Goal: Information Seeking & Learning: Learn about a topic

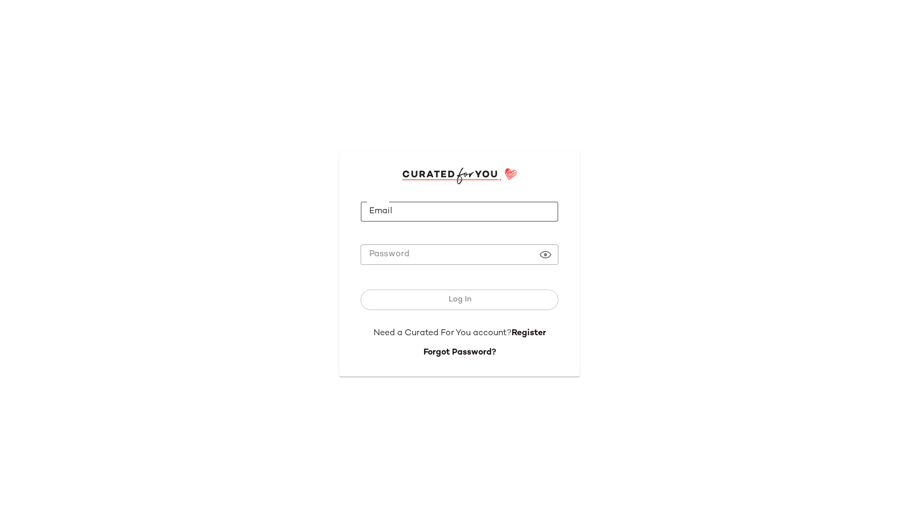
click at [403, 211] on input "Email" at bounding box center [460, 212] width 198 height 21
type input "**********"
click at [361, 290] on button "Log In" at bounding box center [460, 300] width 198 height 20
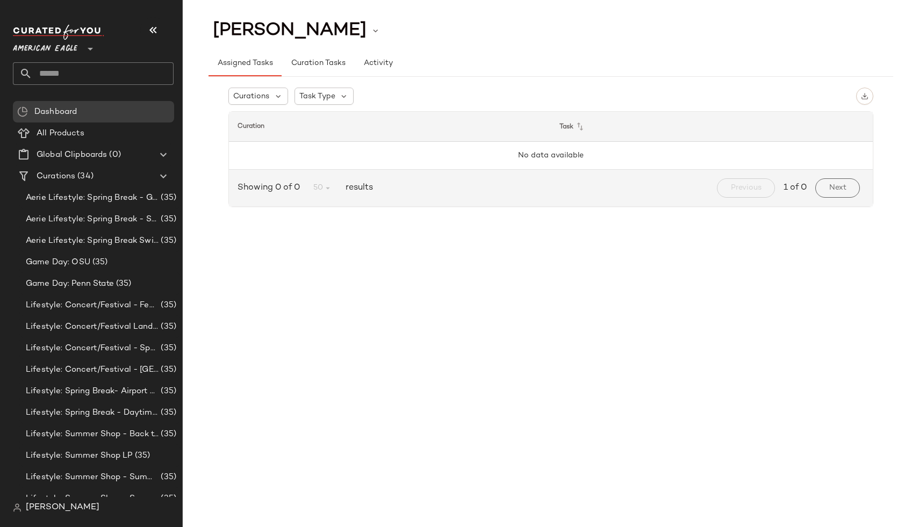
click at [535, 236] on div "[PERSON_NAME] Assigned Tasks Curation Tasks Activity Curations Task Type Curati…" at bounding box center [551, 272] width 736 height 510
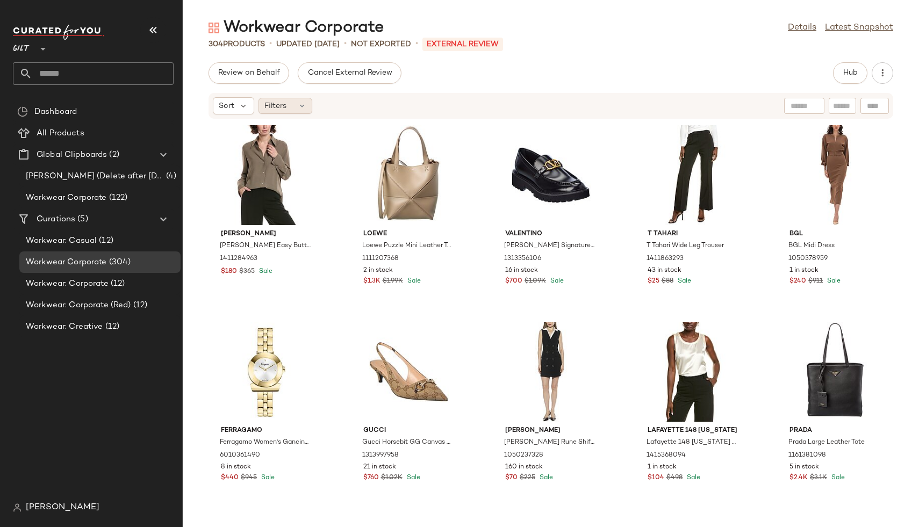
click at [290, 99] on div "Filters" at bounding box center [286, 106] width 54 height 16
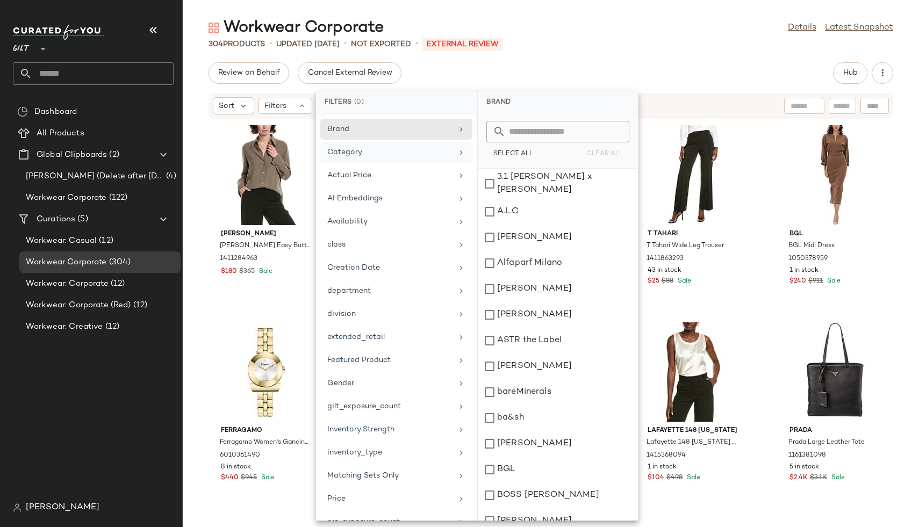
click at [383, 147] on div "Category" at bounding box center [389, 152] width 125 height 11
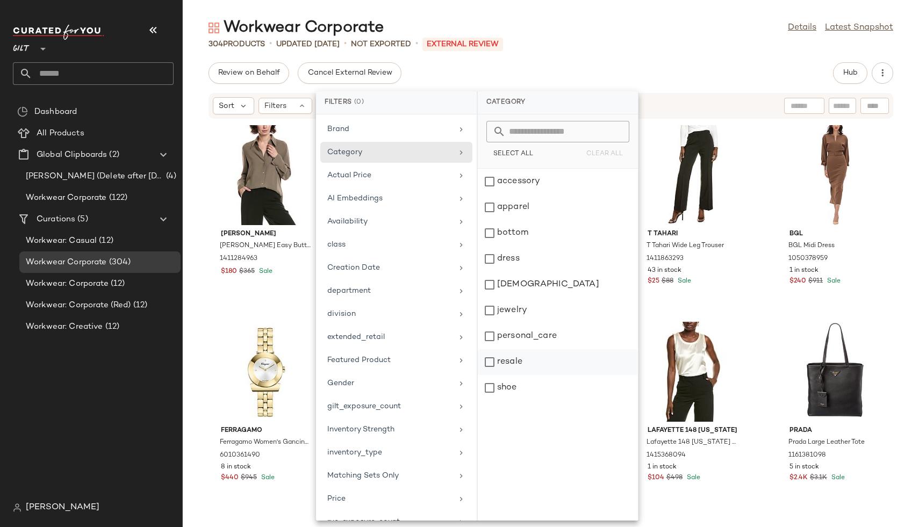
click at [489, 375] on div "resale" at bounding box center [558, 388] width 160 height 26
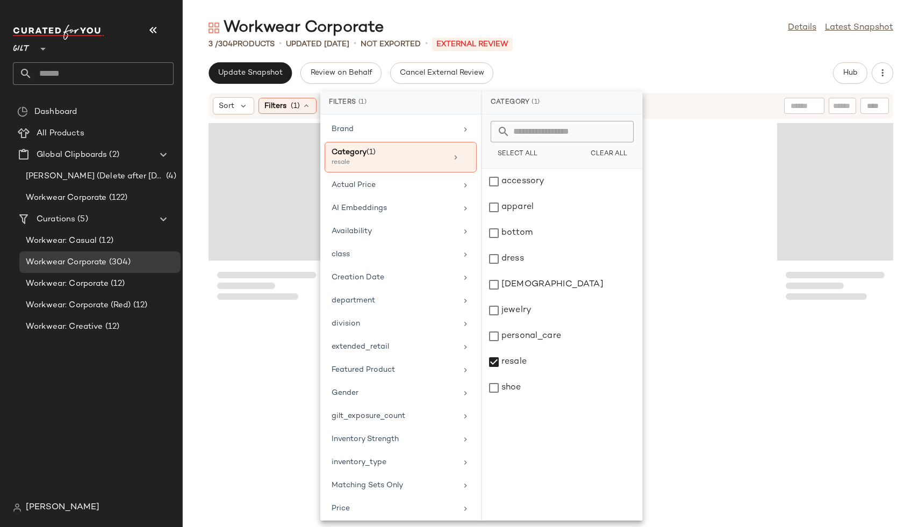
click at [777, 368] on div at bounding box center [835, 317] width 116 height 393
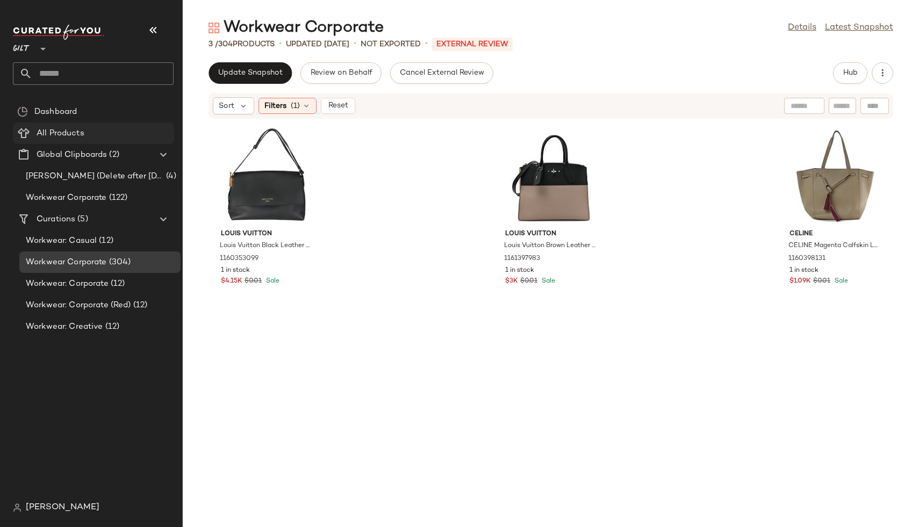
click at [59, 138] on span "All Products" at bounding box center [61, 133] width 48 height 12
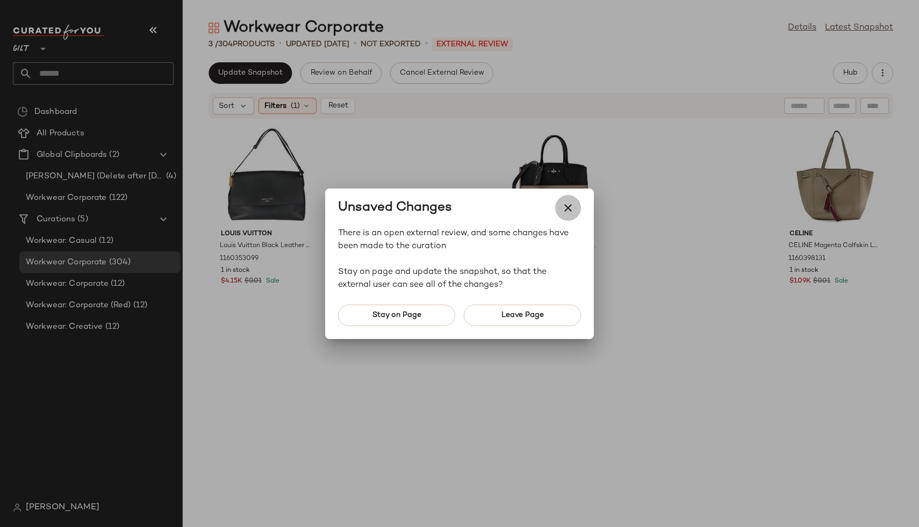
click at [575, 204] on button "button" at bounding box center [568, 208] width 26 height 26
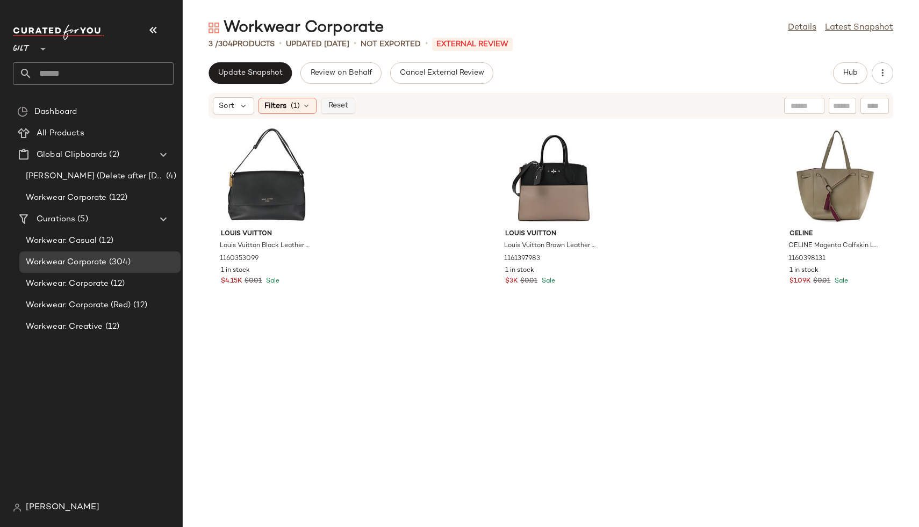
click at [328, 104] on span "Reset" at bounding box center [337, 106] width 20 height 9
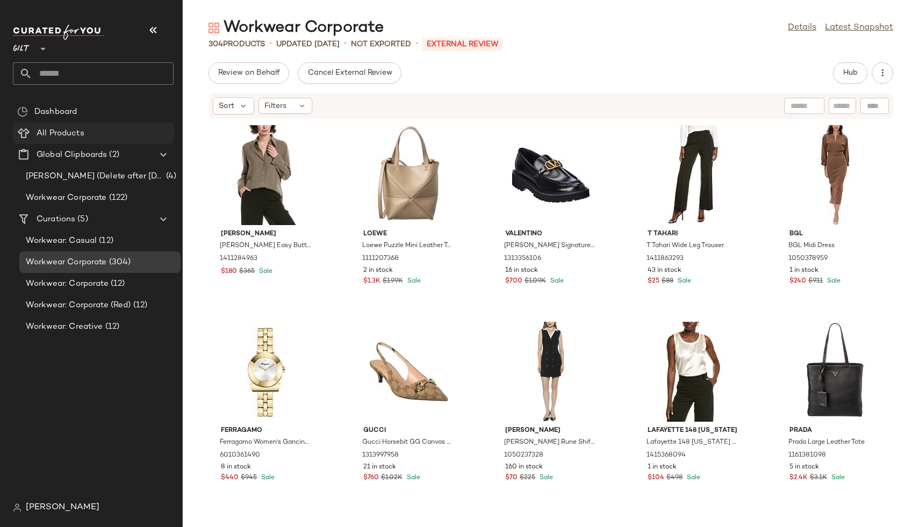
click at [90, 133] on div "All Products" at bounding box center [101, 133] width 137 height 12
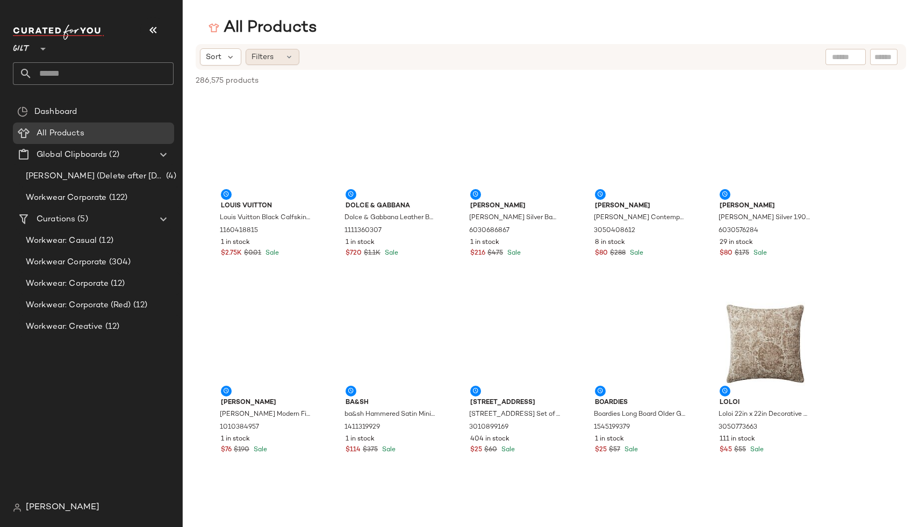
click at [276, 57] on div "Filters" at bounding box center [273, 57] width 54 height 16
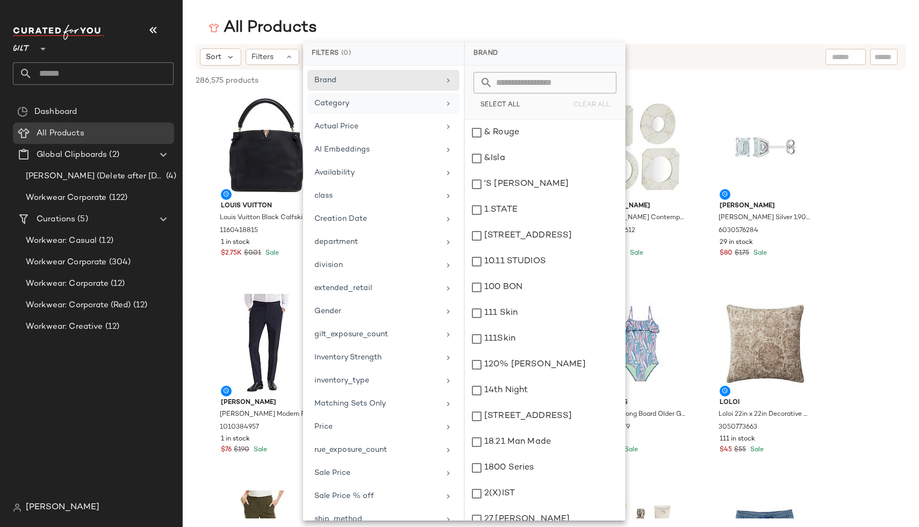
click at [359, 116] on div "Category" at bounding box center [383, 126] width 152 height 21
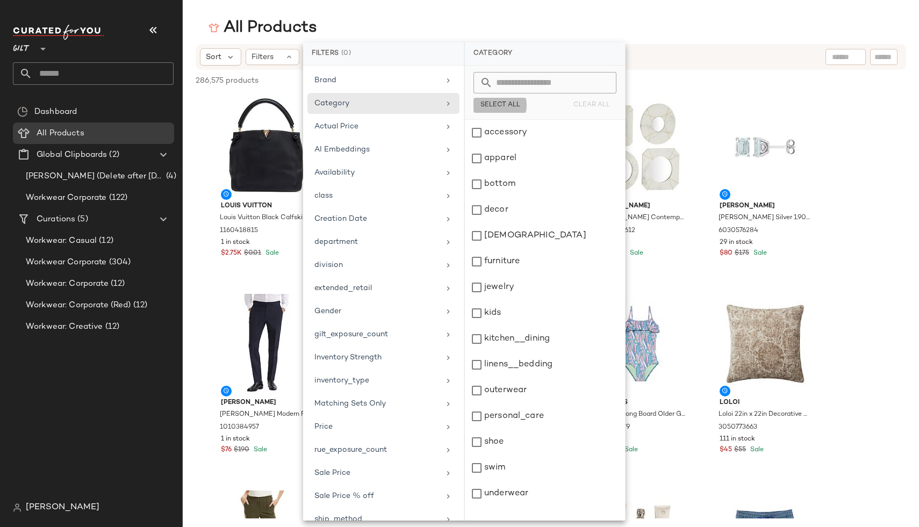
click at [520, 106] on button "Select All" at bounding box center [500, 105] width 53 height 15
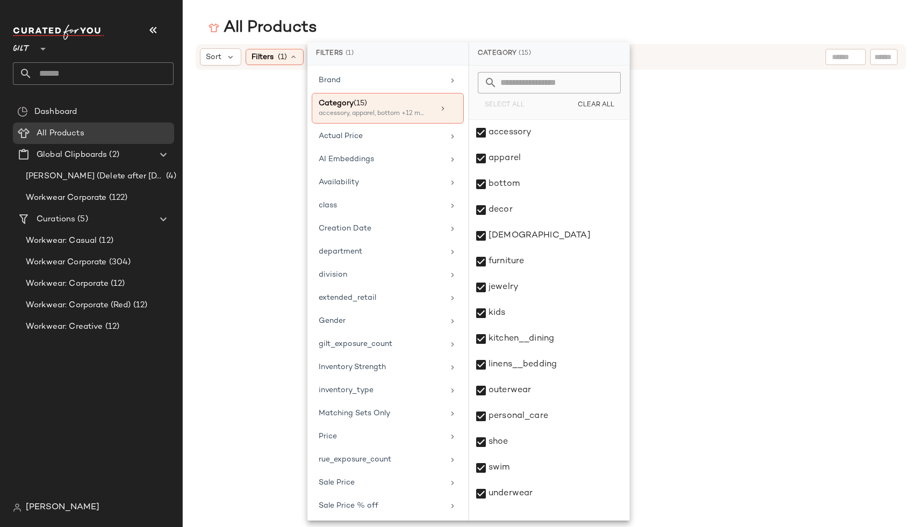
click at [171, 419] on div "Dashboard All Products Global Clipboards (2) Jim Testing (Delete after 9/1/2025…" at bounding box center [97, 299] width 169 height 396
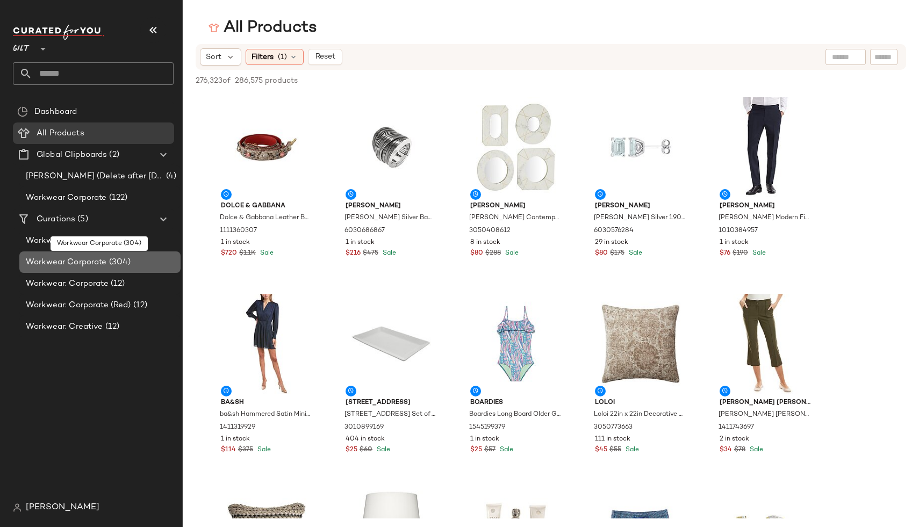
click at [98, 259] on span "Workwear Corporate" at bounding box center [66, 262] width 81 height 12
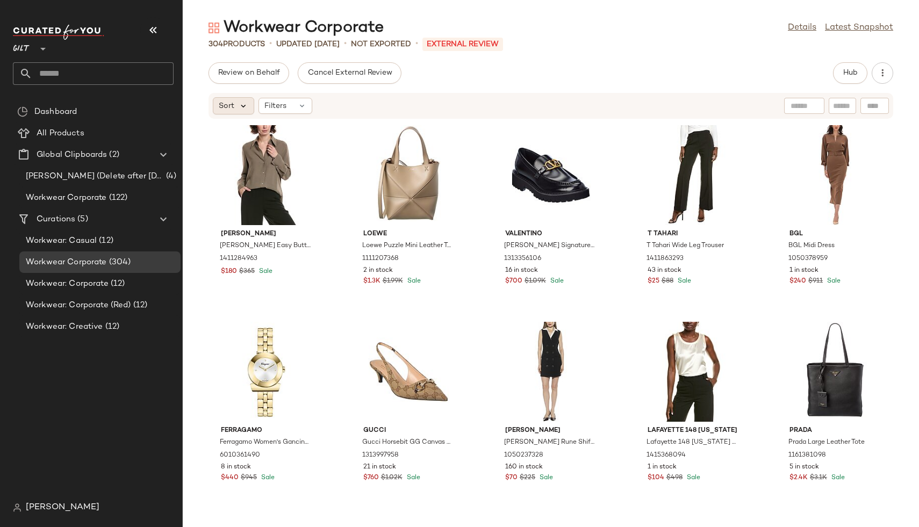
click at [245, 105] on icon at bounding box center [244, 106] width 10 height 10
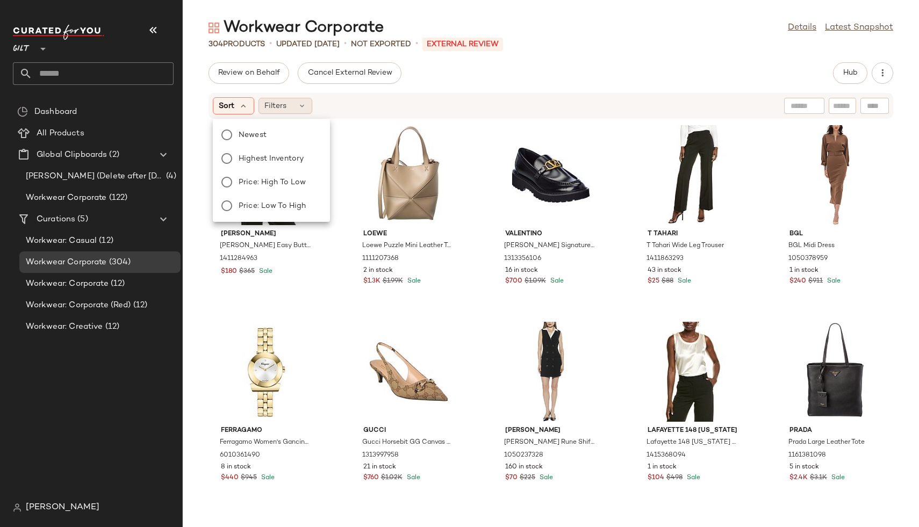
click at [281, 101] on span "Filters" at bounding box center [275, 106] width 22 height 11
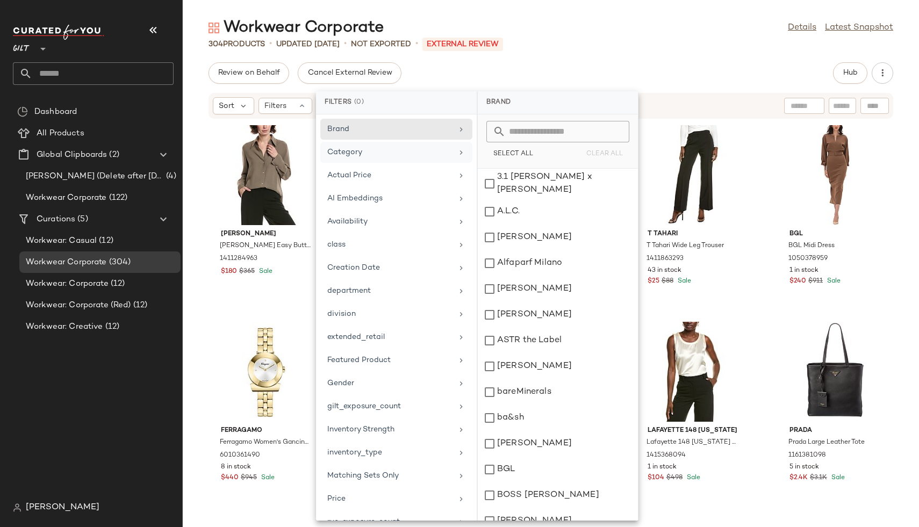
click at [362, 155] on div "Category" at bounding box center [389, 152] width 125 height 11
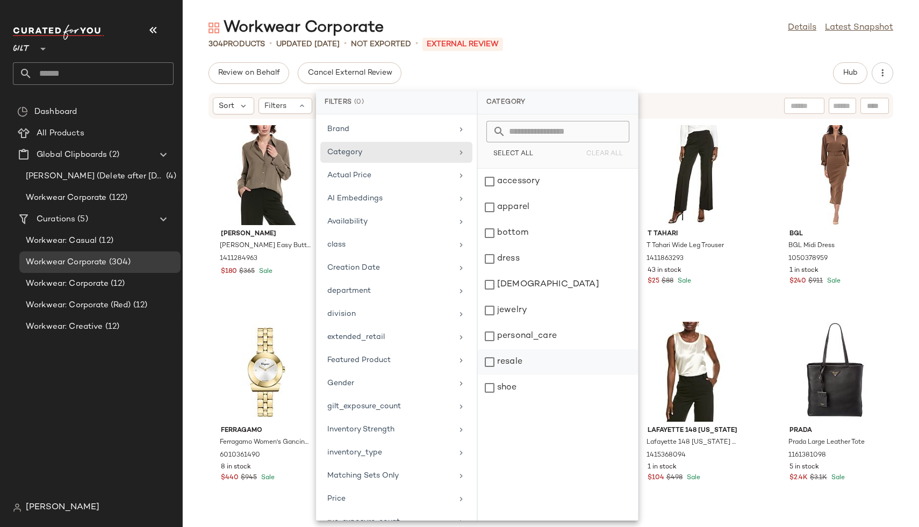
click at [531, 375] on div "resale" at bounding box center [558, 388] width 160 height 26
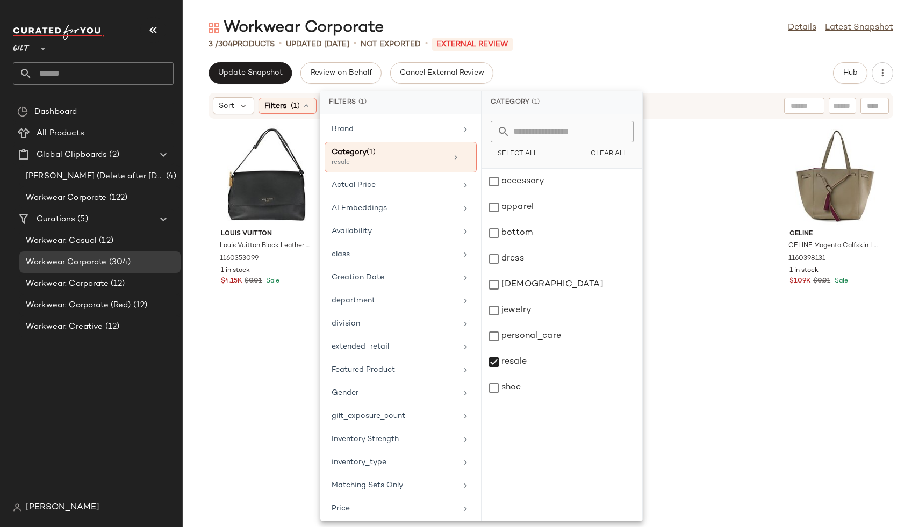
click at [546, 73] on div "Update Snapshot Review on Behalf Cancel External Review Hub" at bounding box center [551, 72] width 685 height 21
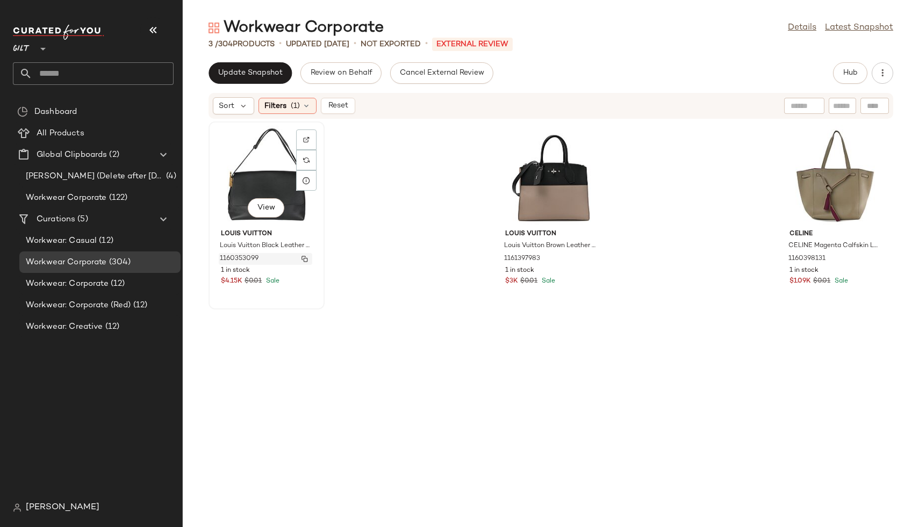
click at [305, 258] on img "button" at bounding box center [305, 259] width 6 height 6
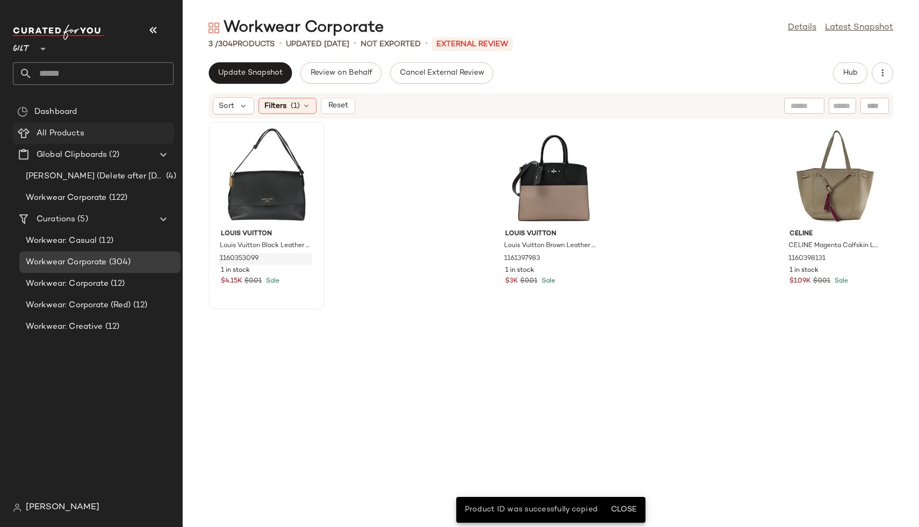
click at [82, 137] on span "All Products" at bounding box center [61, 133] width 48 height 12
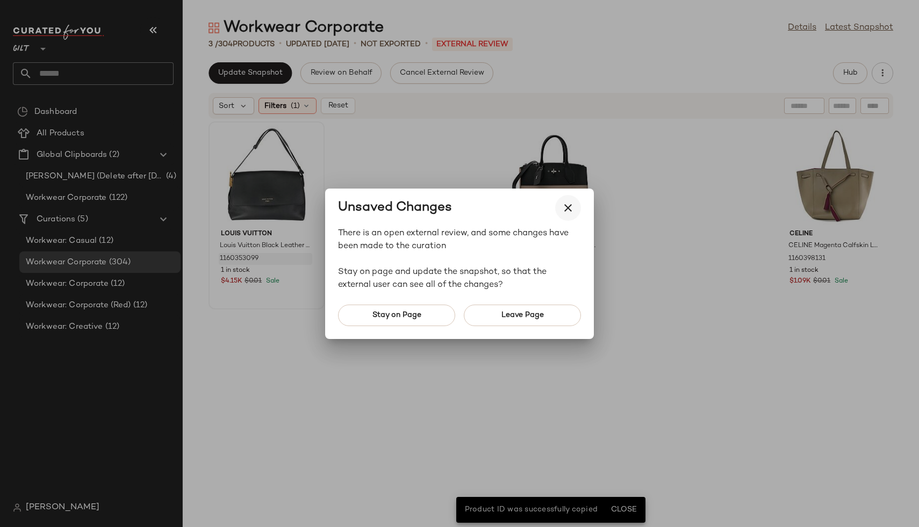
click at [574, 207] on icon "button" at bounding box center [568, 208] width 13 height 13
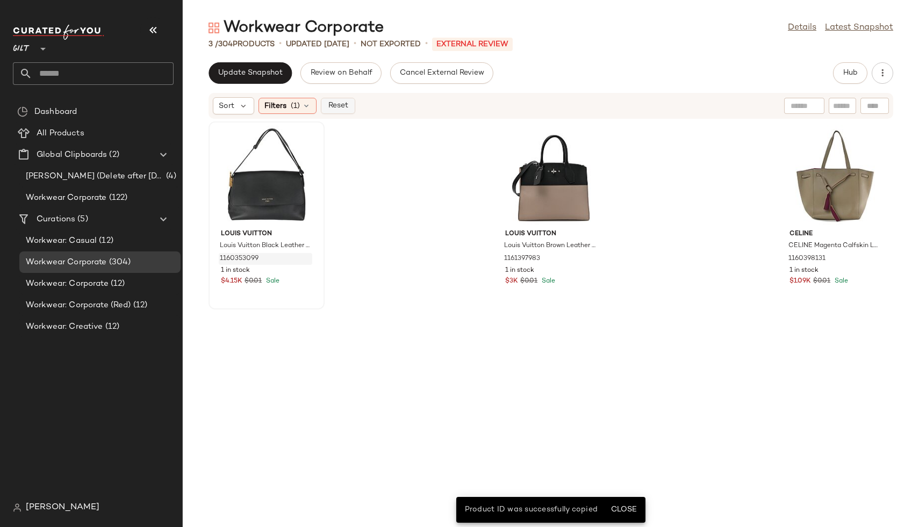
click at [342, 107] on span "Reset" at bounding box center [337, 106] width 20 height 9
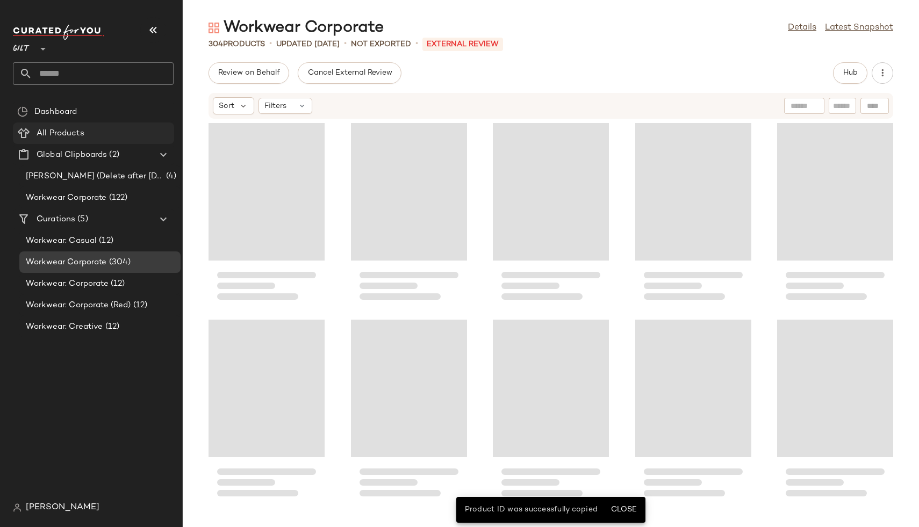
click at [80, 138] on span "All Products" at bounding box center [61, 133] width 48 height 12
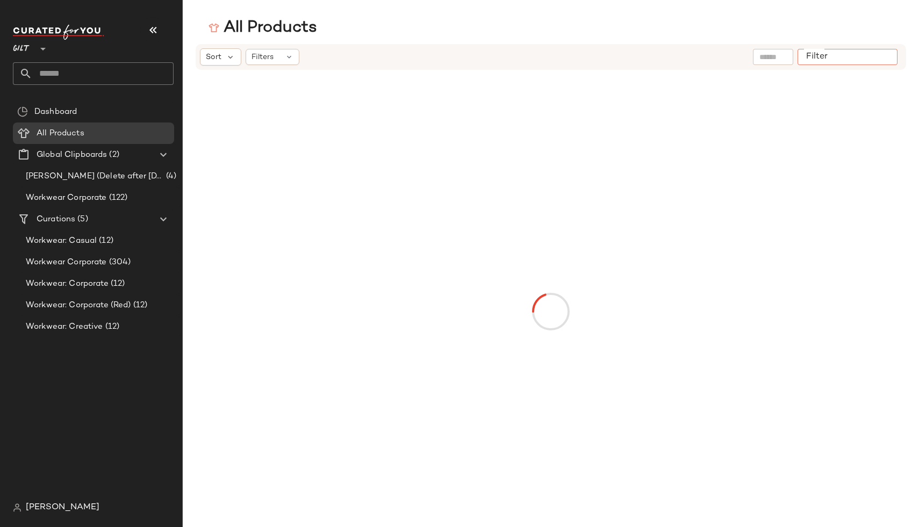
click at [879, 59] on input "Filter" at bounding box center [847, 57] width 91 height 11
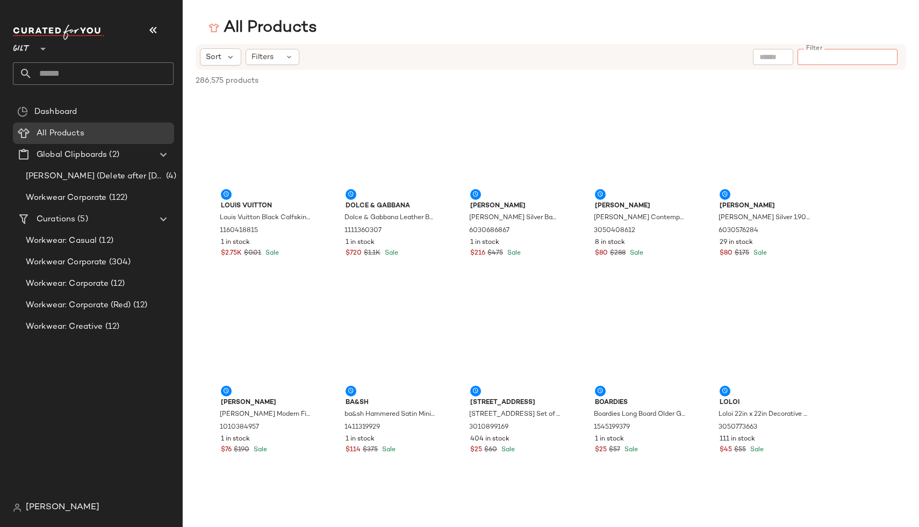
paste input "**********"
type input "**********"
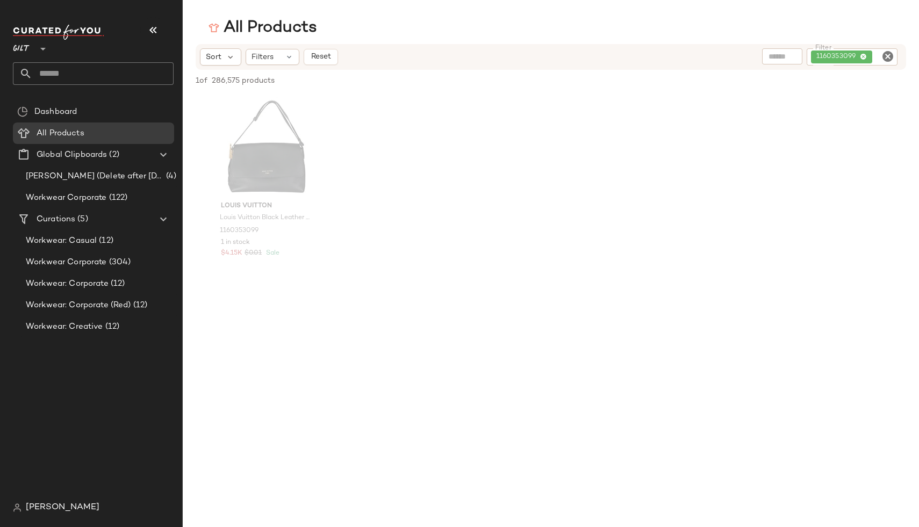
click at [407, 345] on div at bounding box center [551, 384] width 736 height 205
click at [259, 177] on span "View" at bounding box center [266, 180] width 18 height 9
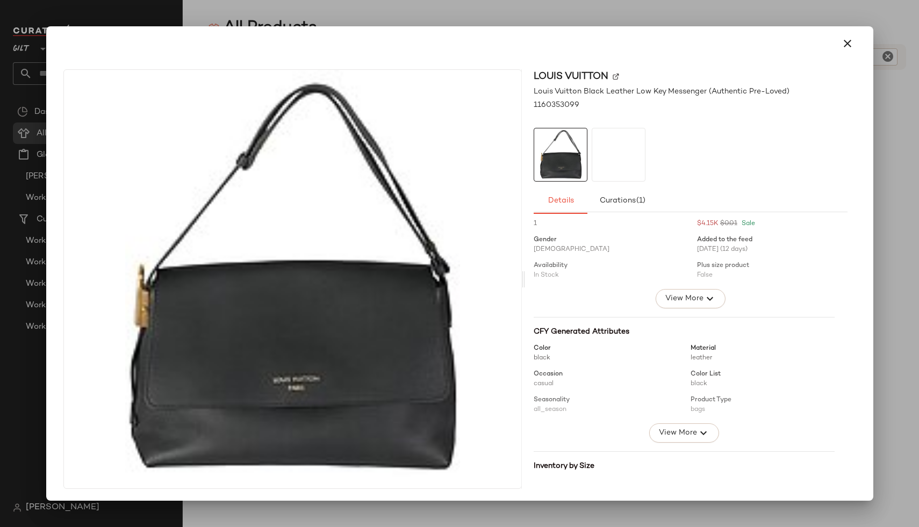
scroll to position [18, 0]
click at [683, 308] on div "Total inventory 1 Price $4.15K $0.01 Sale Gender Female Added to the feed 08/08…" at bounding box center [690, 452] width 313 height 503
click at [679, 301] on span "View More" at bounding box center [684, 296] width 39 height 13
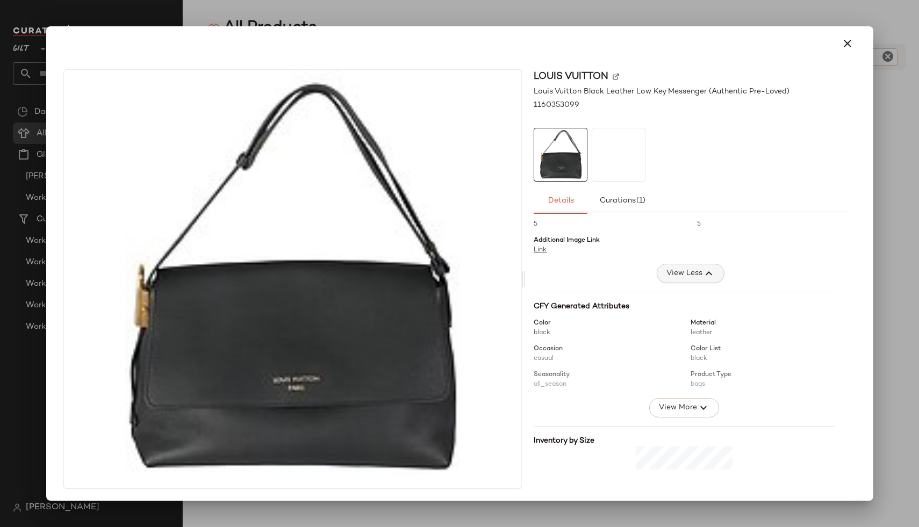
scroll to position [0, 0]
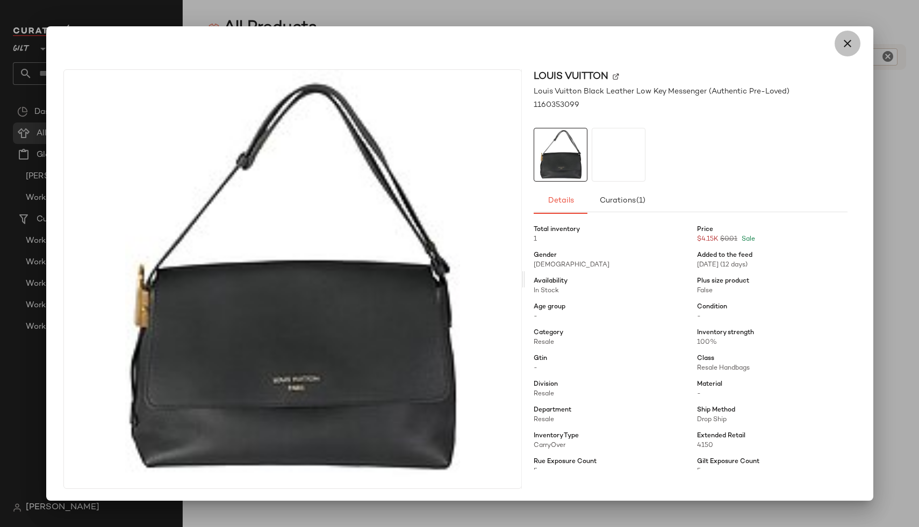
click at [844, 38] on icon "button" at bounding box center [847, 43] width 13 height 13
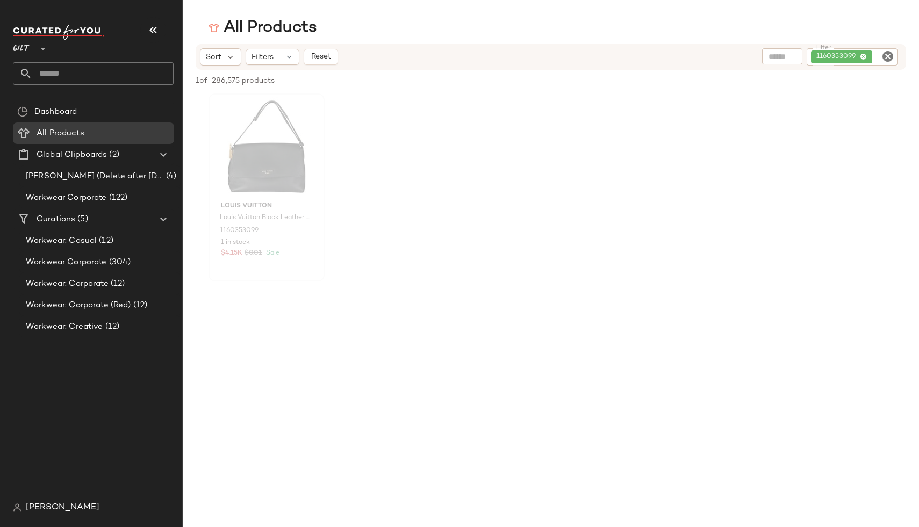
click at [635, 319] on div at bounding box center [551, 384] width 736 height 205
click at [268, 149] on div "View" at bounding box center [266, 147] width 109 height 100
click at [259, 182] on span "View" at bounding box center [266, 180] width 18 height 9
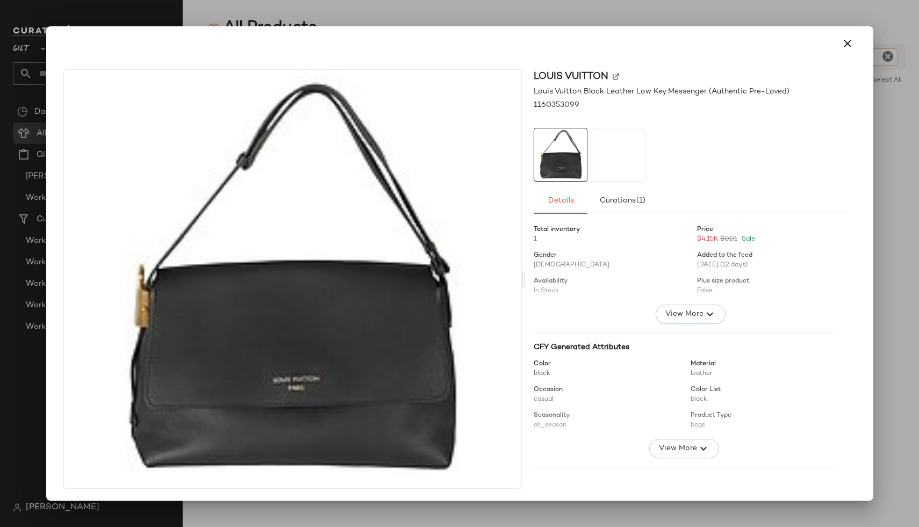
click at [614, 154] on div at bounding box center [619, 155] width 54 height 54
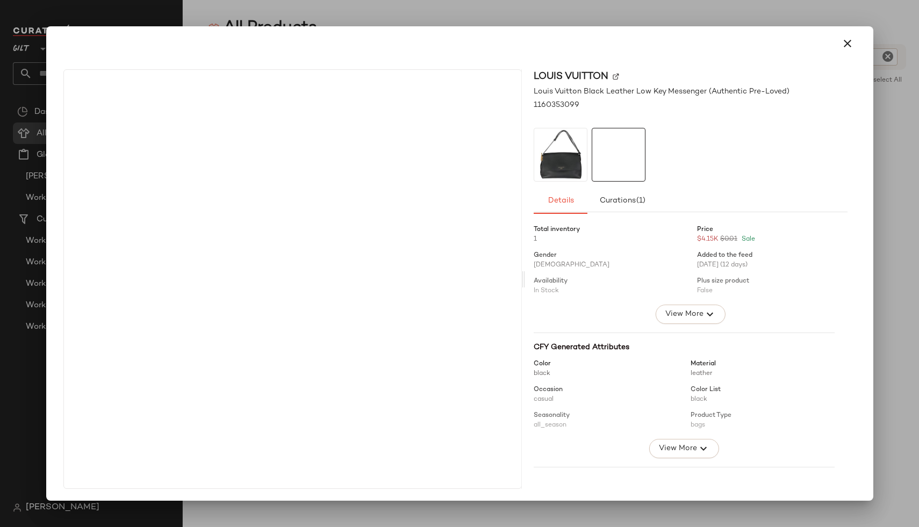
click at [566, 157] on img at bounding box center [560, 154] width 53 height 53
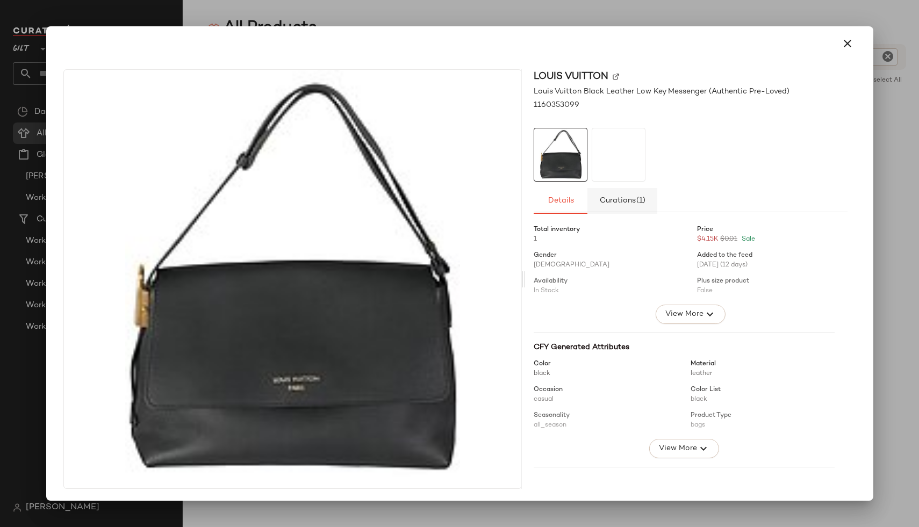
click at [619, 195] on button "Curations (1)" at bounding box center [622, 201] width 70 height 26
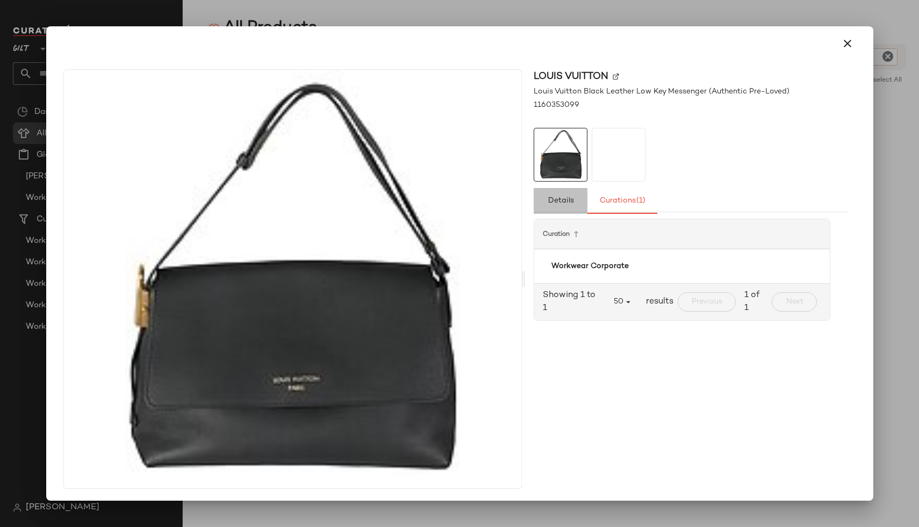
click at [560, 199] on span "Details" at bounding box center [561, 201] width 26 height 9
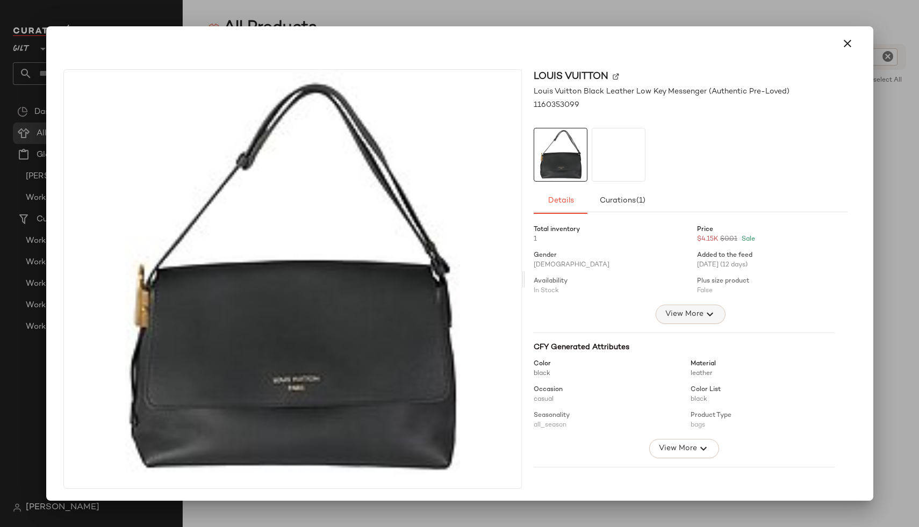
click at [704, 315] on icon "button" at bounding box center [710, 314] width 13 height 13
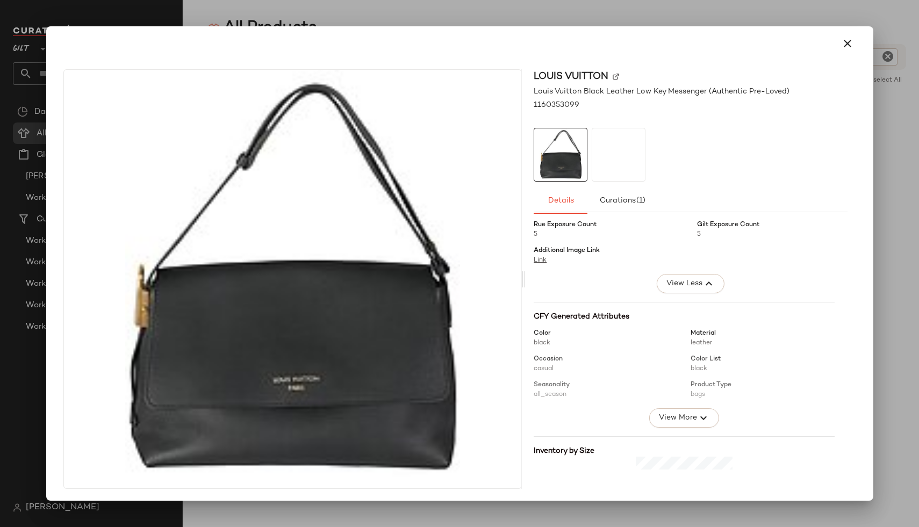
scroll to position [241, 0]
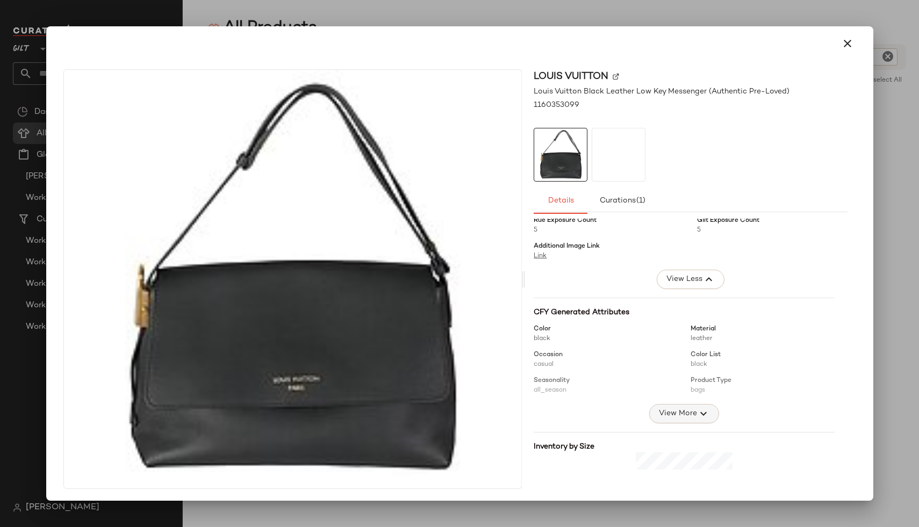
click at [649, 410] on button "View More" at bounding box center [684, 413] width 70 height 19
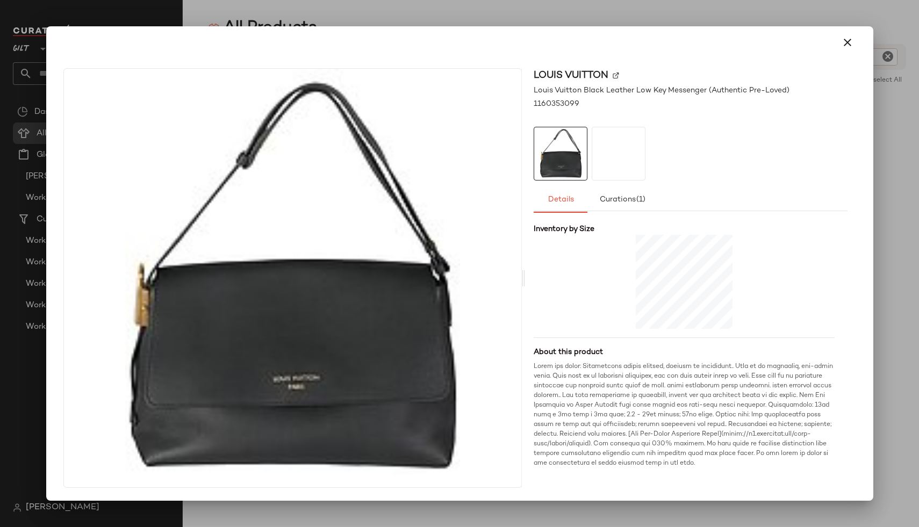
scroll to position [0, 0]
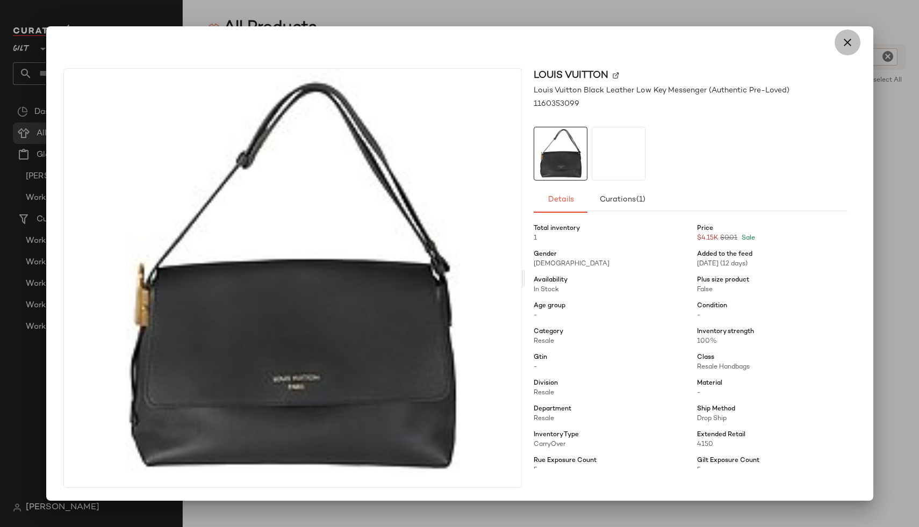
click at [841, 39] on icon "button" at bounding box center [847, 42] width 13 height 13
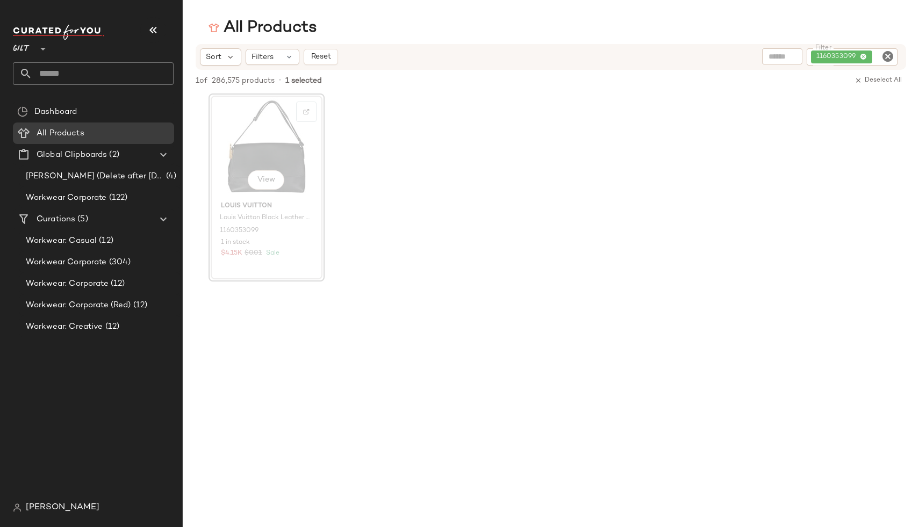
click at [254, 429] on div at bounding box center [551, 384] width 736 height 205
click at [90, 256] on span "Workwear Corporate" at bounding box center [66, 262] width 81 height 12
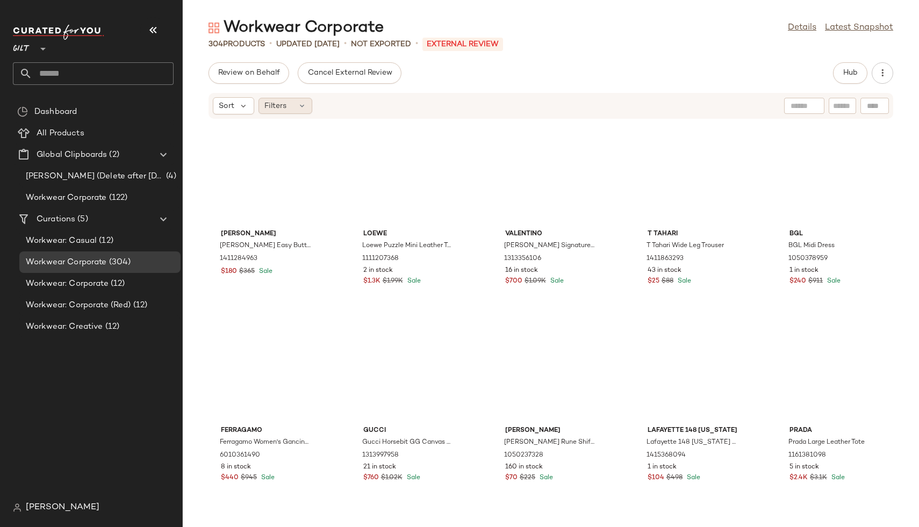
click at [287, 110] on div "Filters" at bounding box center [286, 106] width 54 height 16
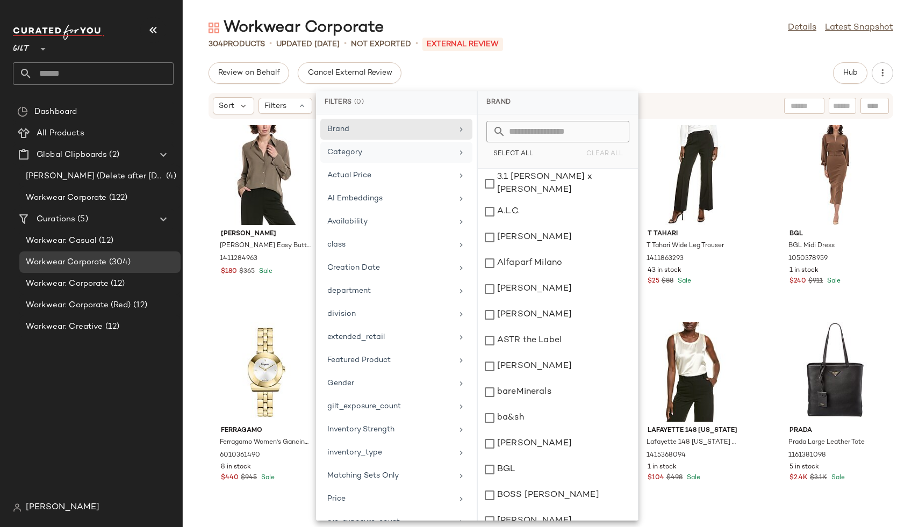
click at [367, 165] on div "Category" at bounding box center [396, 175] width 152 height 21
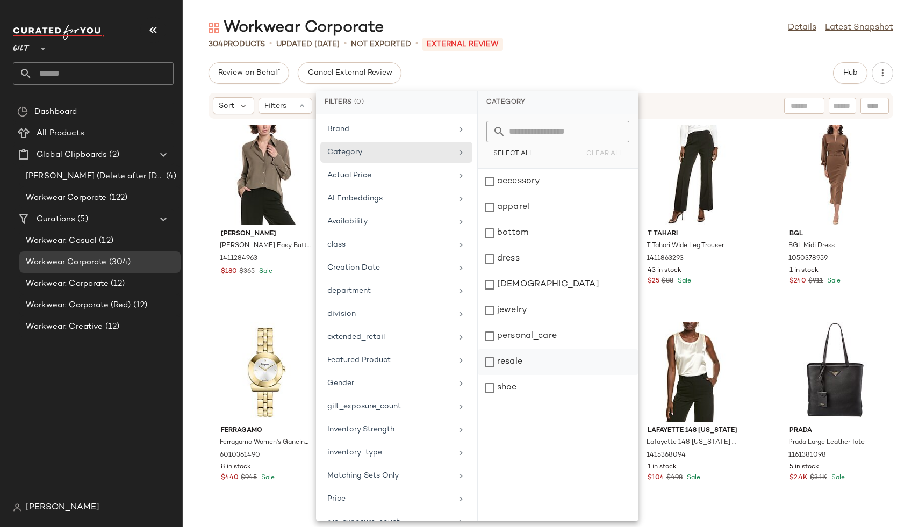
click at [533, 375] on div "resale" at bounding box center [558, 388] width 160 height 26
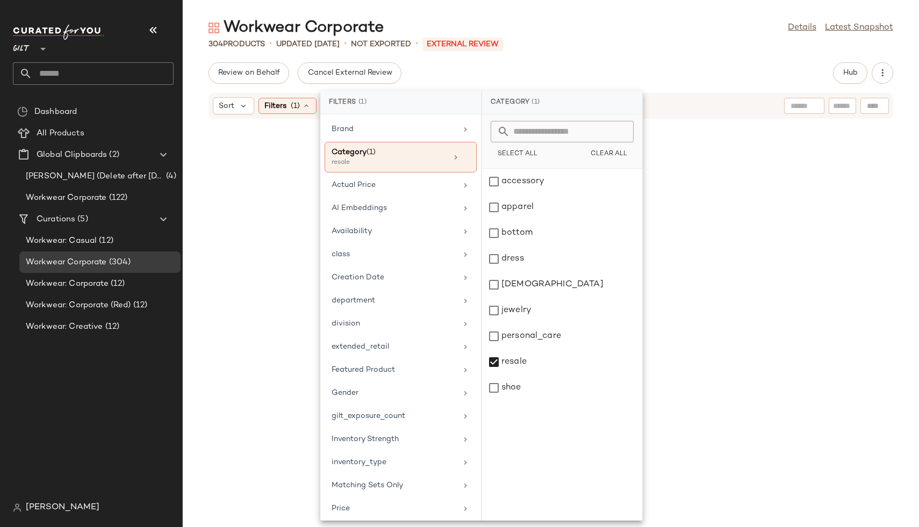
click at [752, 101] on div "Sort Filters (1) Reset" at bounding box center [551, 106] width 685 height 26
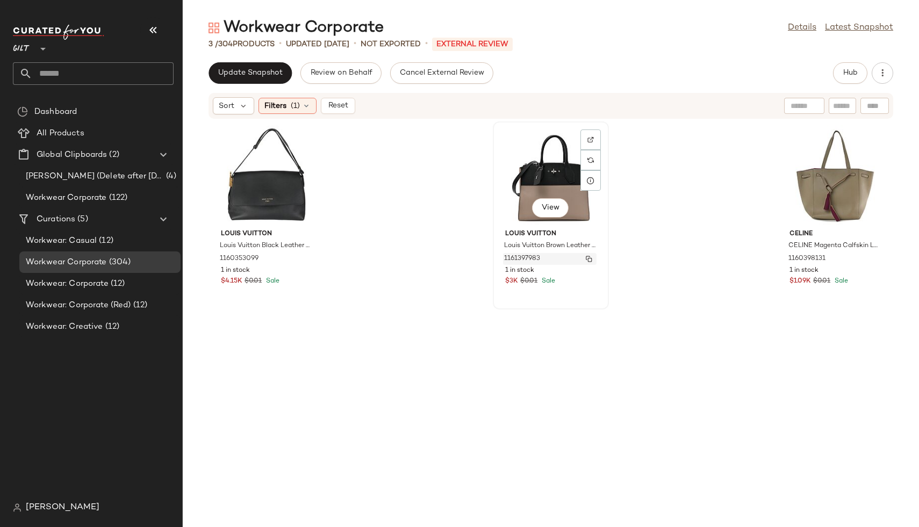
click at [586, 258] on img "button" at bounding box center [589, 259] width 6 height 6
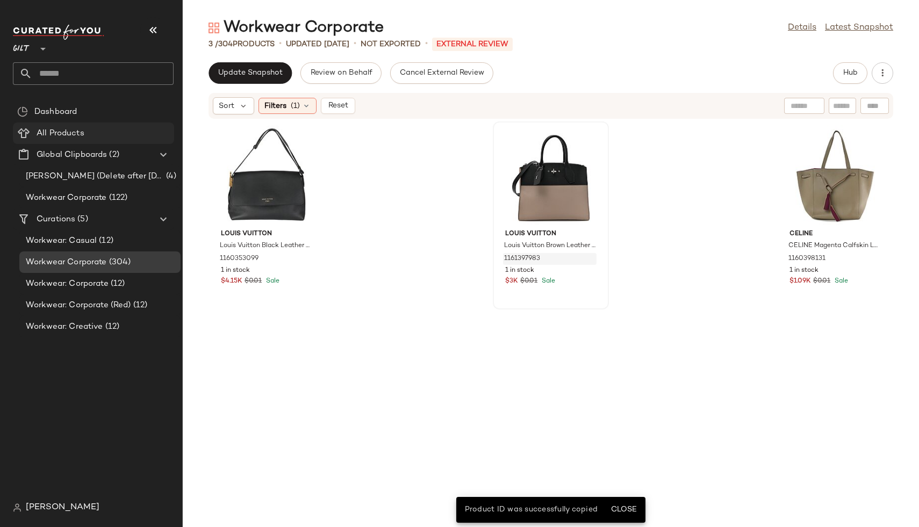
click at [48, 138] on span "All Products" at bounding box center [61, 133] width 48 height 12
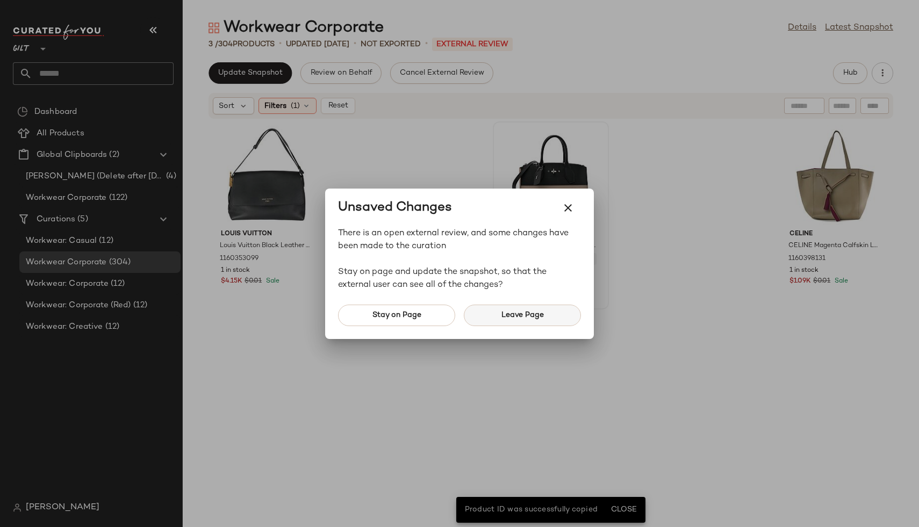
click at [546, 317] on button "Leave Page" at bounding box center [522, 315] width 117 height 21
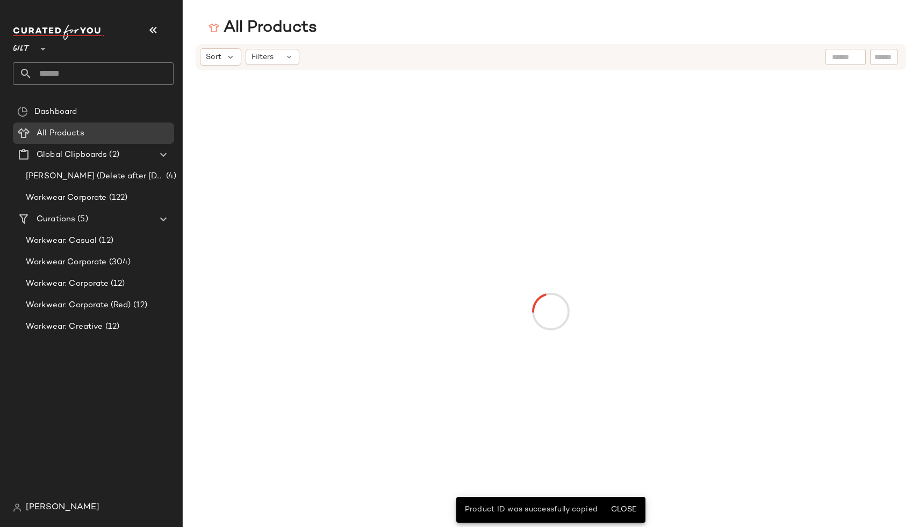
drag, startPoint x: 868, startPoint y: 56, endPoint x: 882, endPoint y: 56, distance: 14.5
click at [868, 56] on div at bounding box center [864, 57] width 76 height 16
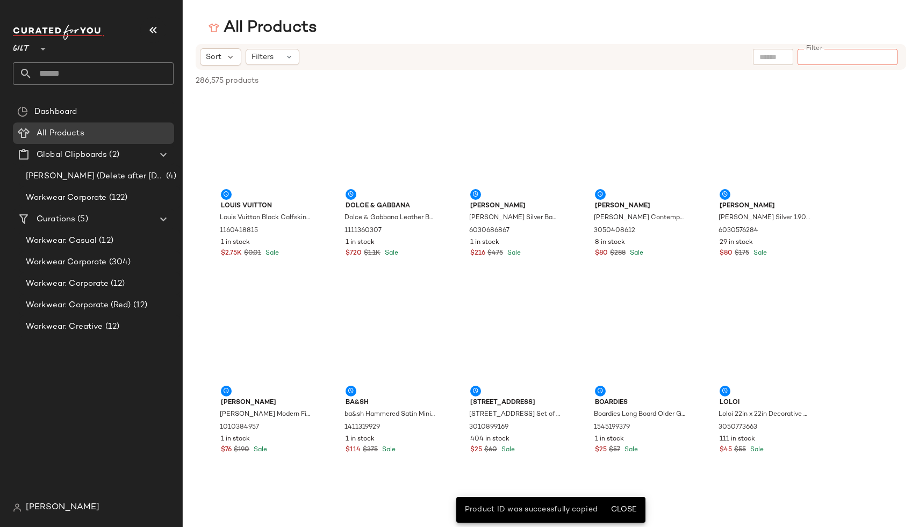
click at [882, 56] on input "Filter" at bounding box center [847, 57] width 91 height 11
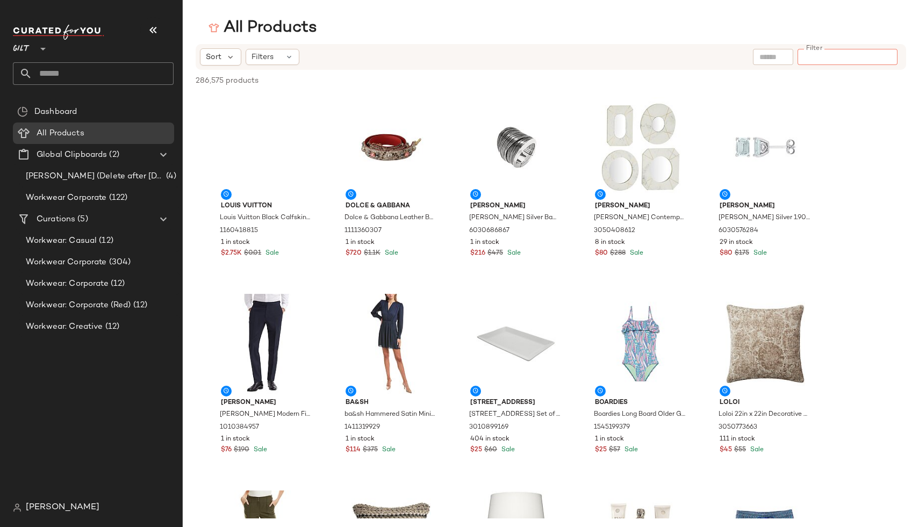
paste input "**********"
type input "**********"
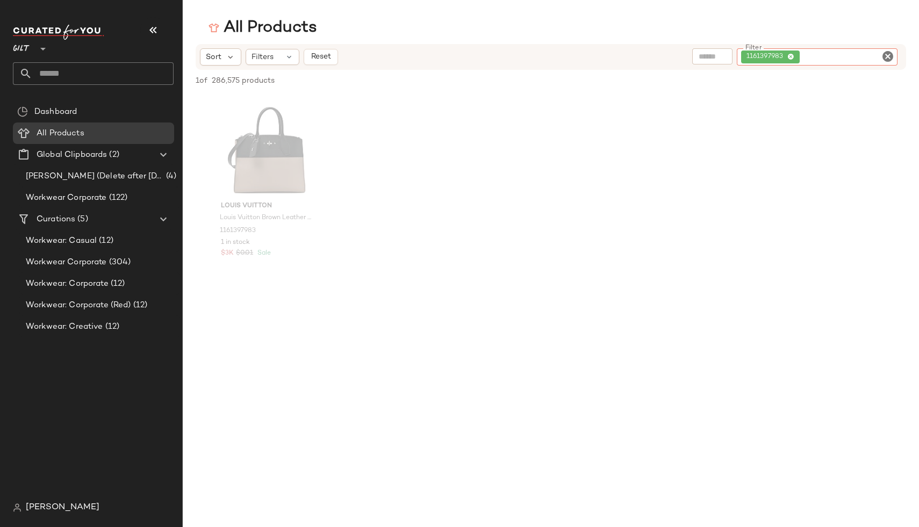
click at [525, 188] on div "Louis Vuitton Louis Vuitton Brown Leather City Steamer Mini (Authentic Pre-Love…" at bounding box center [551, 188] width 736 height 188
click at [266, 182] on span "View" at bounding box center [266, 180] width 18 height 9
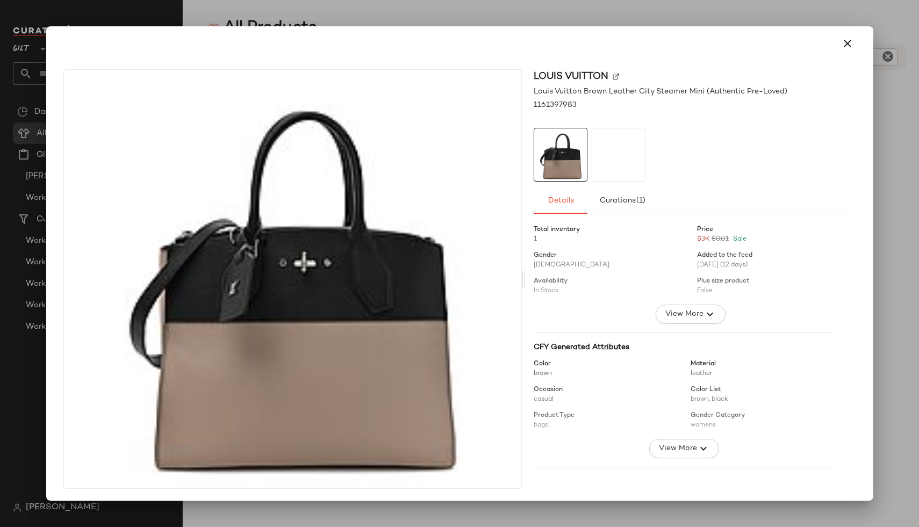
click at [674, 324] on div "Total inventory 1 Price $3K $0.01 Sale Gender Female Added to the feed 08/08/20…" at bounding box center [690, 470] width 313 height 503
click at [668, 321] on button "View More" at bounding box center [691, 314] width 70 height 19
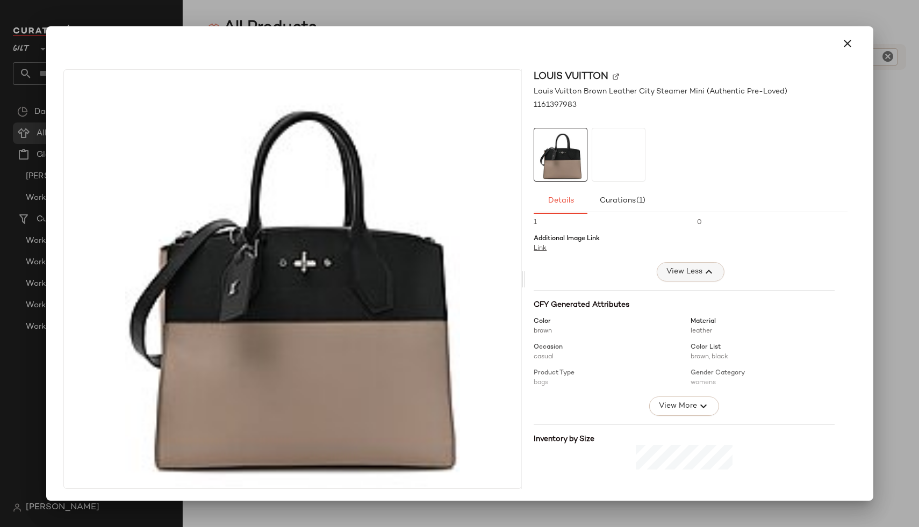
scroll to position [237, 0]
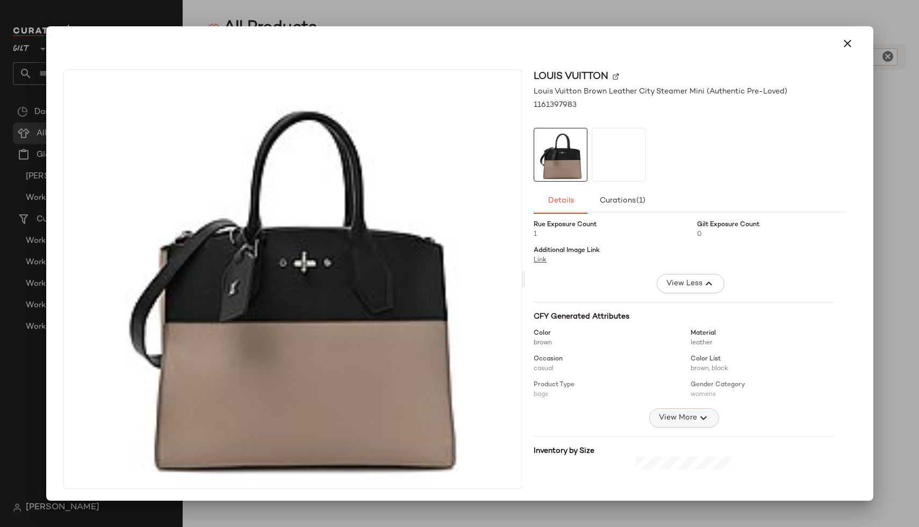
click at [658, 424] on span "View More" at bounding box center [677, 418] width 39 height 13
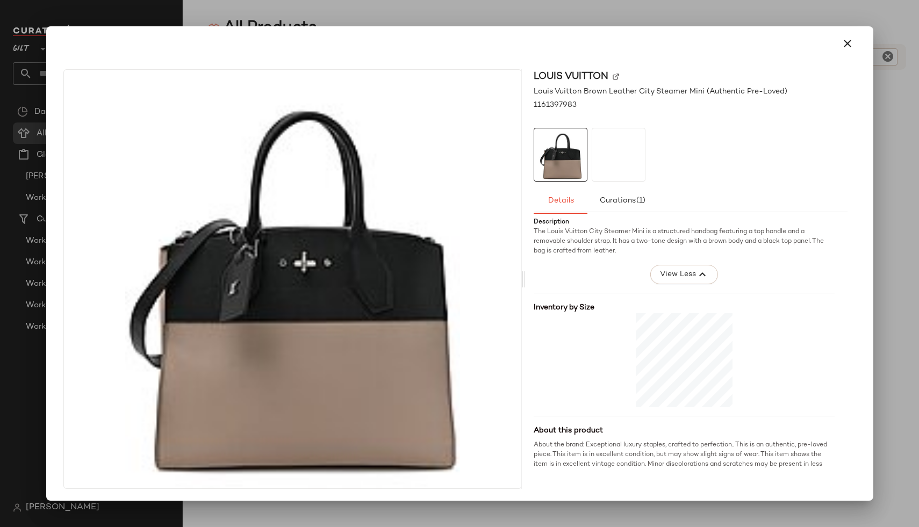
scroll to position [564, 0]
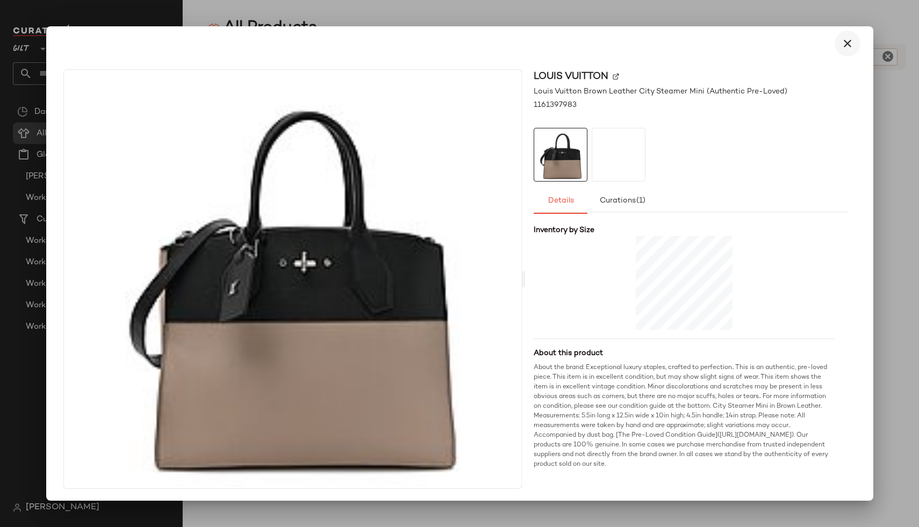
click at [844, 47] on icon "button" at bounding box center [847, 43] width 13 height 13
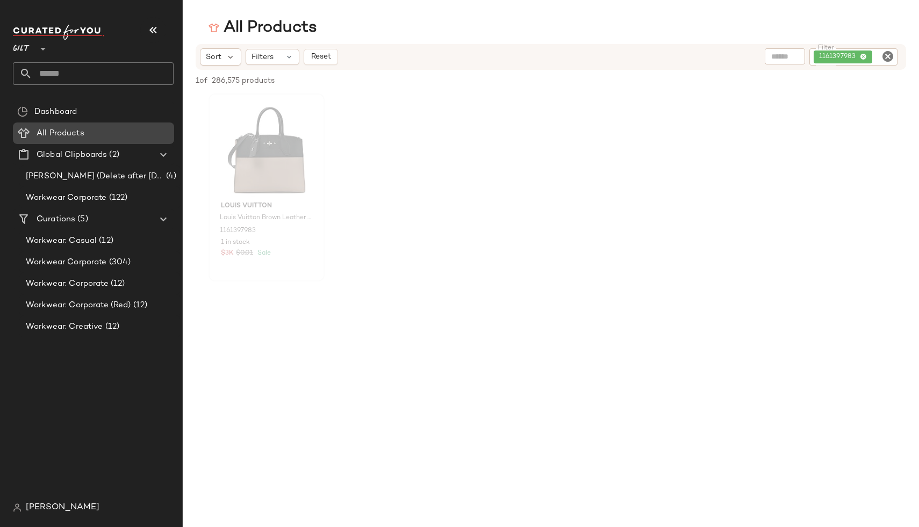
click at [89, 131] on div "All Products" at bounding box center [101, 133] width 137 height 12
click at [887, 56] on icon "Clear Filter" at bounding box center [887, 56] width 13 height 13
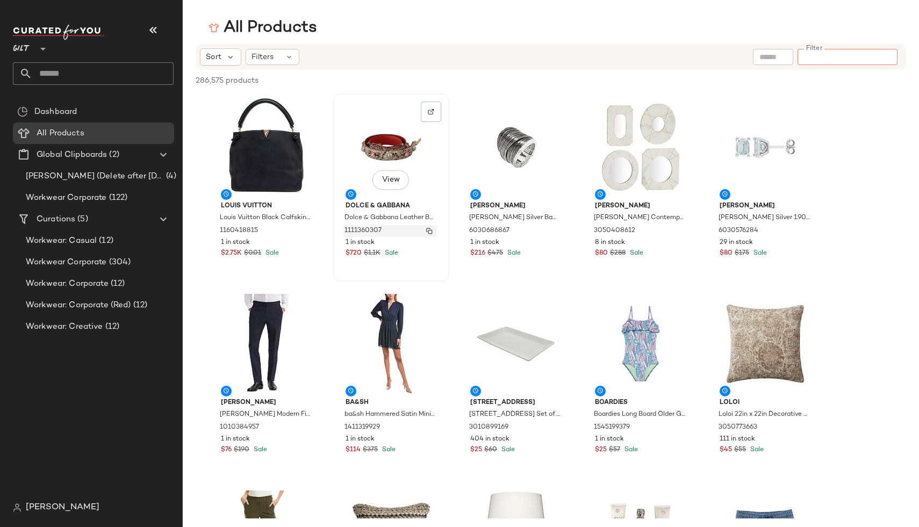
click at [430, 231] on img "button" at bounding box center [429, 231] width 6 height 6
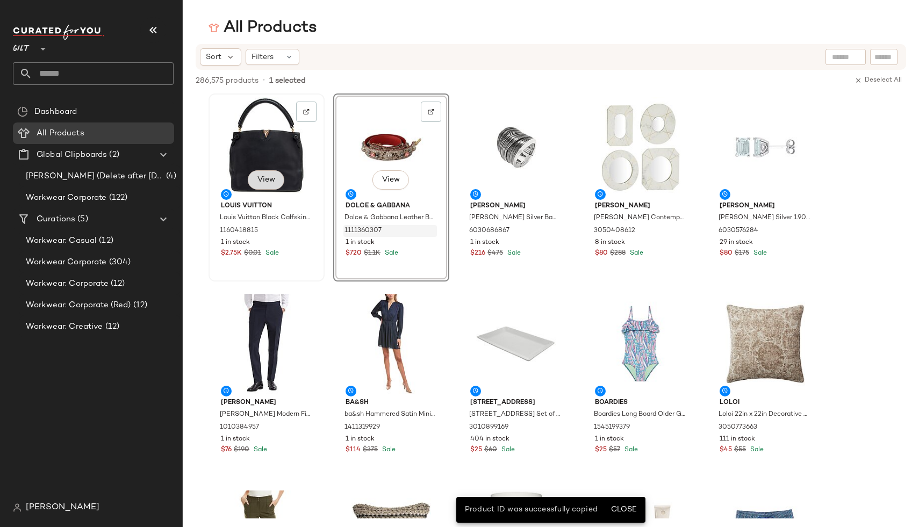
click at [262, 178] on span "View" at bounding box center [266, 180] width 18 height 9
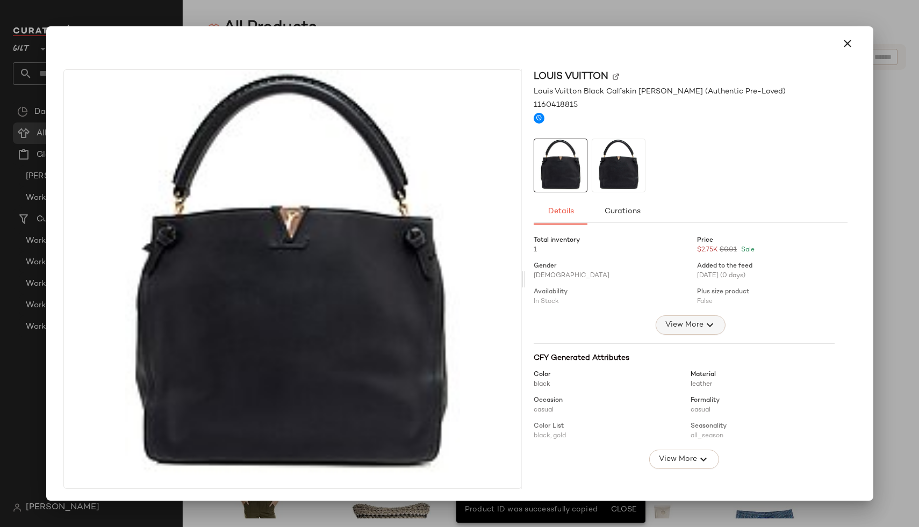
click at [656, 322] on button "View More" at bounding box center [691, 325] width 70 height 19
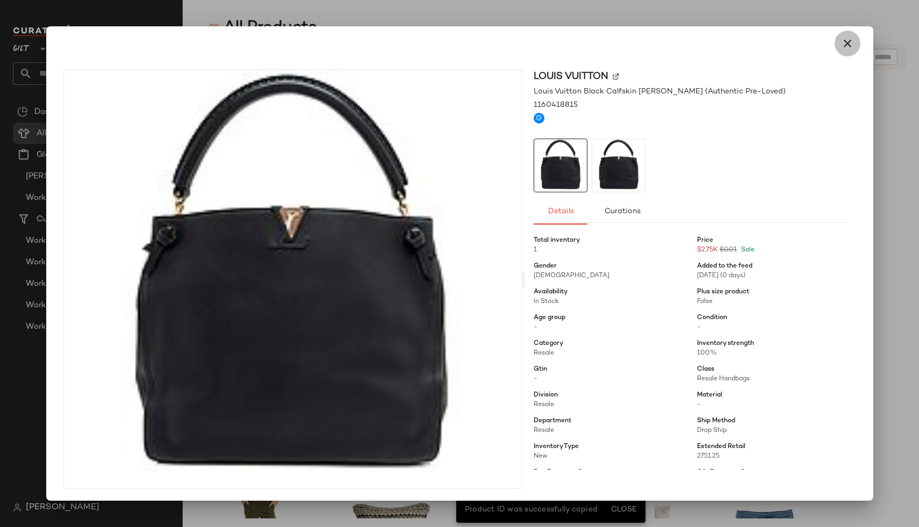
click at [842, 46] on icon "button" at bounding box center [847, 43] width 13 height 13
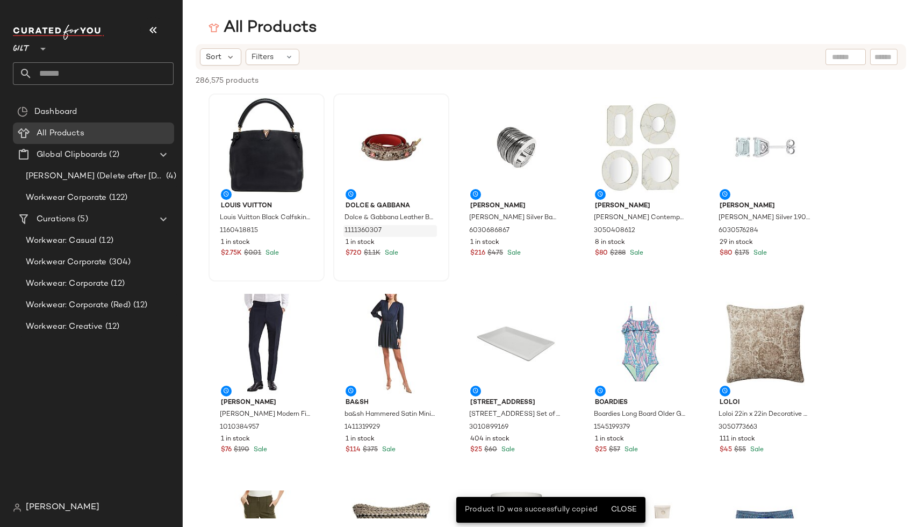
click at [887, 70] on div "286,575 products • 0 selected Deselect All" at bounding box center [551, 82] width 736 height 24
click at [885, 61] on input "text" at bounding box center [884, 57] width 19 height 11
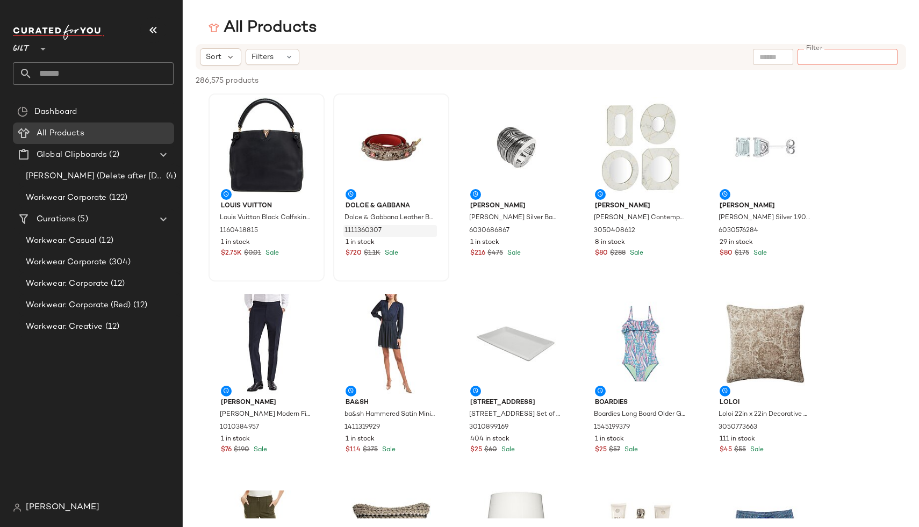
paste input "**********"
type input "**********"
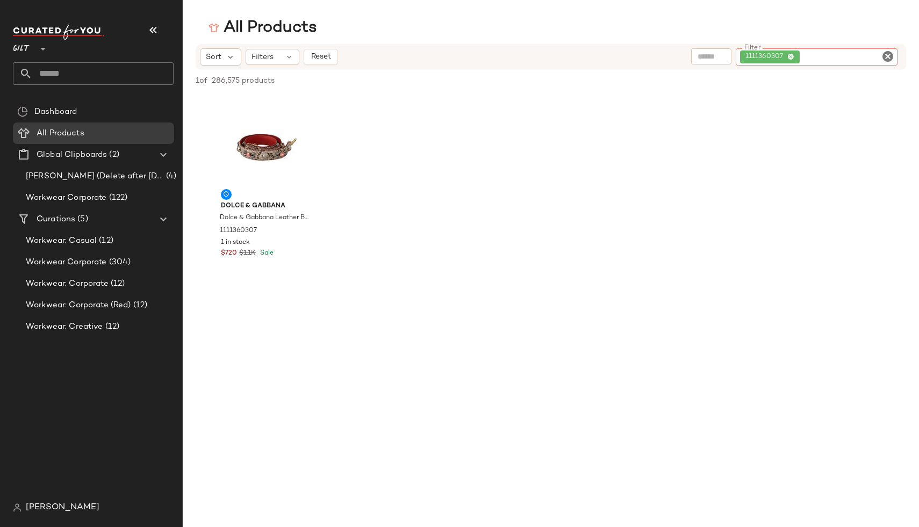
click at [888, 60] on icon "Clear Filter" at bounding box center [887, 56] width 13 height 13
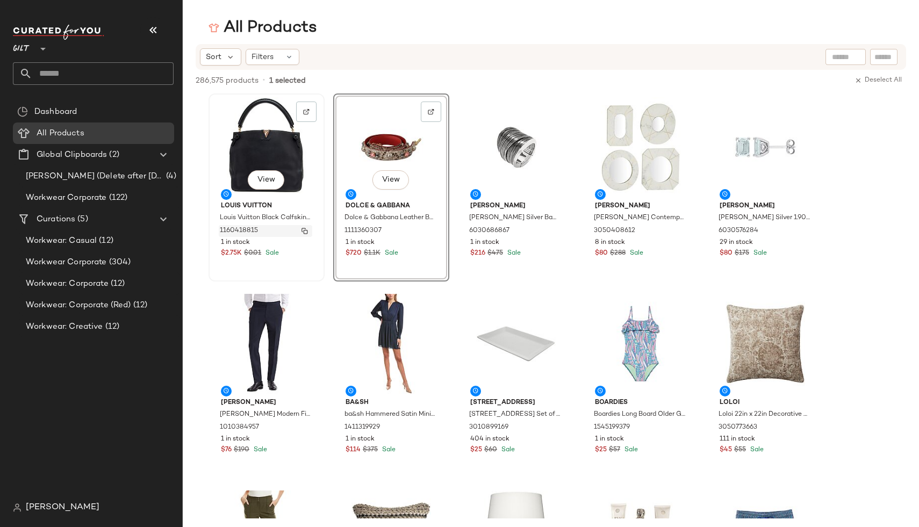
click at [305, 230] on img "button" at bounding box center [305, 231] width 6 height 6
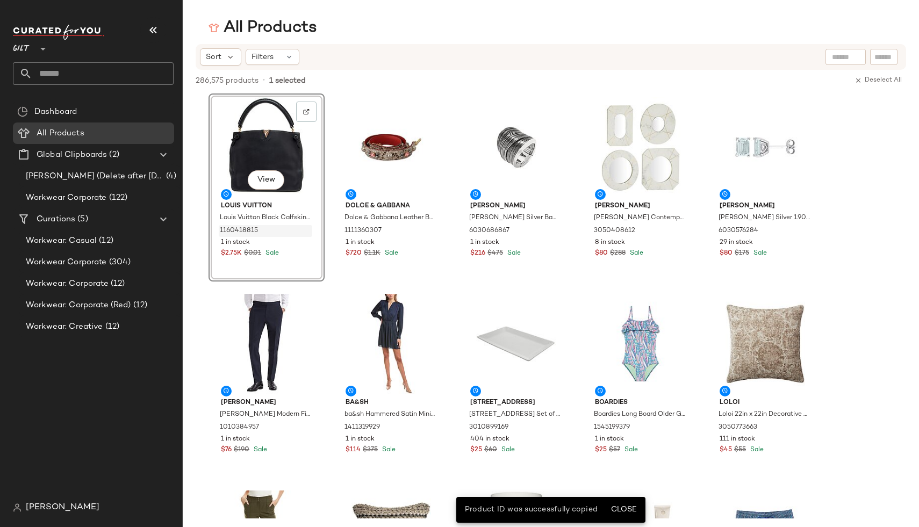
click at [879, 61] on input "text" at bounding box center [884, 57] width 19 height 11
paste input "**********"
type input "**********"
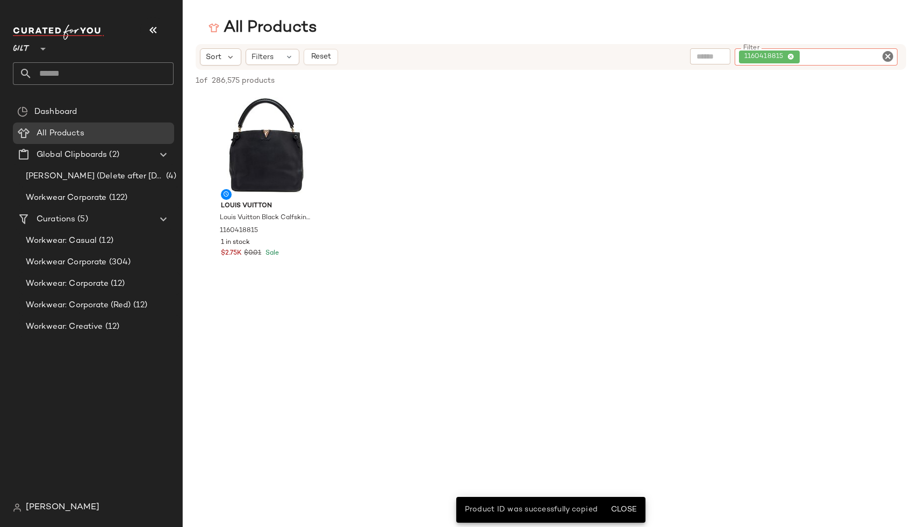
click at [890, 51] on icon "Clear Filter" at bounding box center [887, 56] width 13 height 13
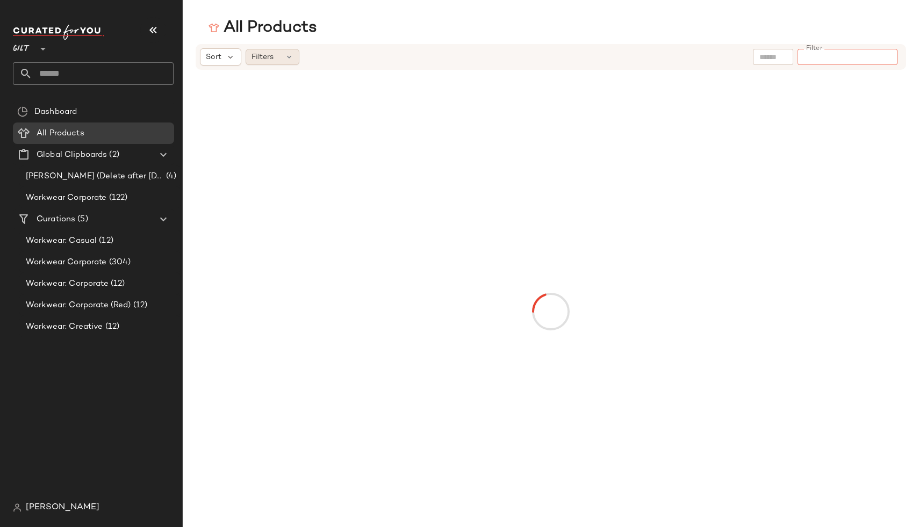
click at [295, 55] on div "Filters" at bounding box center [273, 57] width 54 height 16
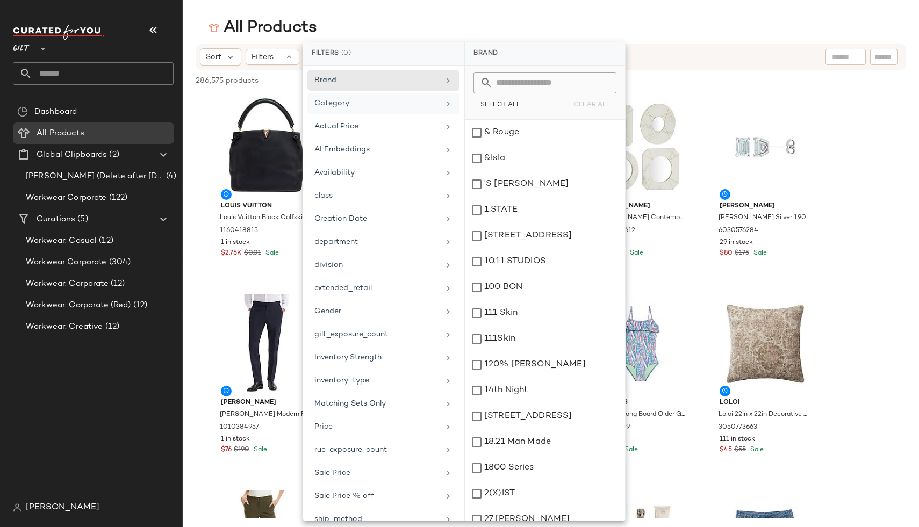
click at [382, 105] on div "Category" at bounding box center [376, 103] width 125 height 11
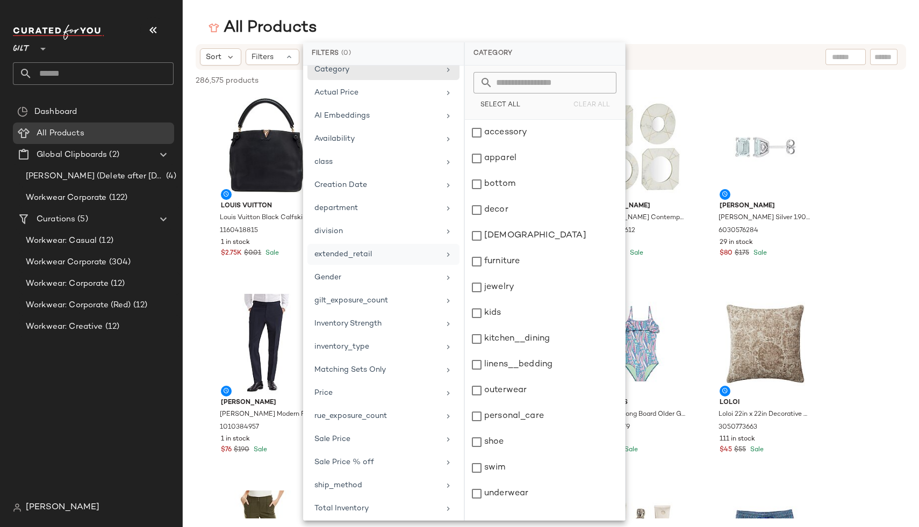
scroll to position [39, 0]
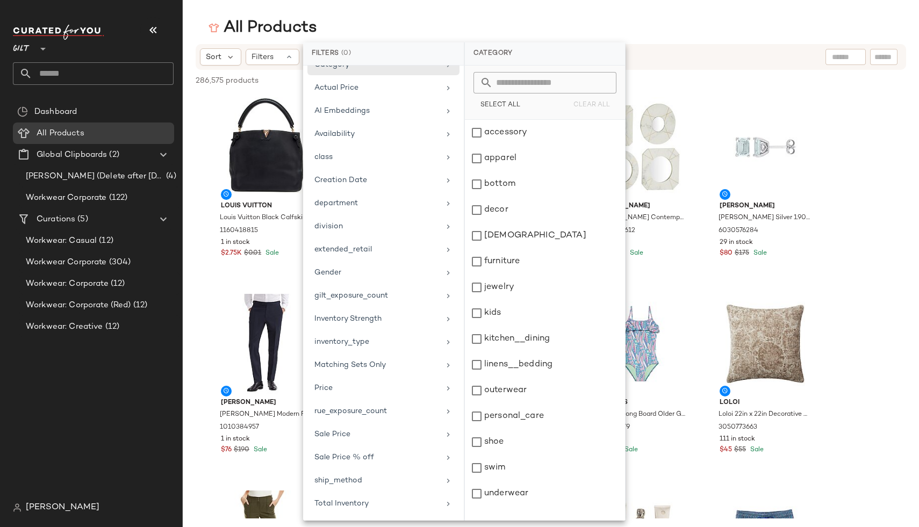
click at [525, 88] on input "text" at bounding box center [551, 82] width 117 height 21
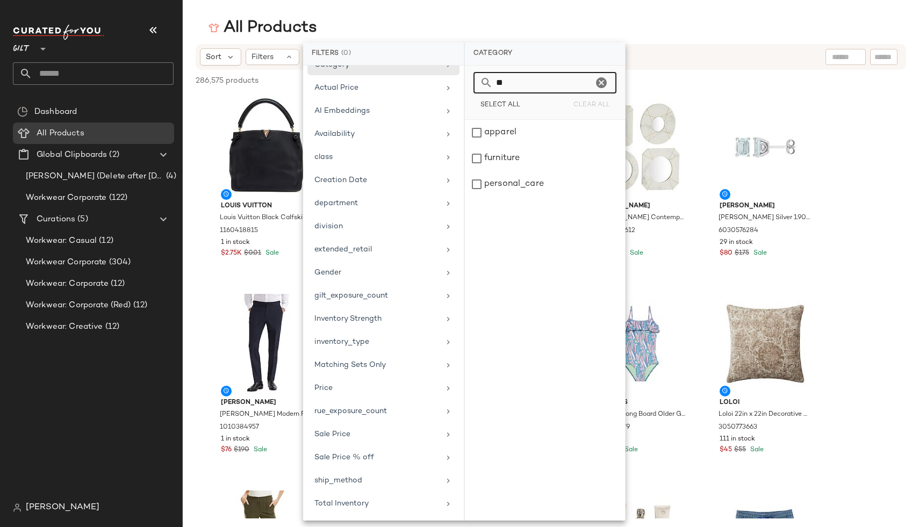
type input "*"
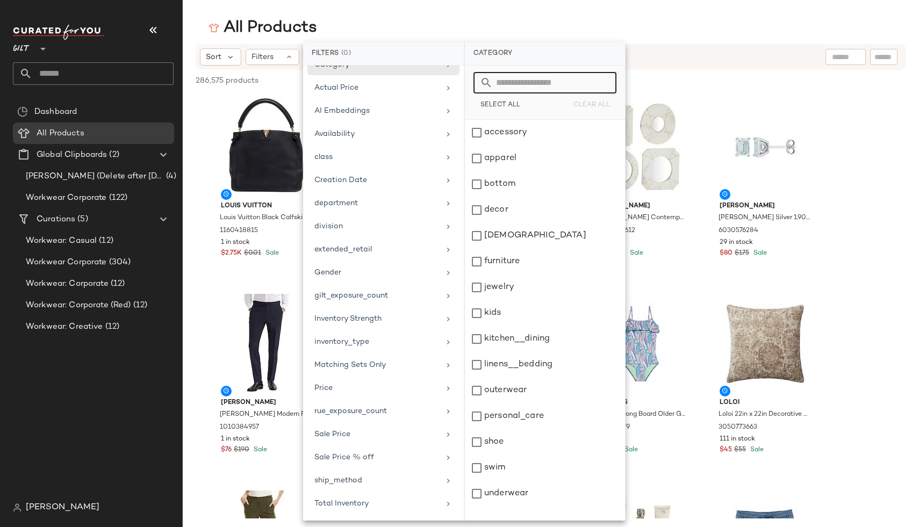
type input "*"
click at [235, 368] on div "View" at bounding box center [266, 344] width 109 height 100
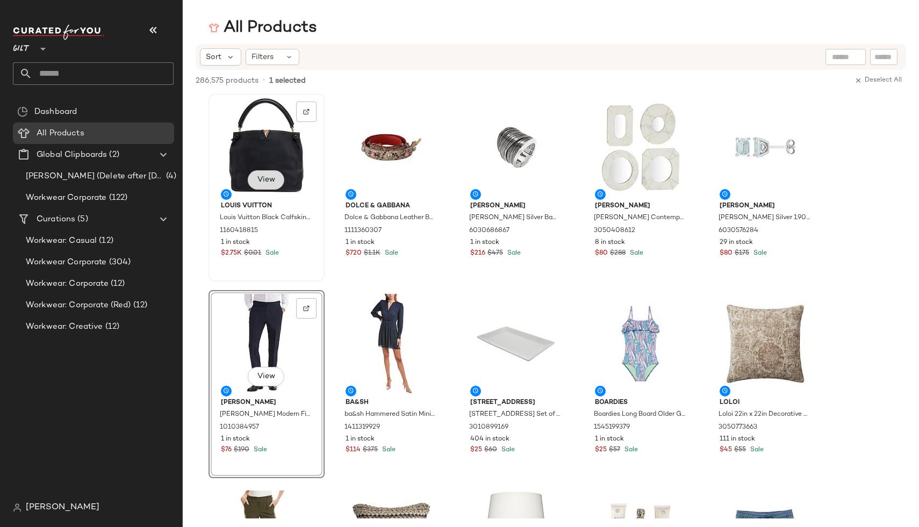
click at [260, 172] on button "View" at bounding box center [266, 179] width 37 height 19
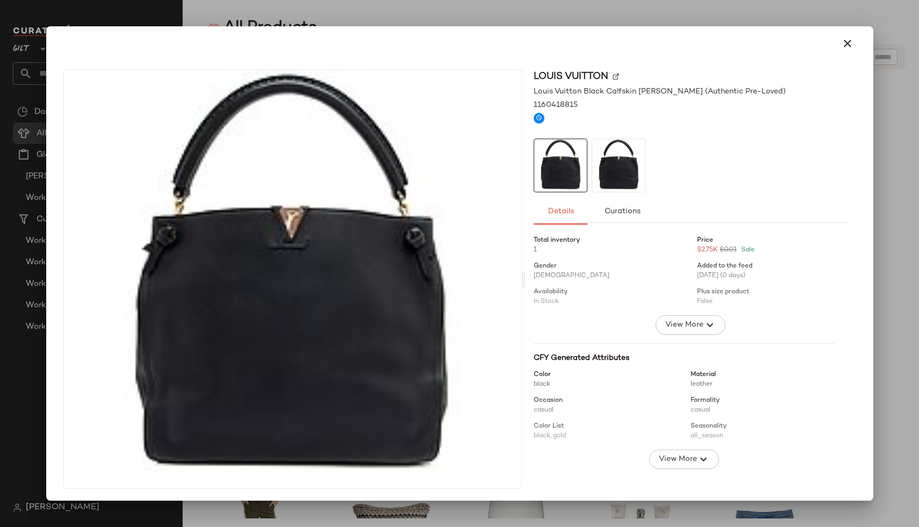
scroll to position [1, 0]
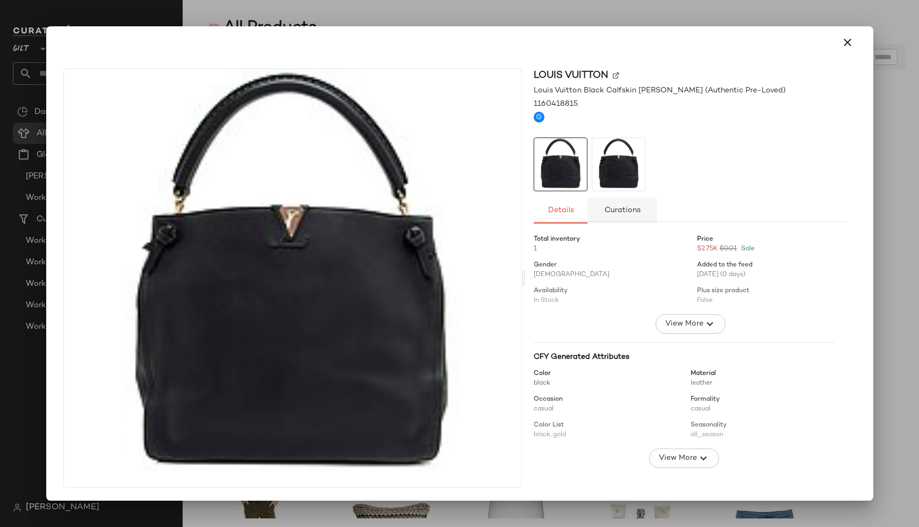
click at [626, 209] on span "Curations" at bounding box center [622, 210] width 37 height 9
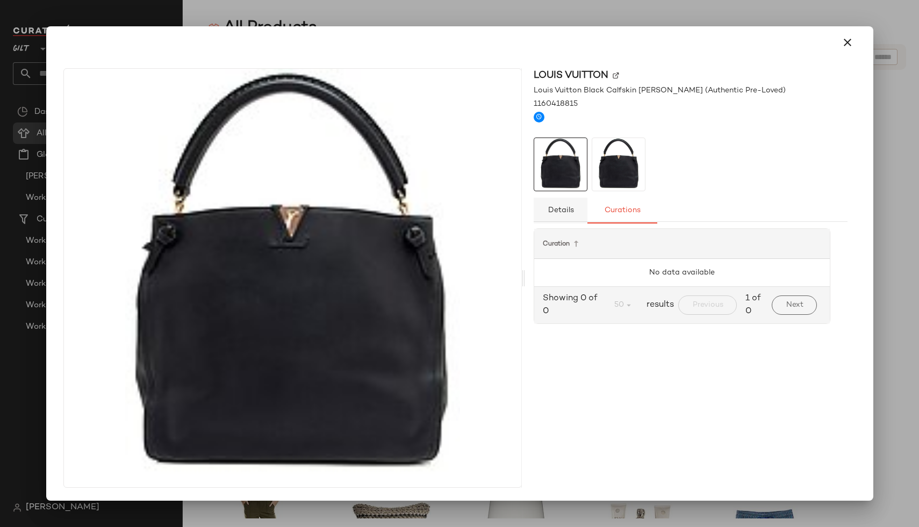
click at [562, 220] on button "Details" at bounding box center [561, 211] width 54 height 26
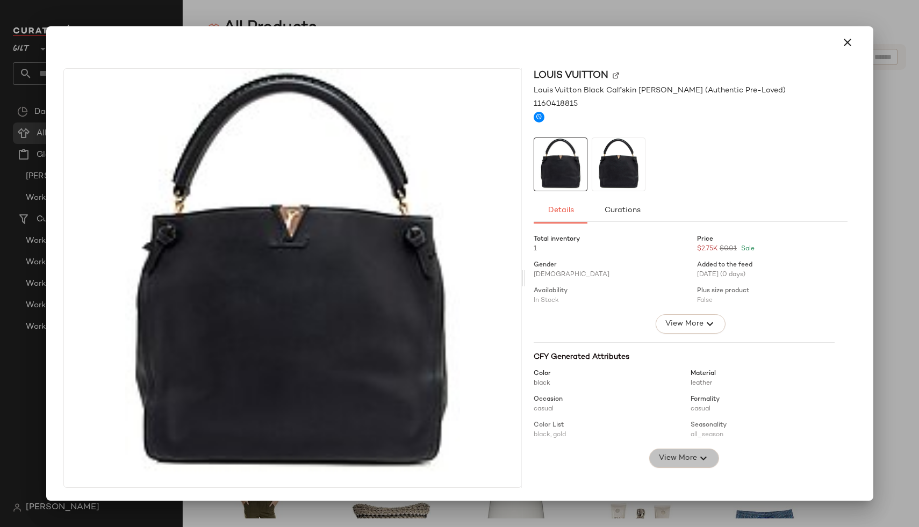
click at [662, 461] on span "View More" at bounding box center [677, 458] width 39 height 13
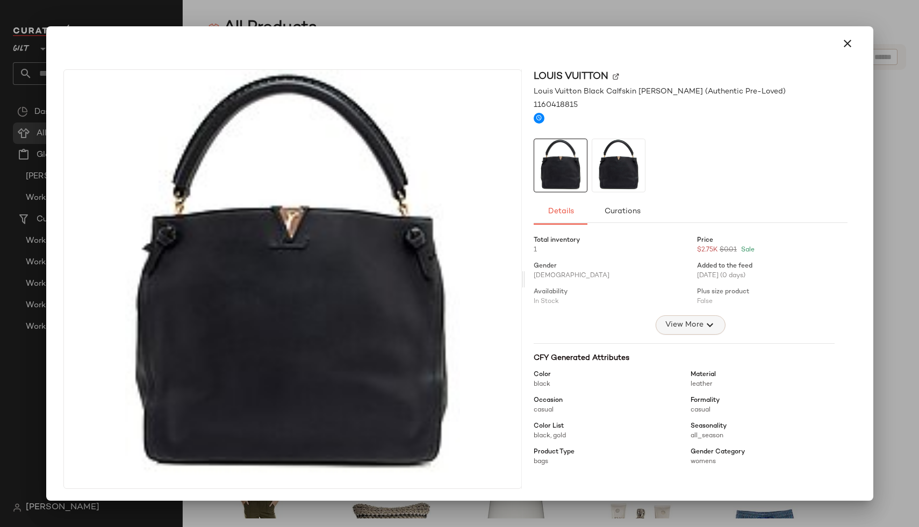
click at [672, 322] on span "View More" at bounding box center [684, 325] width 39 height 13
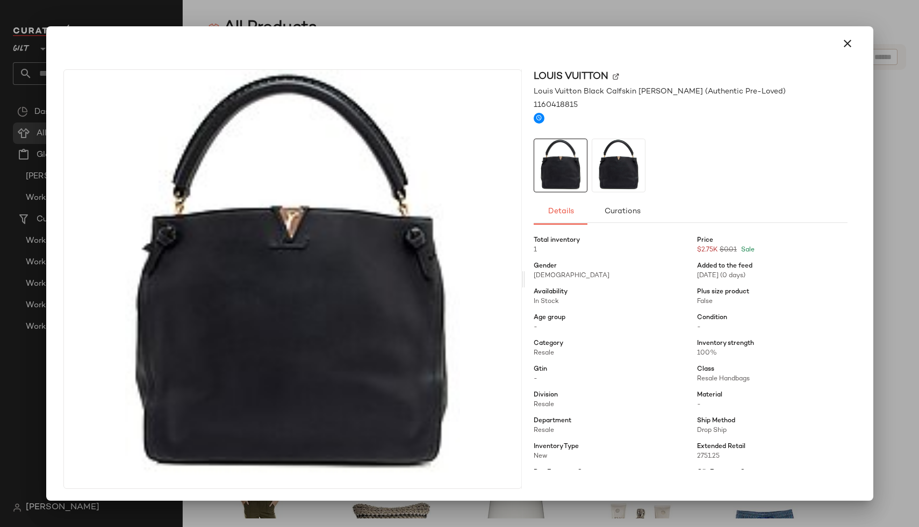
click at [548, 349] on span "Resale" at bounding box center [609, 354] width 150 height 10
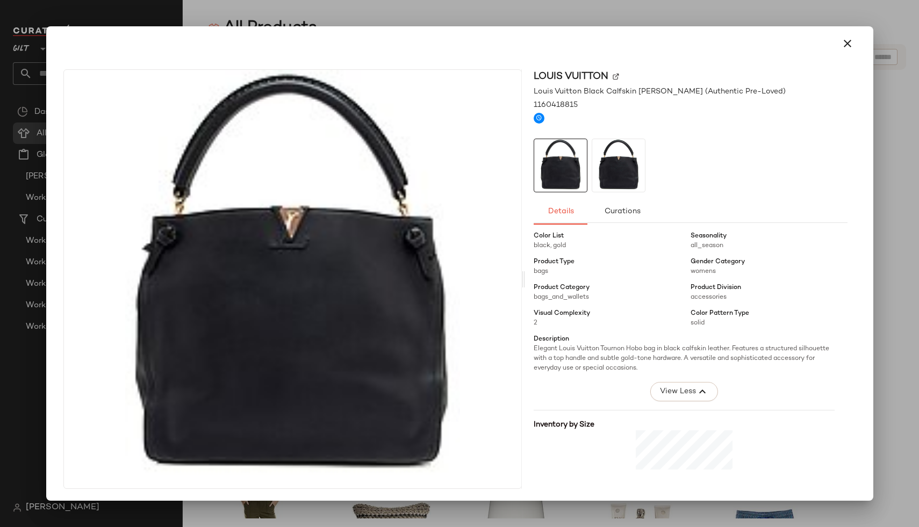
scroll to position [582, 0]
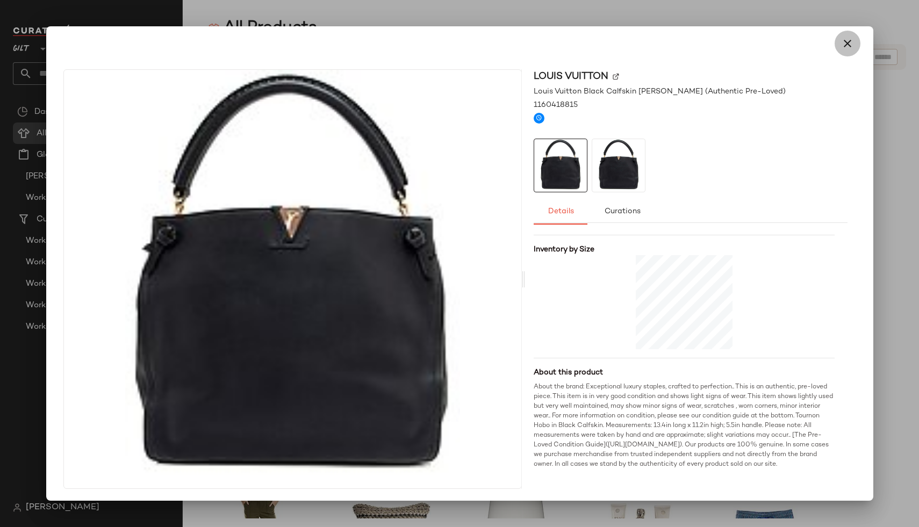
click at [841, 42] on icon "button" at bounding box center [847, 43] width 13 height 13
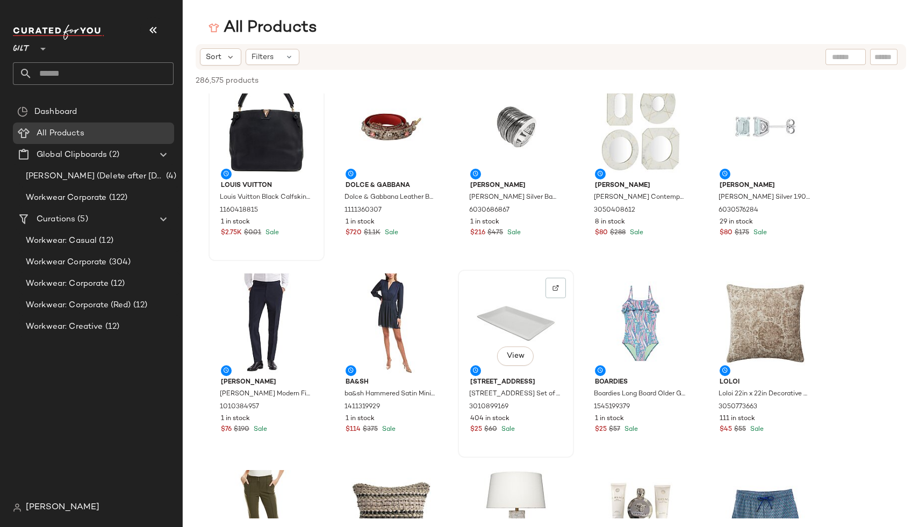
scroll to position [26, 0]
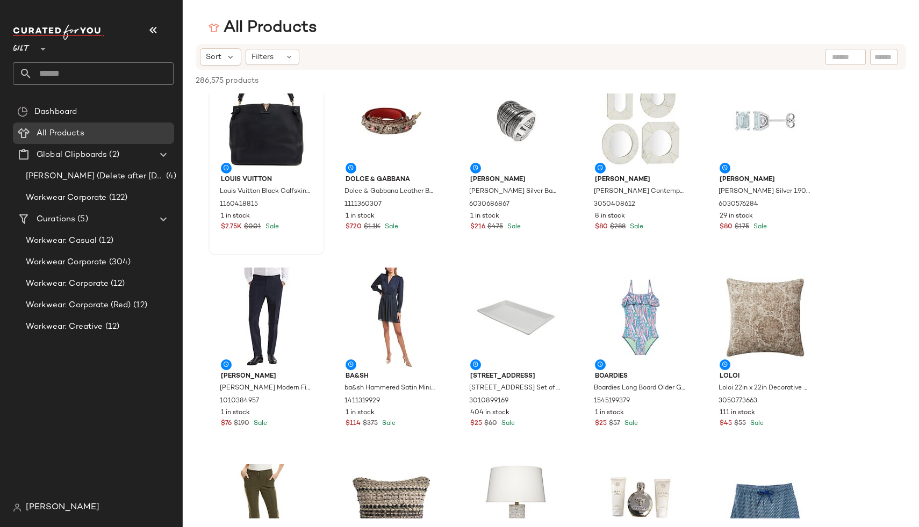
click at [840, 58] on input "text" at bounding box center [845, 57] width 27 height 11
click at [879, 58] on input "text" at bounding box center [884, 57] width 19 height 11
type input "*********"
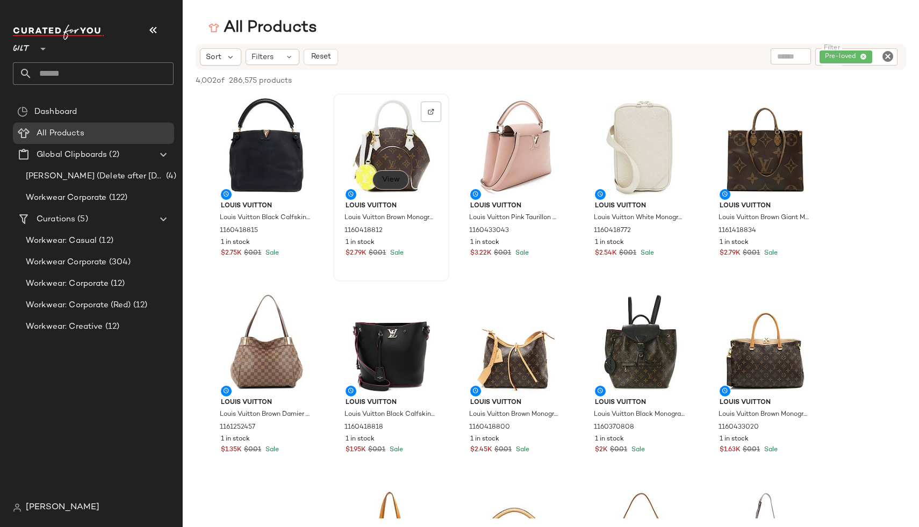
click at [385, 181] on span "View" at bounding box center [391, 180] width 18 height 9
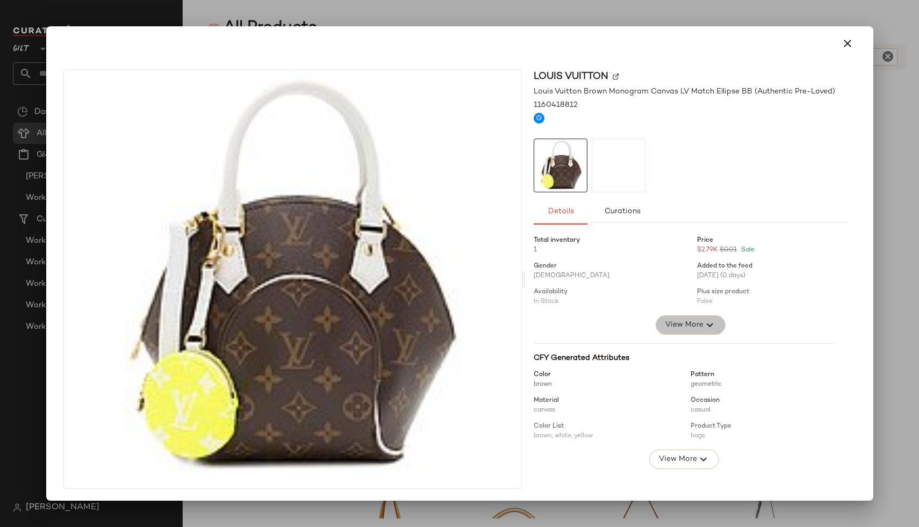
click at [671, 323] on span "View More" at bounding box center [684, 325] width 39 height 13
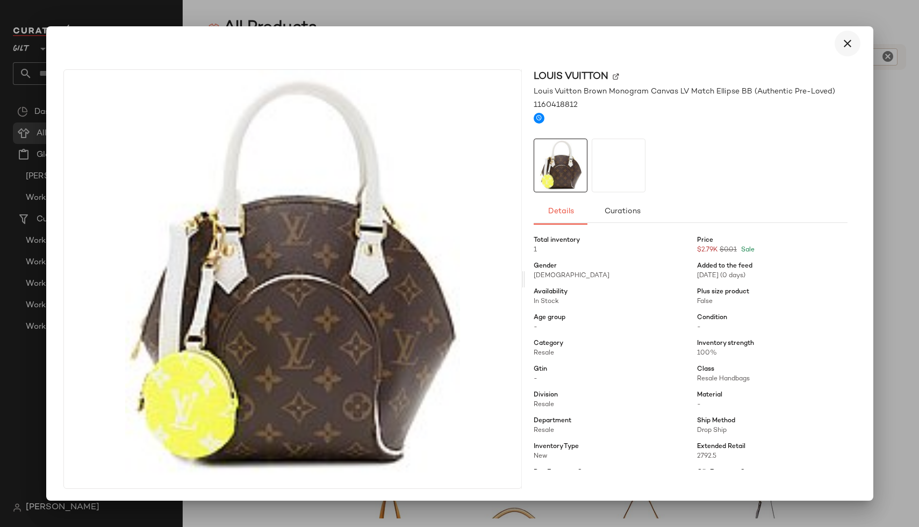
click at [841, 45] on icon "button" at bounding box center [847, 43] width 13 height 13
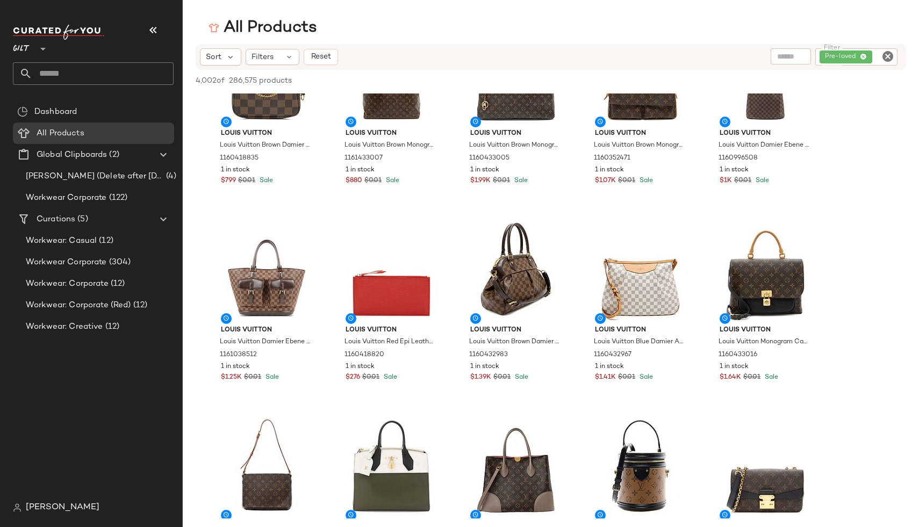
scroll to position [0, 0]
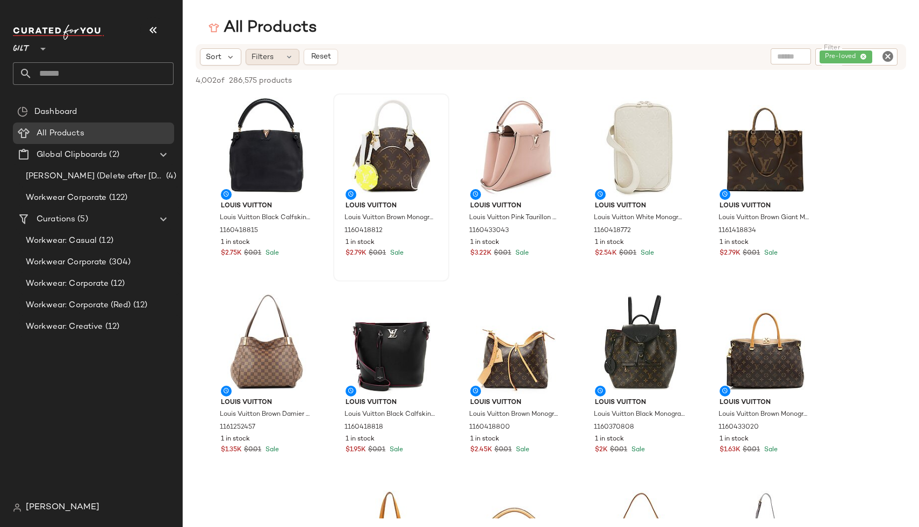
click at [291, 52] on div "Filters" at bounding box center [273, 57] width 54 height 16
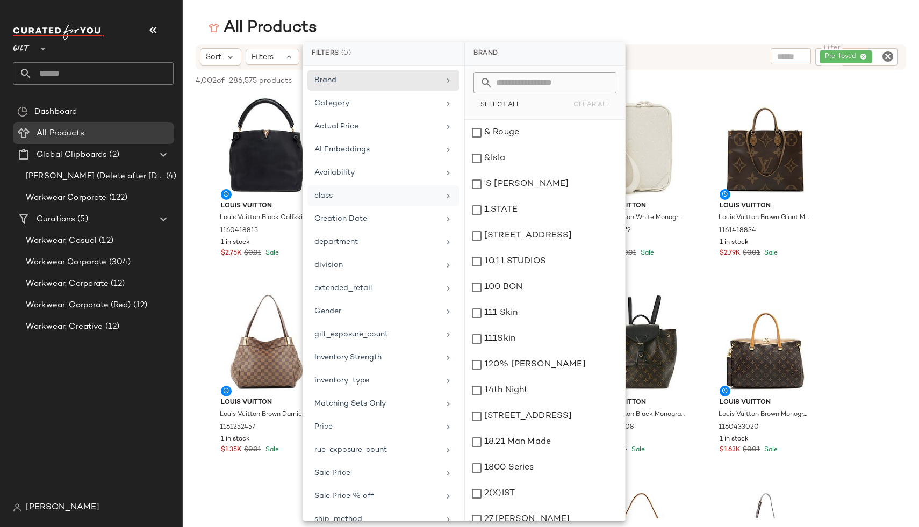
click at [362, 191] on div "class" at bounding box center [376, 195] width 125 height 11
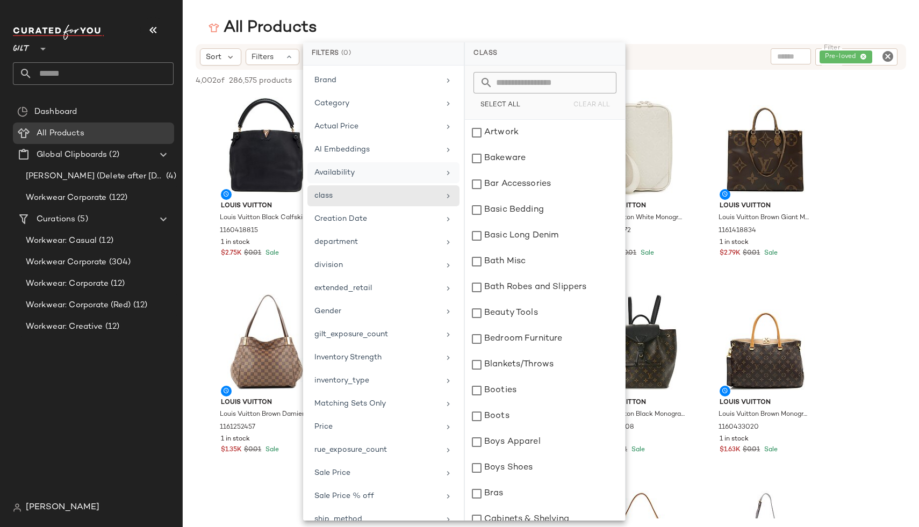
click at [365, 185] on div "Availability" at bounding box center [383, 195] width 152 height 21
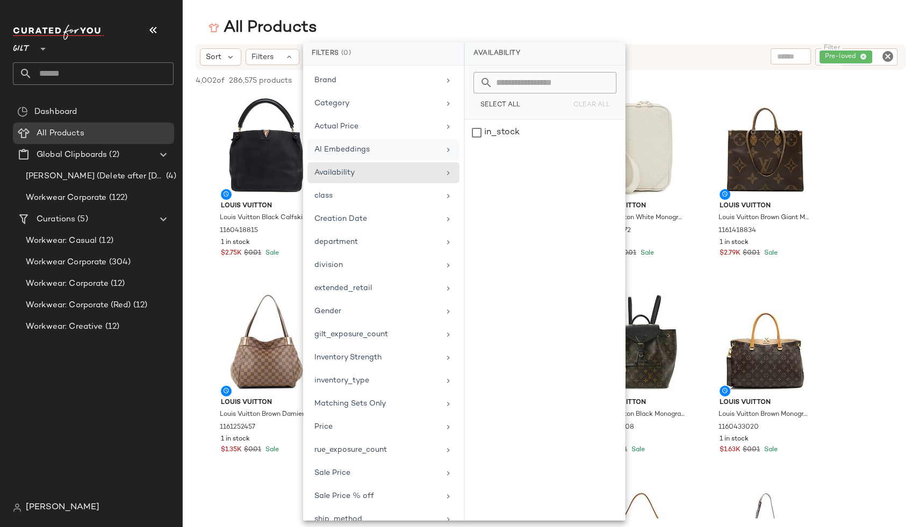
click at [365, 147] on div "AI Embeddings" at bounding box center [376, 149] width 125 height 11
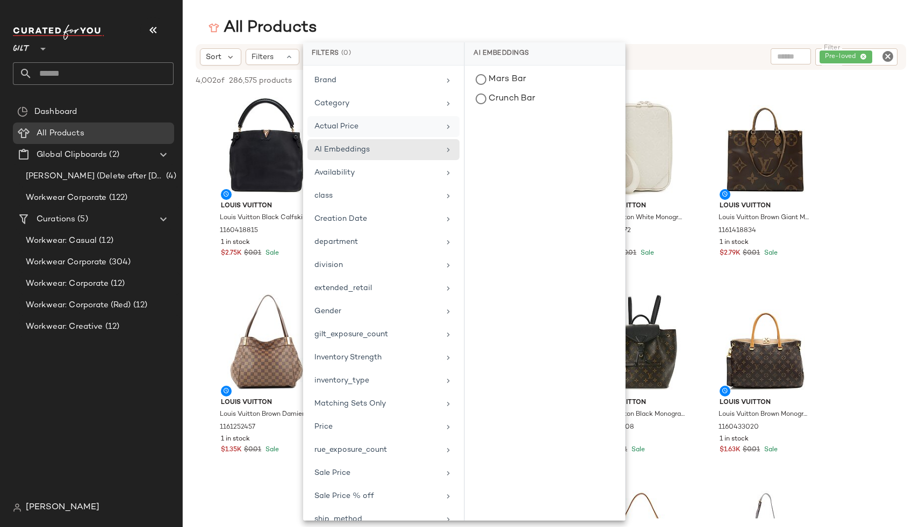
click at [363, 126] on div "Actual Price" at bounding box center [376, 126] width 125 height 11
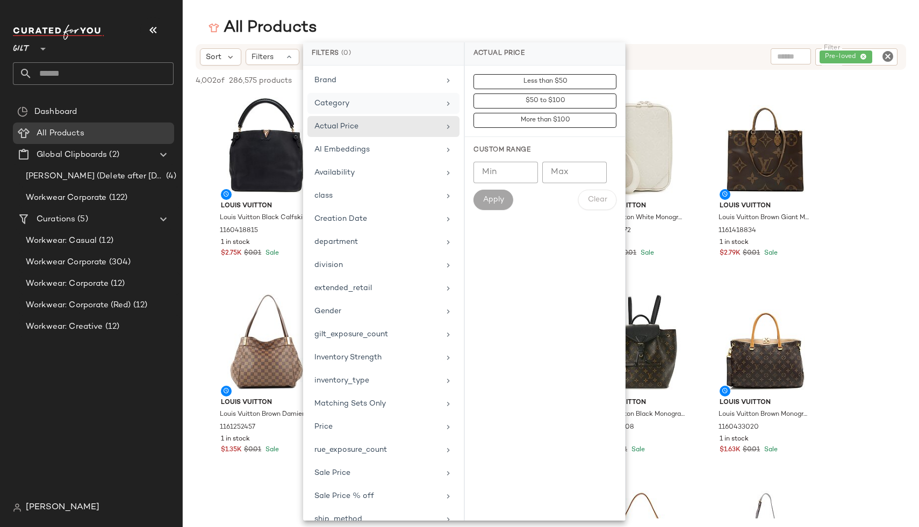
click at [364, 102] on div "Category" at bounding box center [376, 103] width 125 height 11
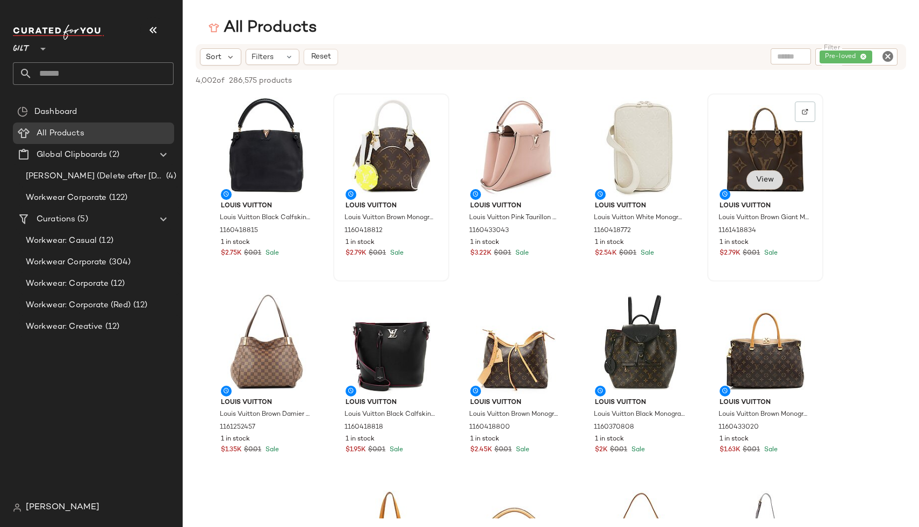
click at [762, 177] on span "View" at bounding box center [765, 180] width 18 height 9
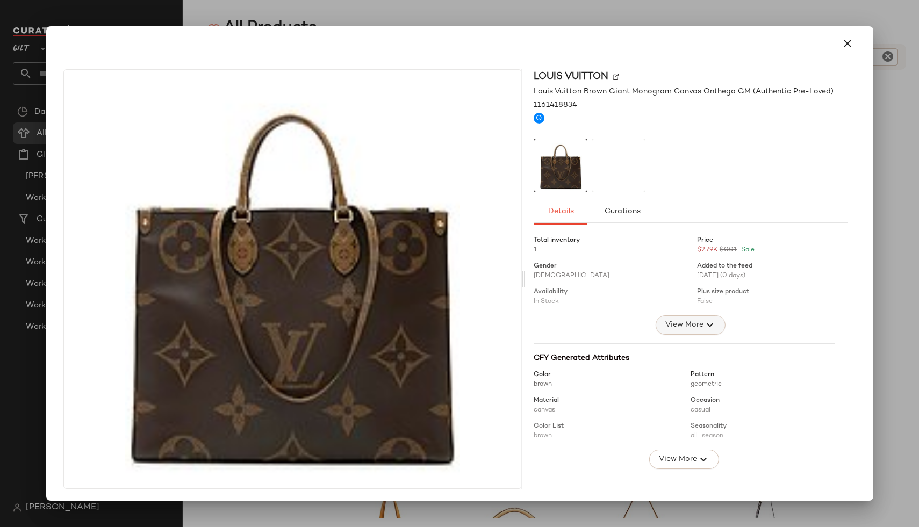
click at [684, 332] on button "View More" at bounding box center [691, 325] width 70 height 19
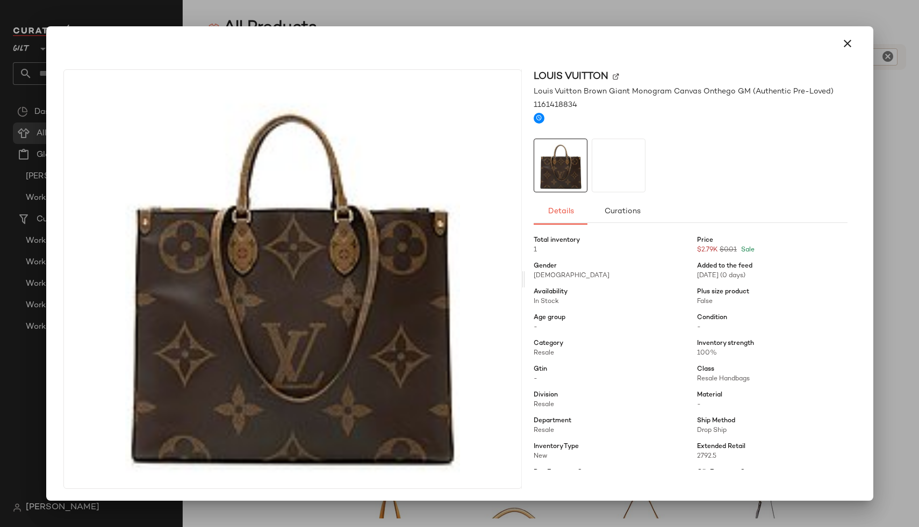
click at [542, 353] on span "Resale" at bounding box center [544, 353] width 20 height 7
copy span "Resale"
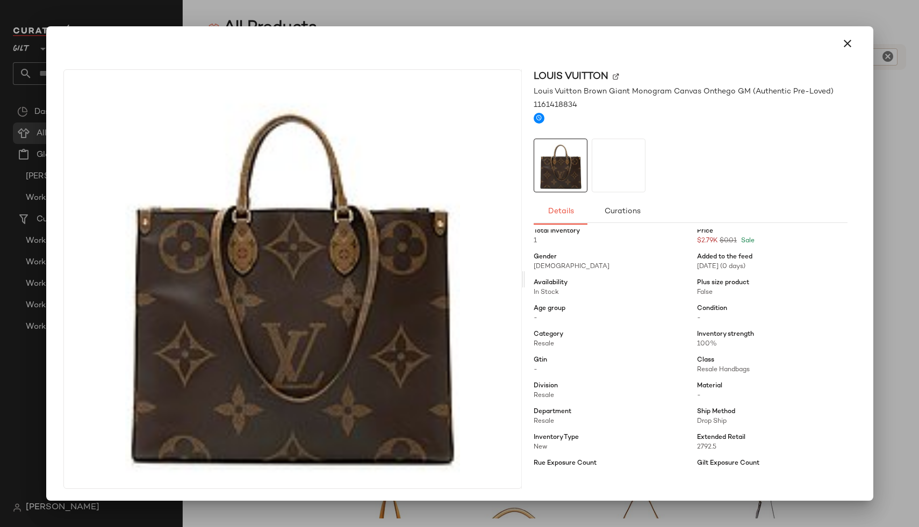
click at [896, 337] on div at bounding box center [459, 263] width 919 height 527
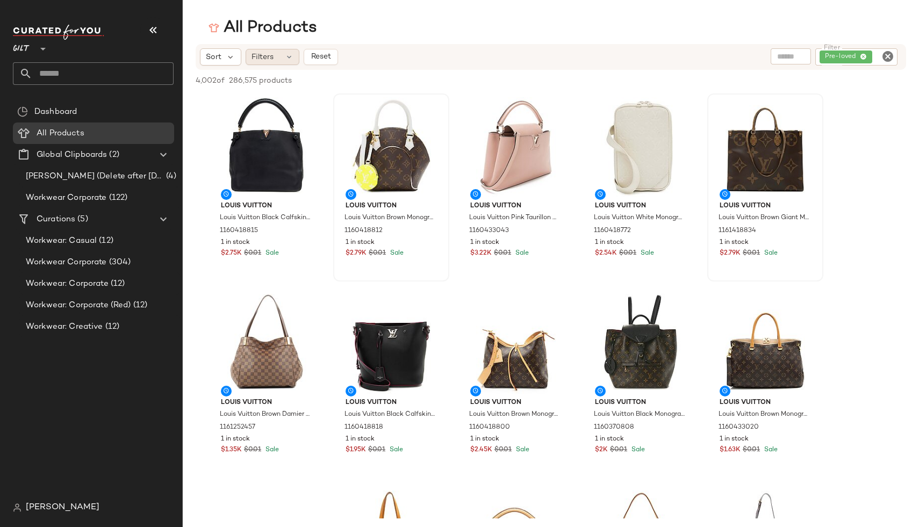
click at [273, 51] on div "Filters" at bounding box center [273, 57] width 54 height 16
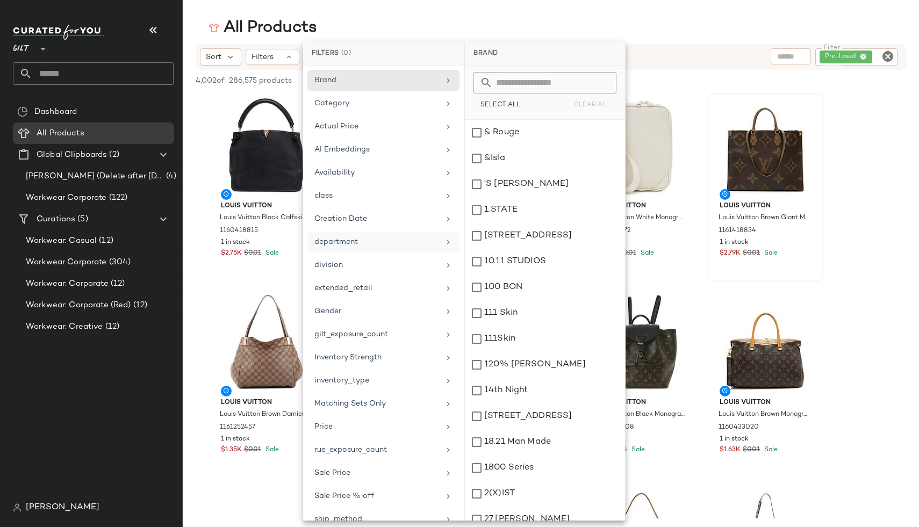
click at [368, 240] on div "department" at bounding box center [376, 241] width 125 height 11
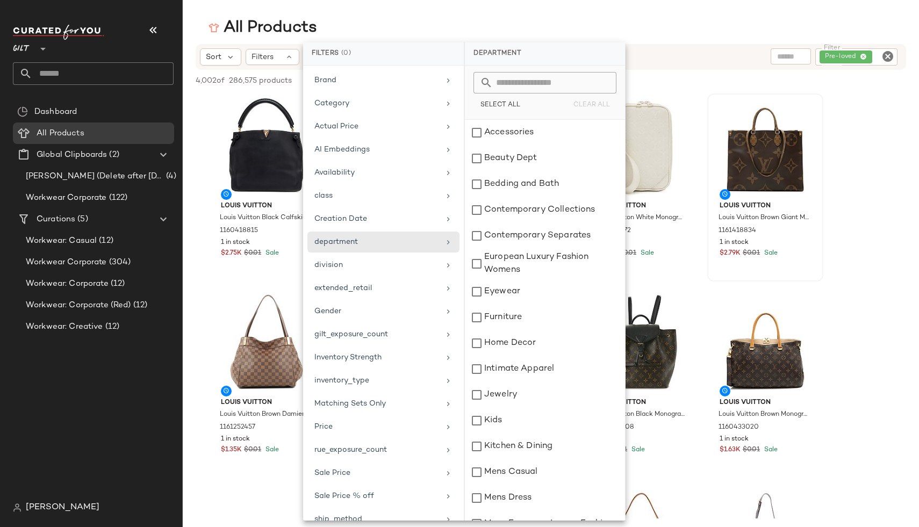
click at [532, 86] on input "text" at bounding box center [551, 82] width 117 height 21
paste input "******"
type input "******"
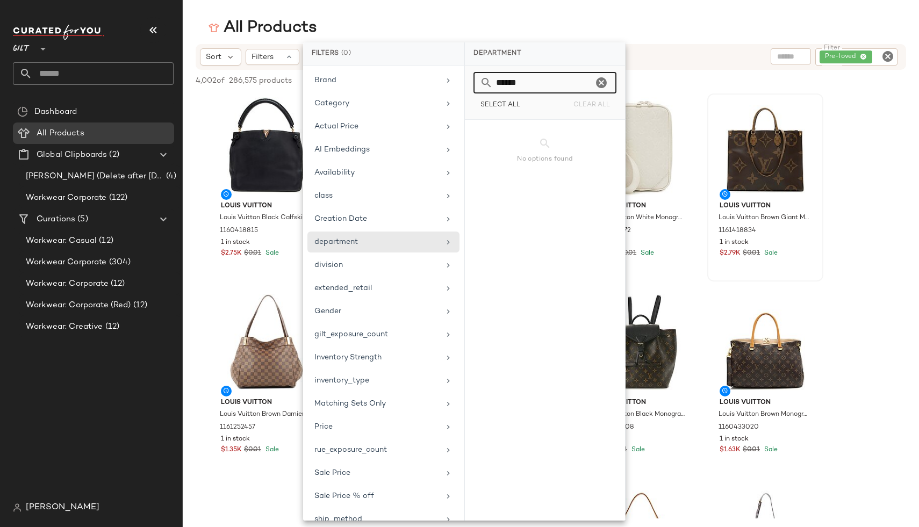
click at [603, 85] on icon "Clear" at bounding box center [601, 82] width 13 height 13
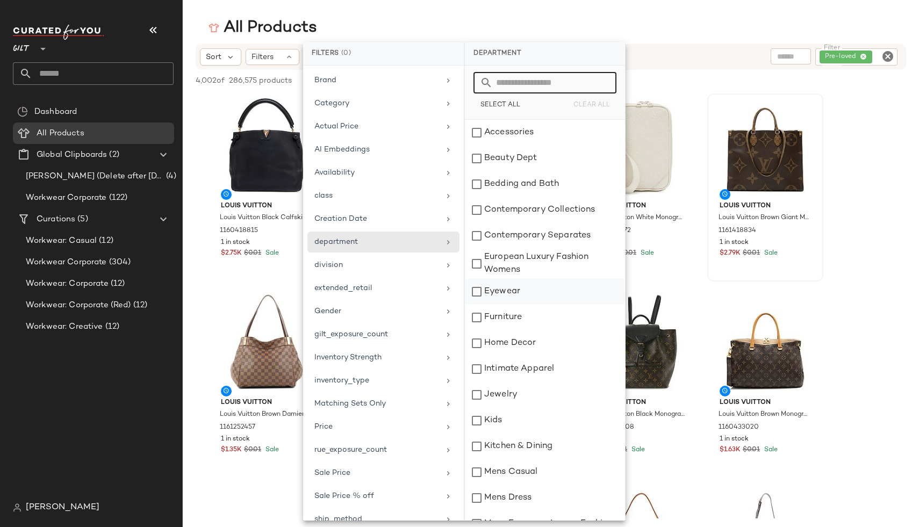
scroll to position [231, 0]
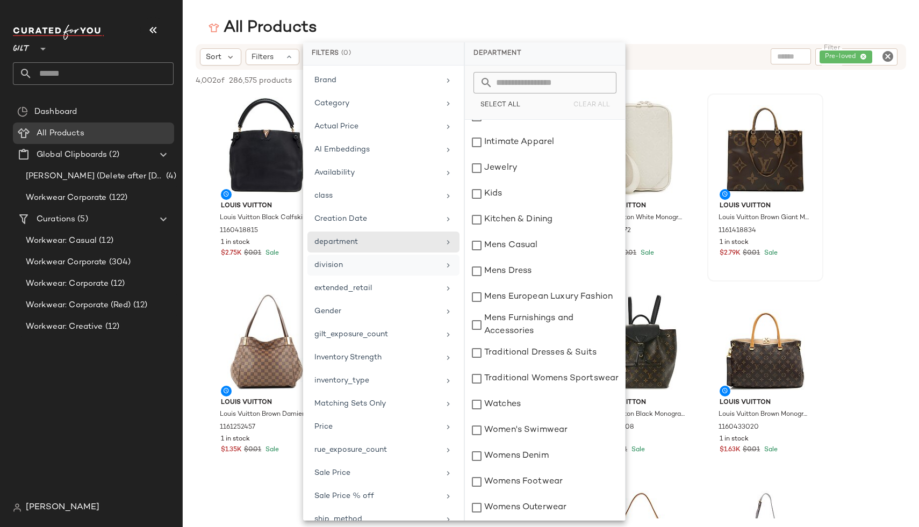
click at [327, 270] on div "division" at bounding box center [376, 265] width 125 height 11
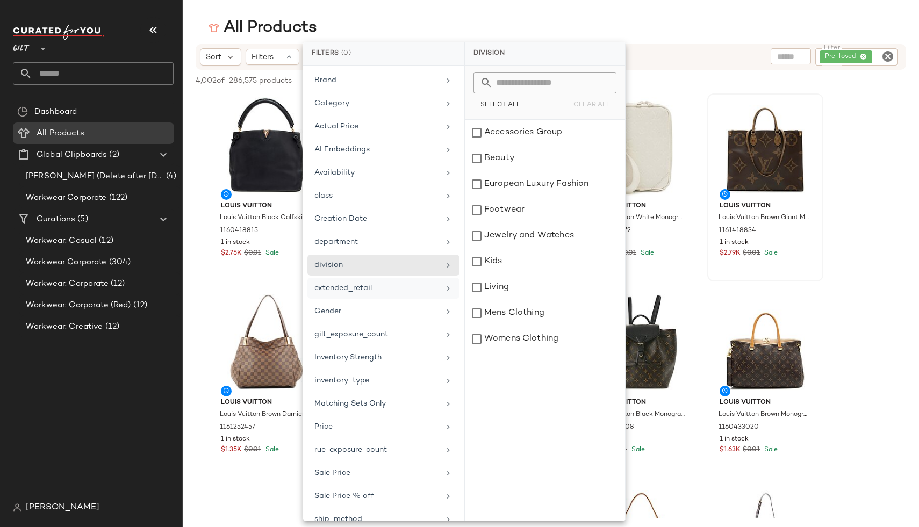
click at [391, 291] on div "extended_retail" at bounding box center [376, 288] width 125 height 11
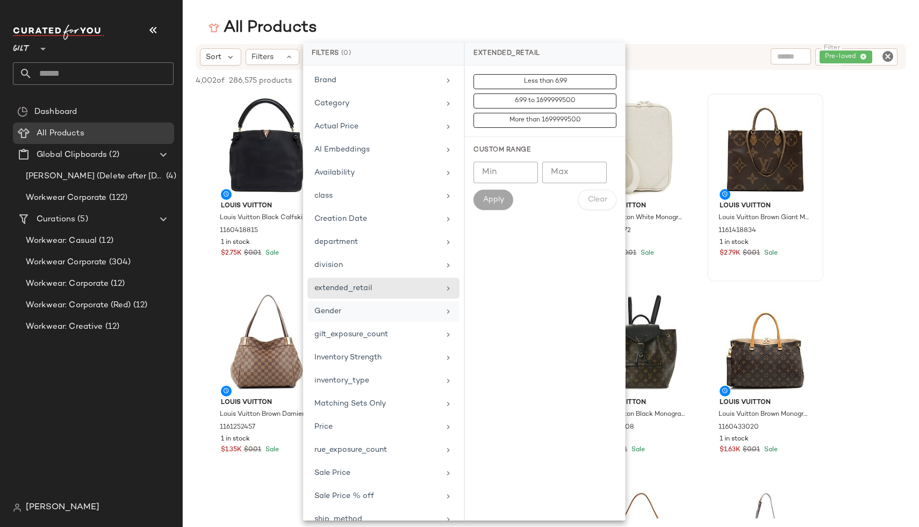
click at [385, 315] on div "Gender" at bounding box center [376, 311] width 125 height 11
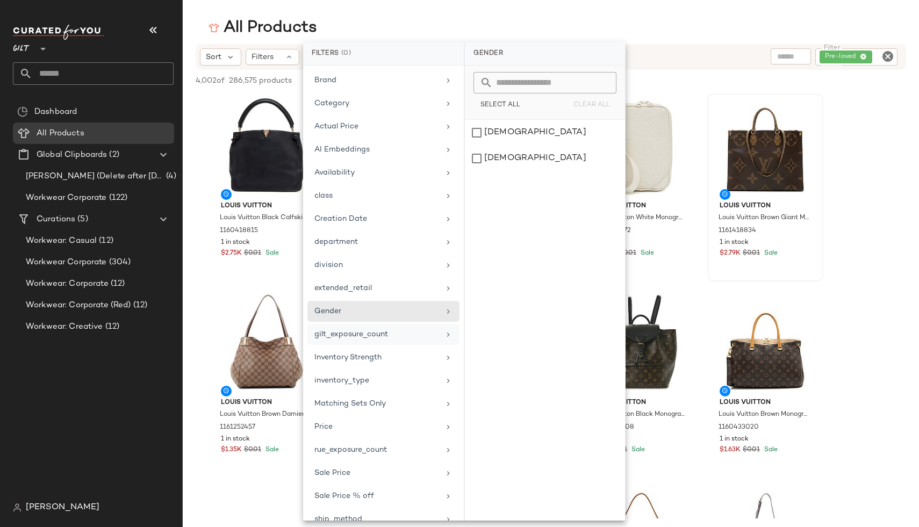
click at [390, 335] on div "gilt_exposure_count" at bounding box center [376, 334] width 125 height 11
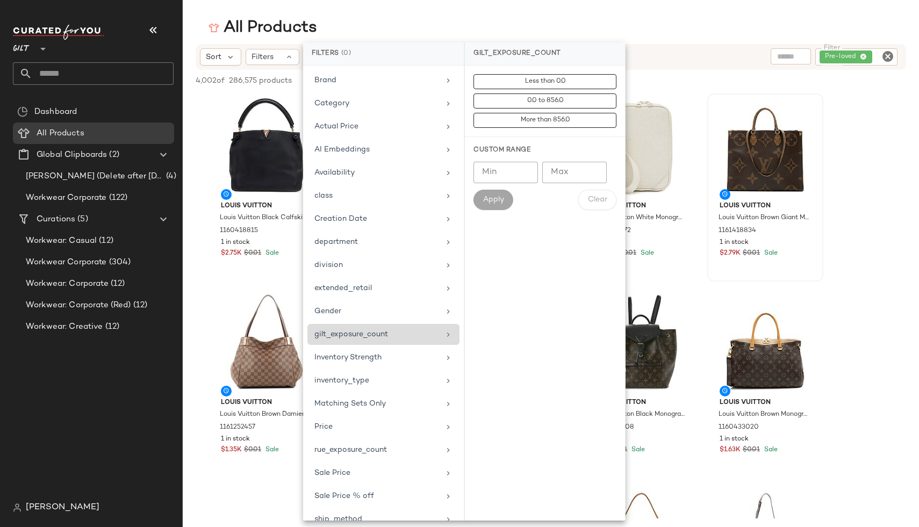
scroll to position [39, 0]
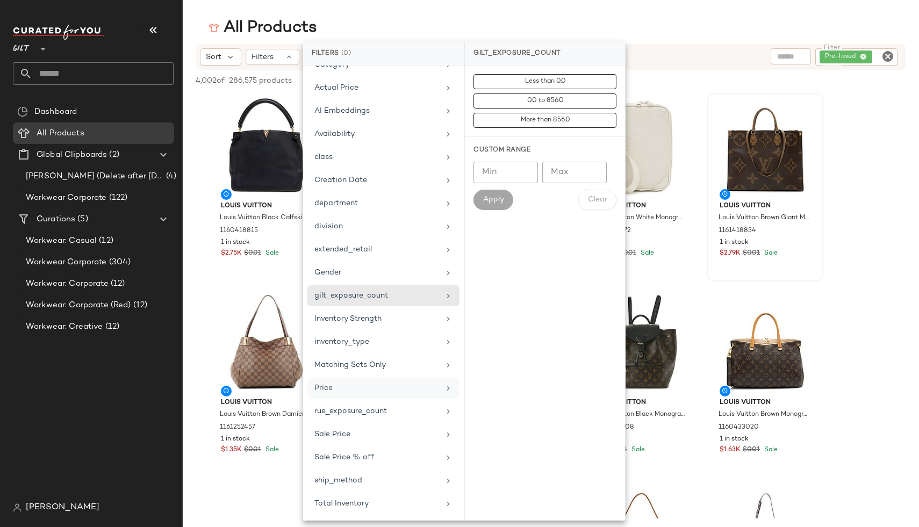
click at [372, 385] on div "Price" at bounding box center [376, 388] width 125 height 11
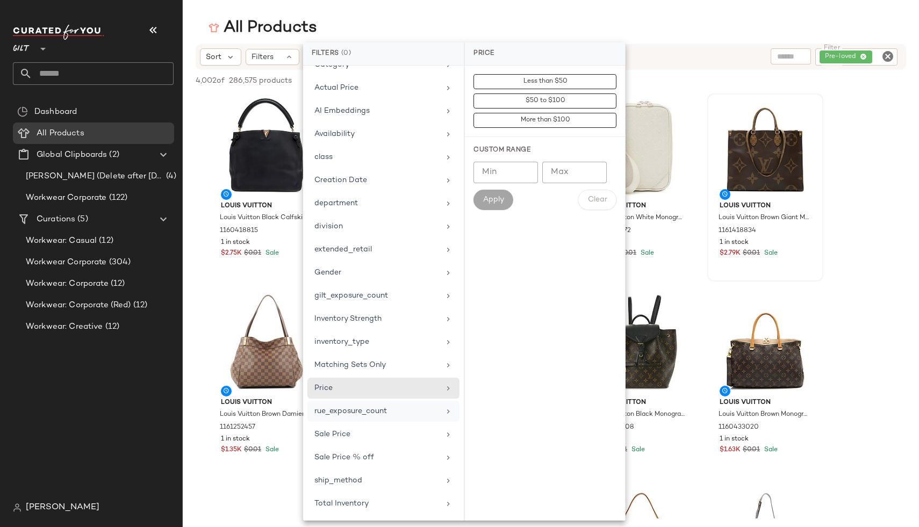
click at [379, 406] on div "rue_exposure_count" at bounding box center [376, 411] width 125 height 11
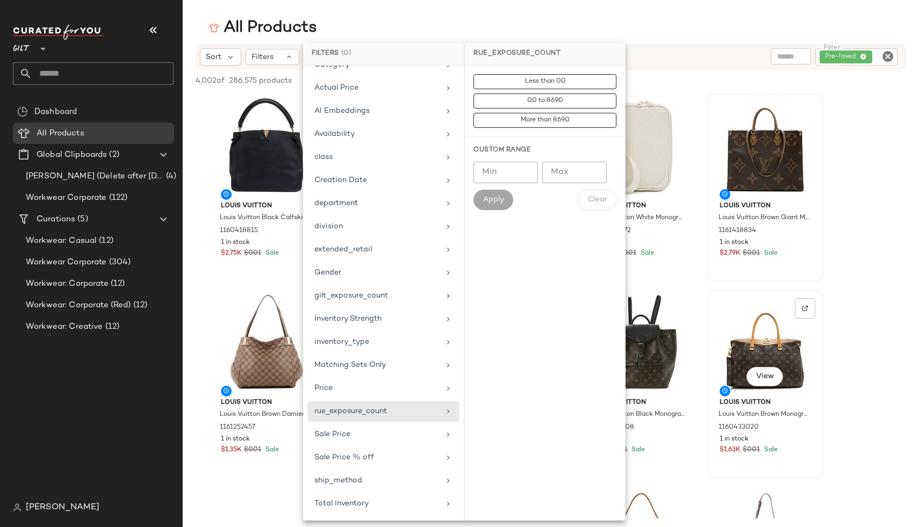
click at [769, 339] on div "View" at bounding box center [765, 344] width 109 height 100
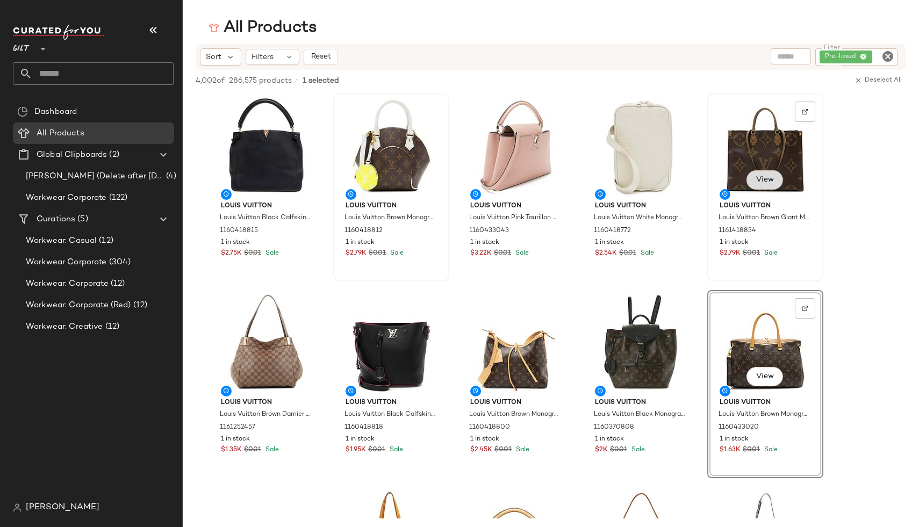
click at [768, 182] on span "View" at bounding box center [765, 180] width 18 height 9
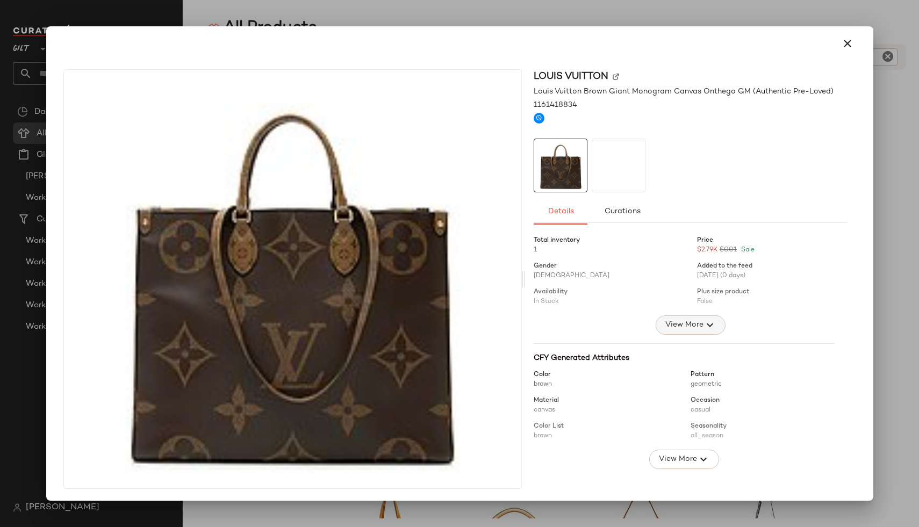
click at [683, 333] on button "View More" at bounding box center [691, 325] width 70 height 19
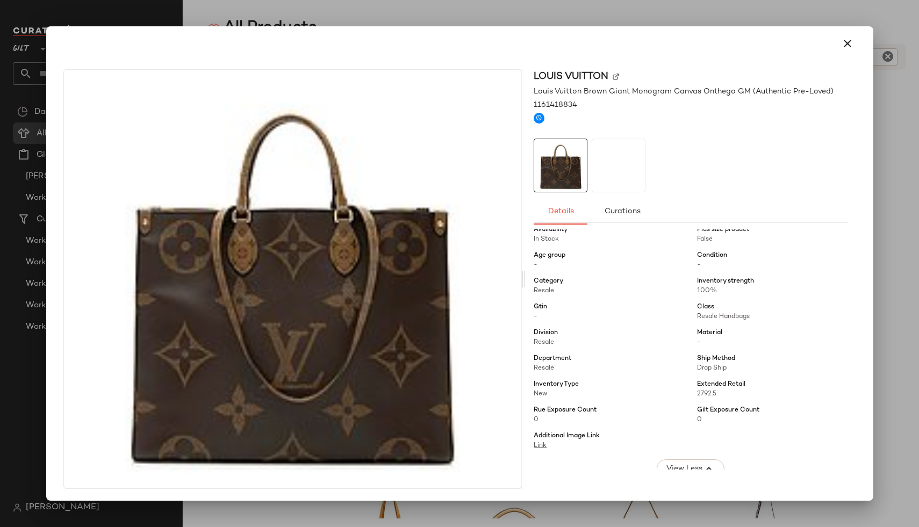
scroll to position [63, 0]
click at [844, 45] on icon "button" at bounding box center [847, 43] width 13 height 13
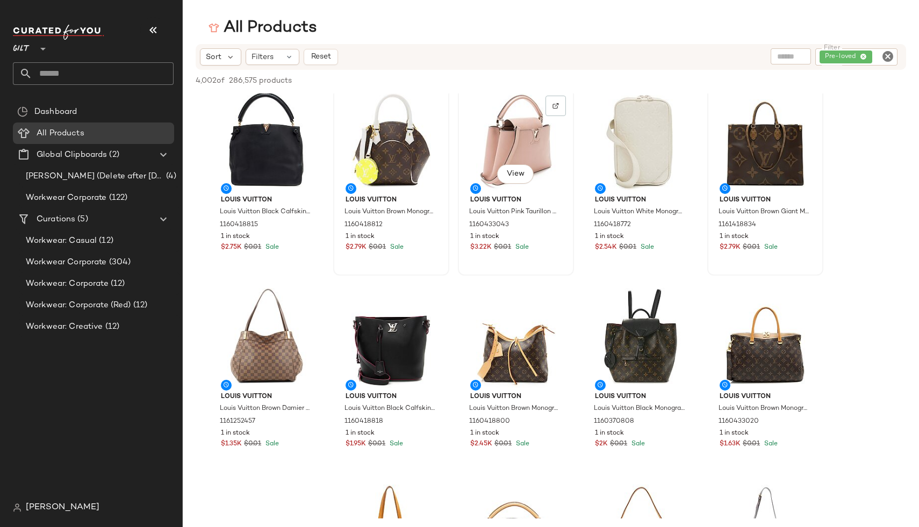
scroll to position [0, 0]
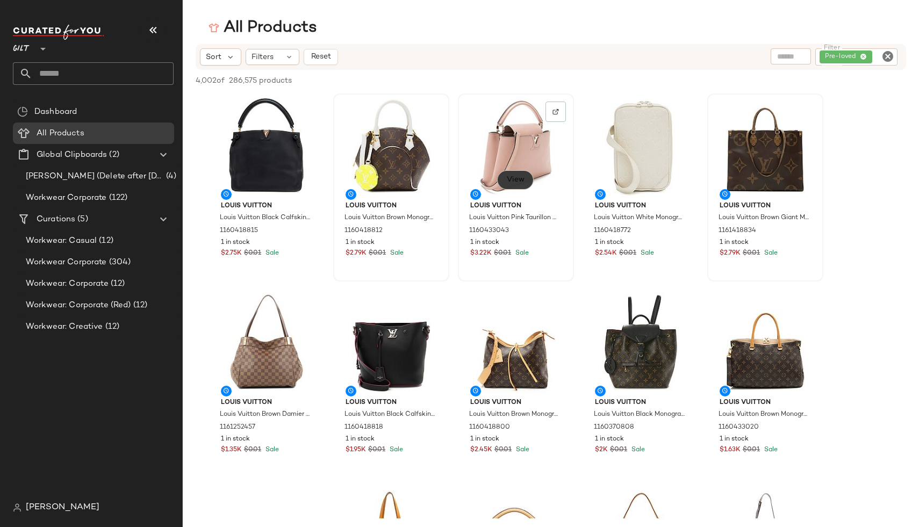
click at [511, 184] on span "View" at bounding box center [515, 180] width 18 height 9
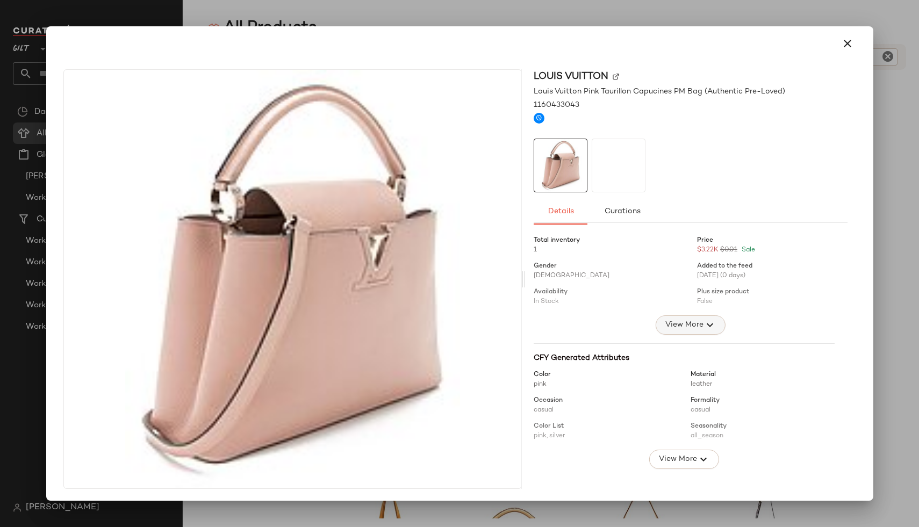
click at [691, 322] on span "View More" at bounding box center [684, 325] width 39 height 13
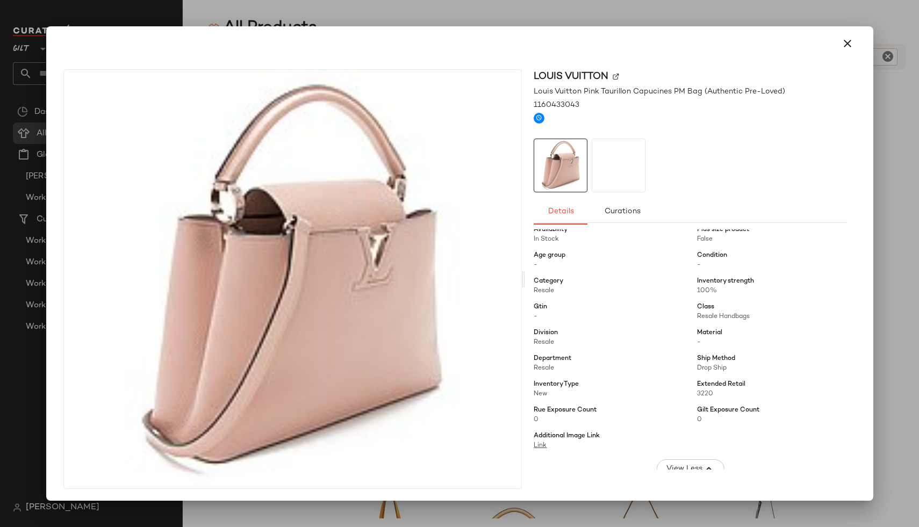
scroll to position [63, 0]
click at [841, 43] on icon "button" at bounding box center [847, 43] width 13 height 13
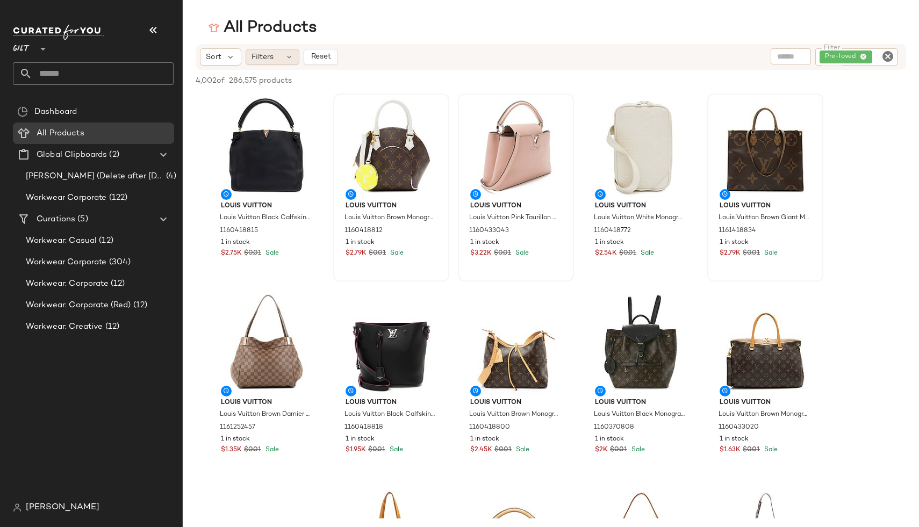
click at [287, 62] on div "Filters" at bounding box center [273, 57] width 54 height 16
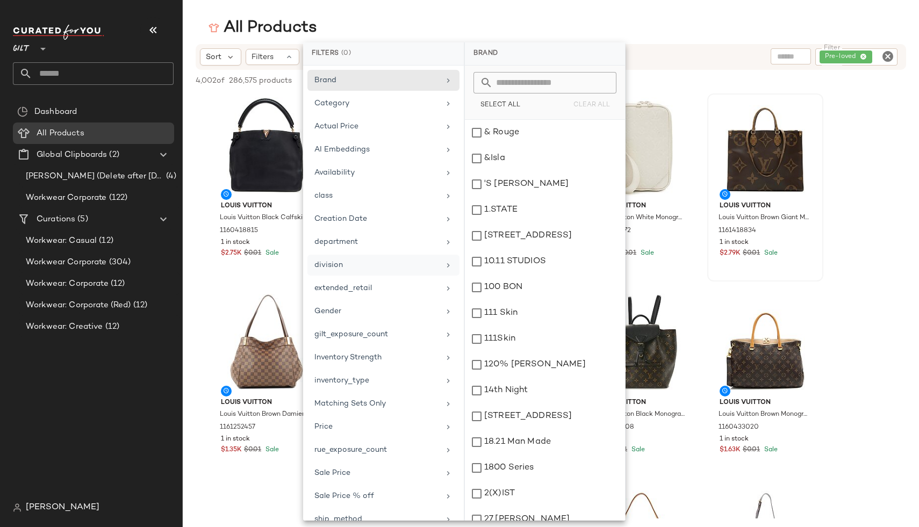
click at [367, 262] on div "division" at bounding box center [376, 265] width 125 height 11
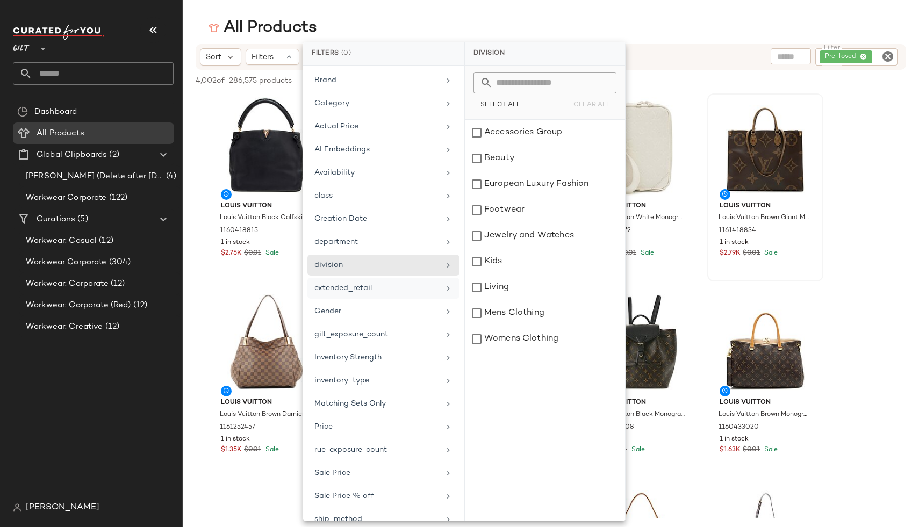
click at [395, 284] on div "extended_retail" at bounding box center [376, 288] width 125 height 11
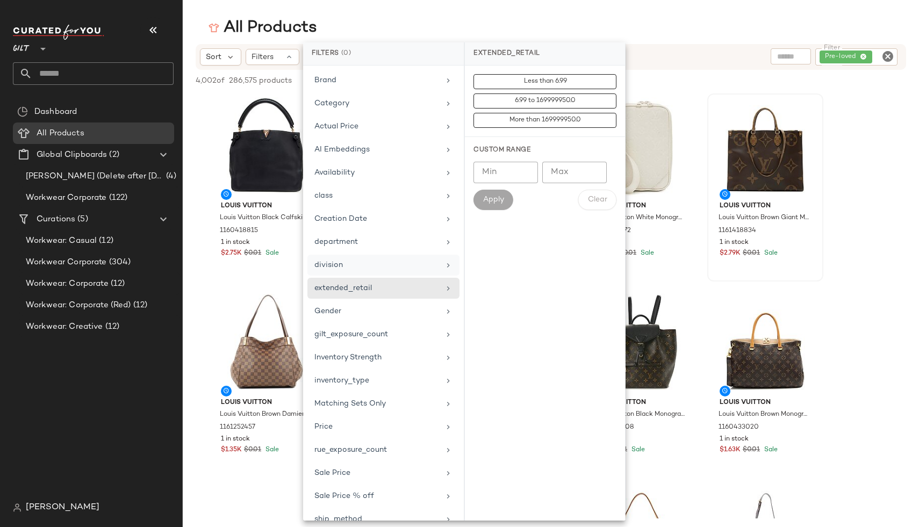
click at [386, 261] on div "division" at bounding box center [376, 265] width 125 height 11
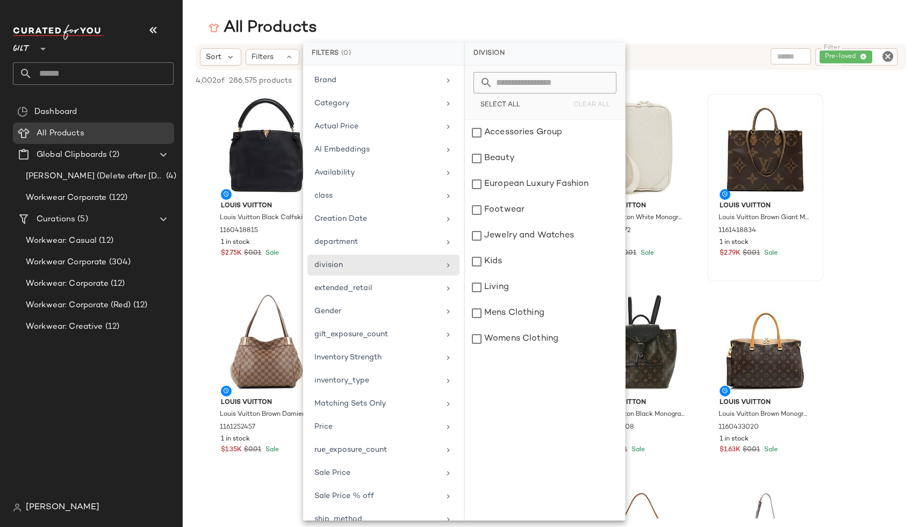
click at [522, 79] on input "text" at bounding box center [551, 82] width 117 height 21
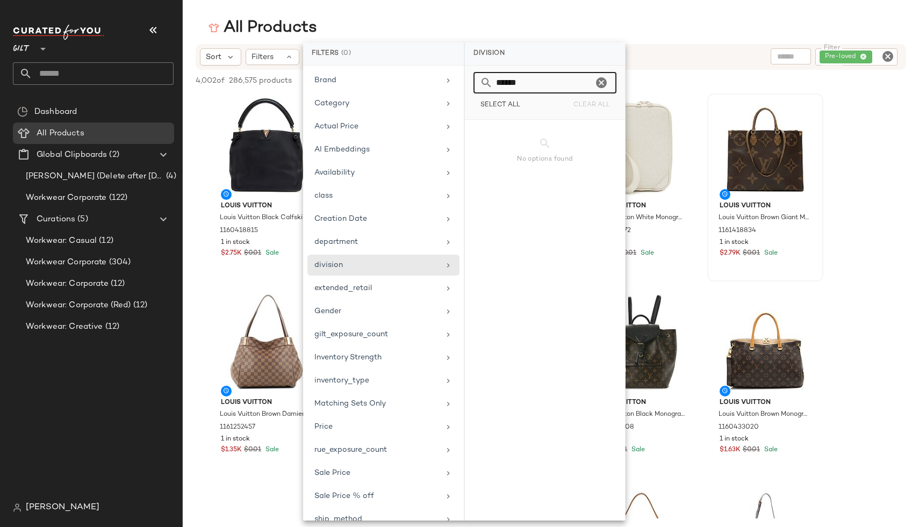
type input "******"
click at [505, 30] on div "All Products" at bounding box center [551, 27] width 736 height 21
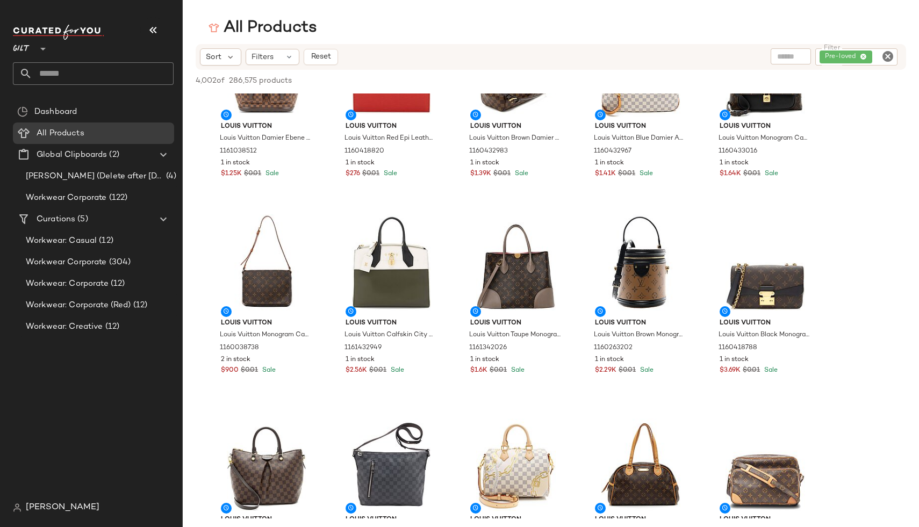
scroll to position [795, 0]
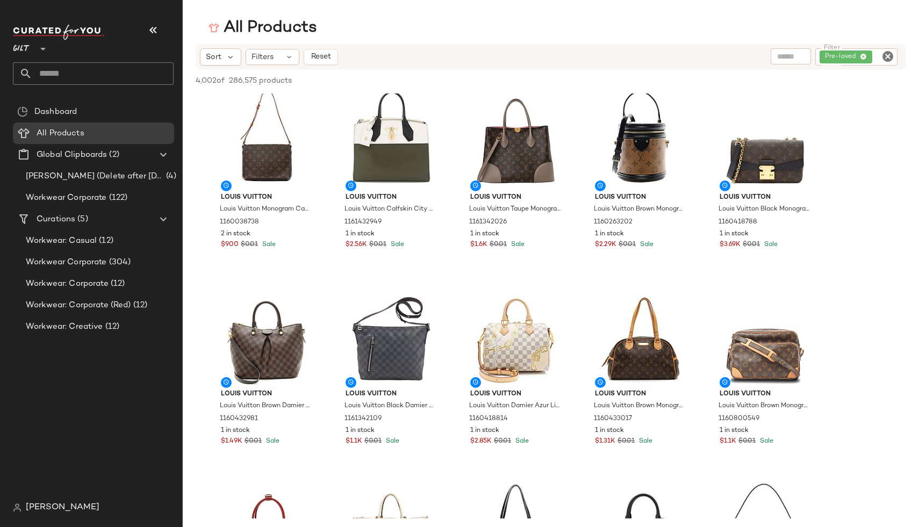
click at [38, 504] on span "[PERSON_NAME]" at bounding box center [63, 507] width 74 height 13
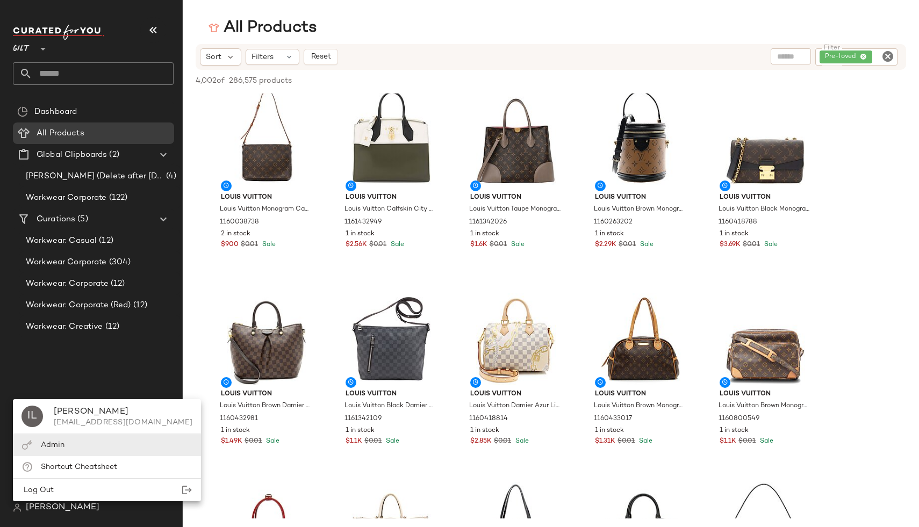
click at [63, 447] on span "Admin" at bounding box center [53, 445] width 24 height 8
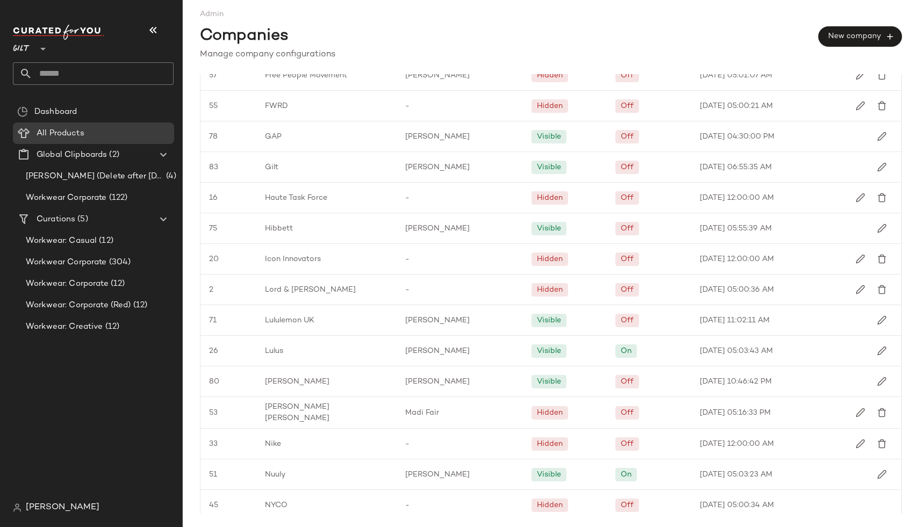
scroll to position [729, 0]
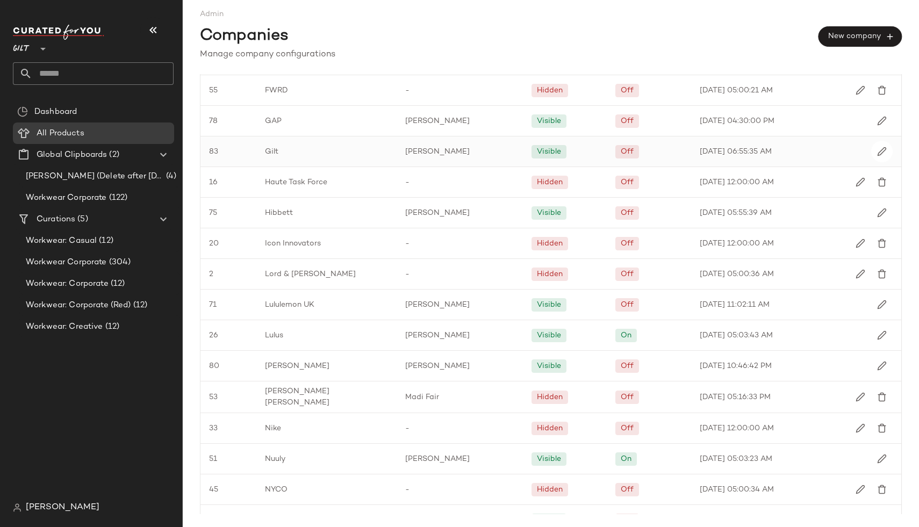
click at [316, 144] on div "Gilt" at bounding box center [326, 152] width 140 height 30
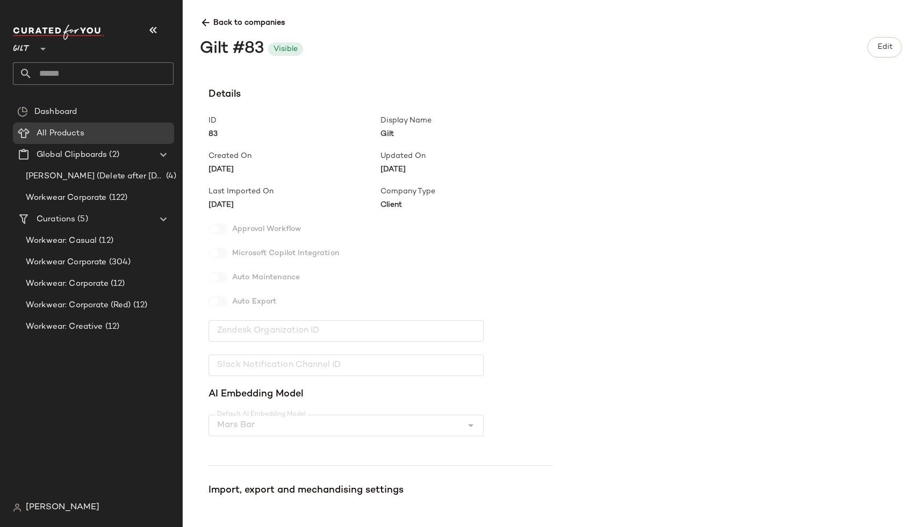
click at [297, 491] on div "Import, export and mechandising settings" at bounding box center [381, 490] width 344 height 15
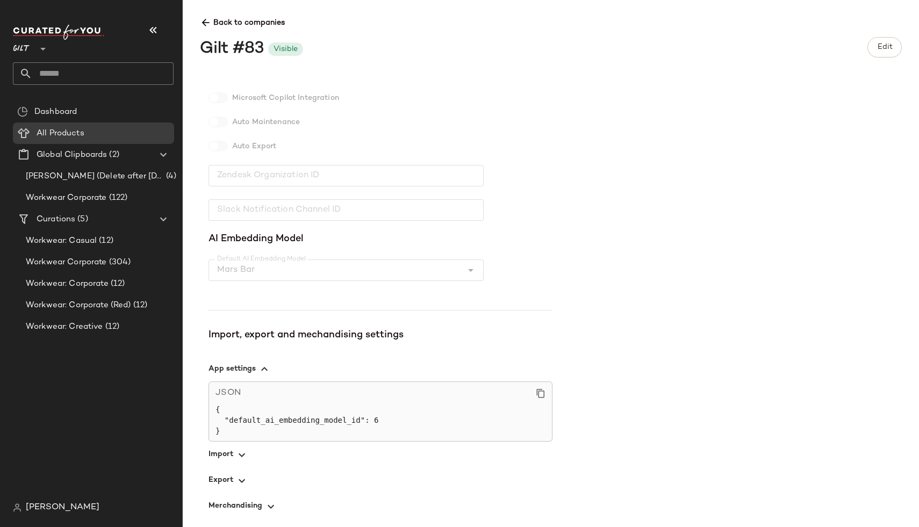
click at [303, 330] on div "Import, export and mechandising settings" at bounding box center [381, 335] width 344 height 15
click at [242, 462] on span "button" at bounding box center [381, 455] width 344 height 26
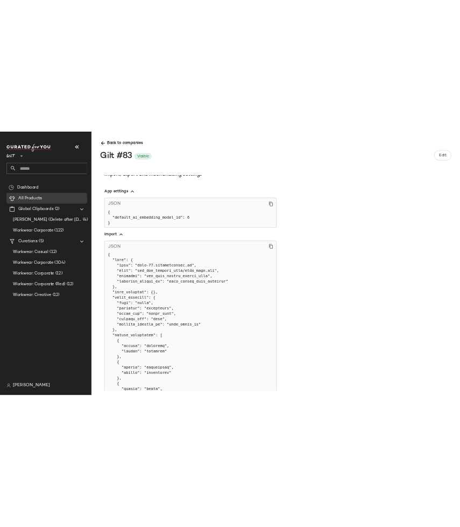
scroll to position [406, 0]
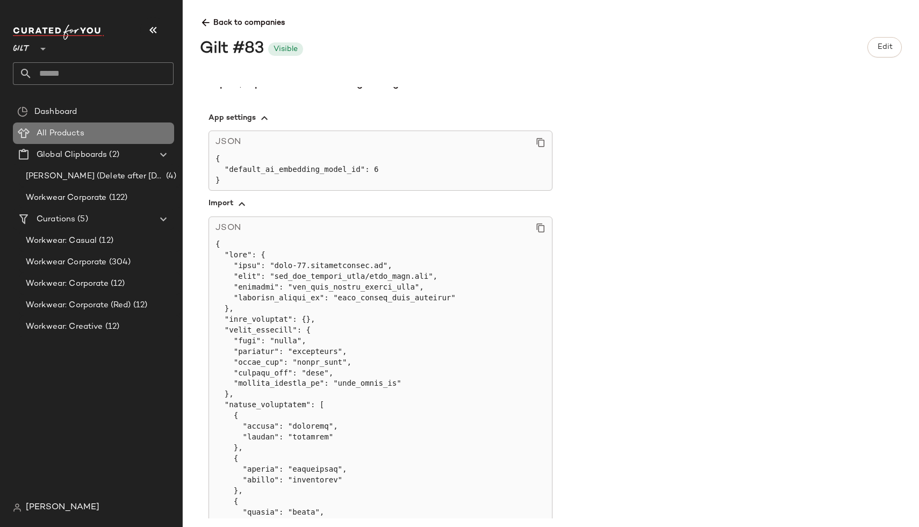
click at [69, 137] on span "All Products" at bounding box center [61, 133] width 48 height 12
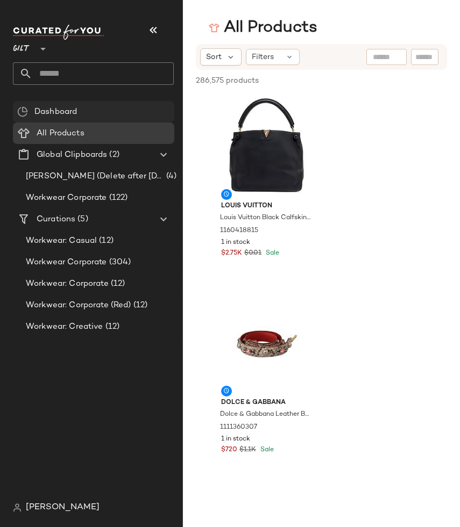
click at [45, 116] on span "Dashboard" at bounding box center [55, 112] width 42 height 12
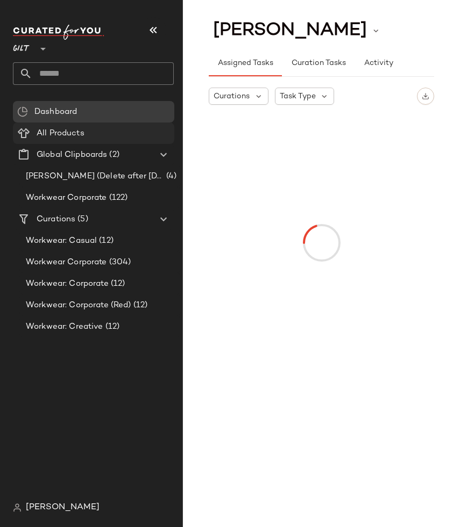
click at [46, 131] on span "All Products" at bounding box center [61, 133] width 48 height 12
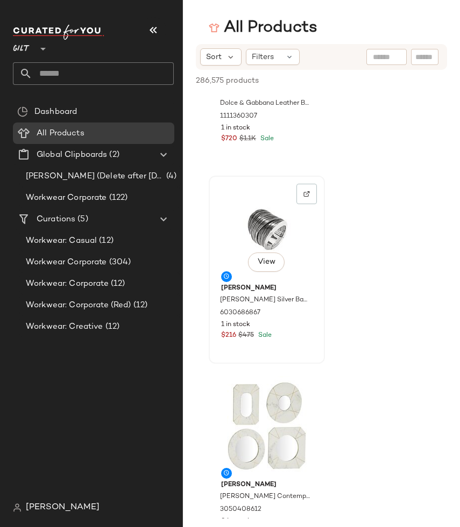
scroll to position [312, 0]
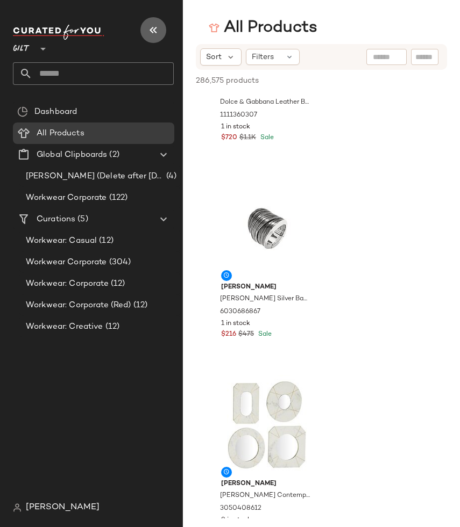
click at [155, 29] on icon "button" at bounding box center [153, 30] width 13 height 13
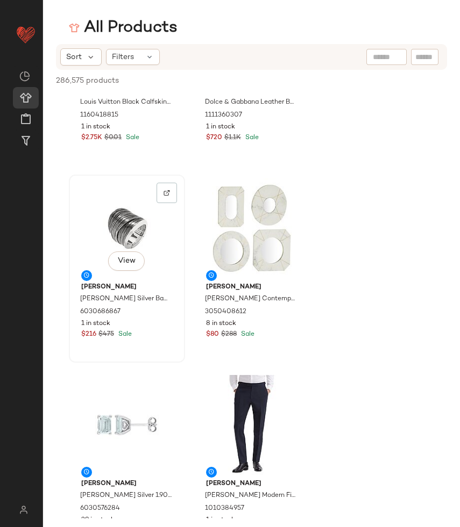
scroll to position [0, 0]
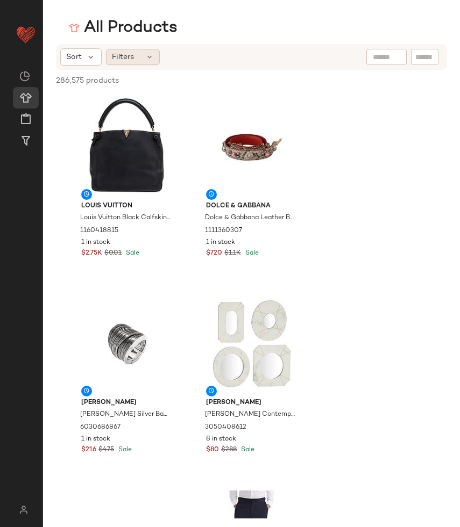
click at [152, 49] on div "Filters" at bounding box center [133, 57] width 54 height 16
click at [87, 84] on span "286,575 products" at bounding box center [87, 80] width 63 height 11
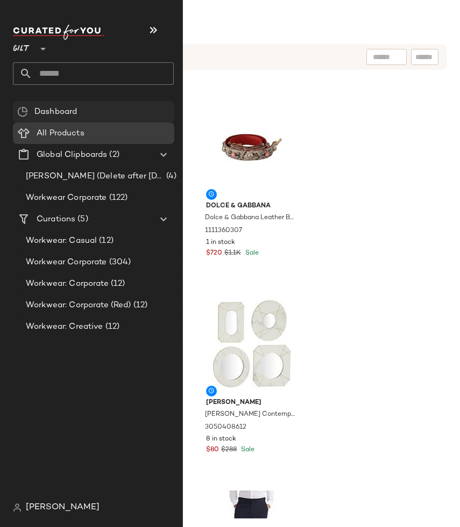
click at [25, 116] on img at bounding box center [22, 111] width 11 height 11
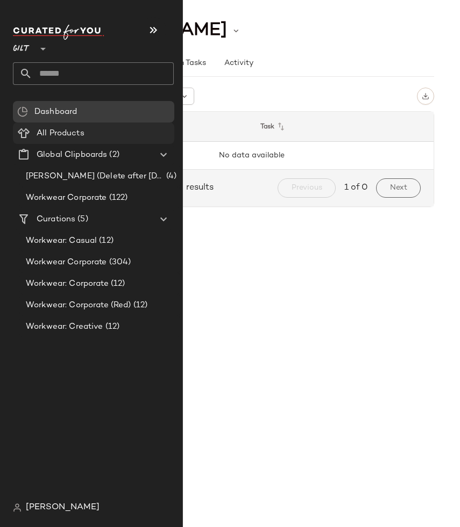
click at [44, 134] on span "All Products" at bounding box center [61, 133] width 48 height 12
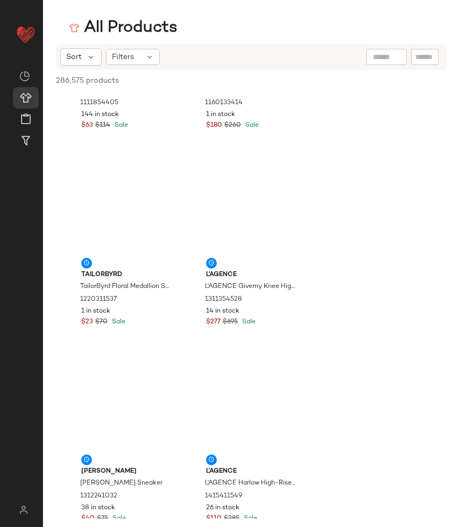
scroll to position [5164, 0]
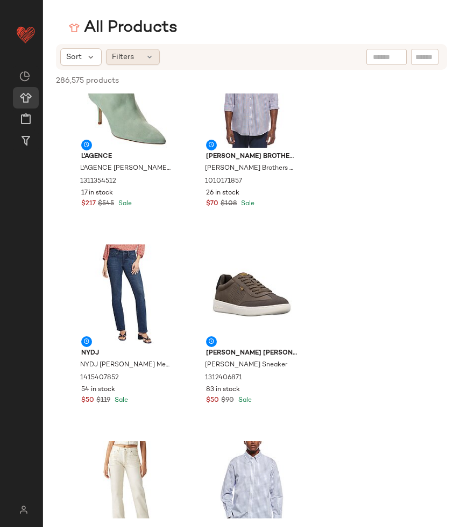
click at [121, 57] on span "Filters" at bounding box center [123, 57] width 22 height 11
click at [48, 89] on div "286,575 products • 0 selected Deselect All" at bounding box center [251, 82] width 417 height 24
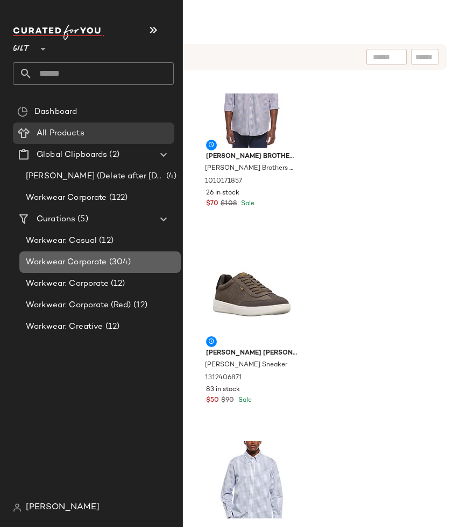
click at [53, 263] on span "Workwear Corporate" at bounding box center [66, 262] width 81 height 12
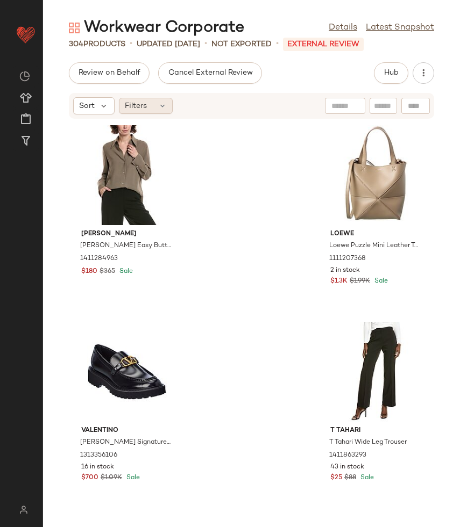
click at [139, 105] on span "Filters" at bounding box center [136, 106] width 22 height 11
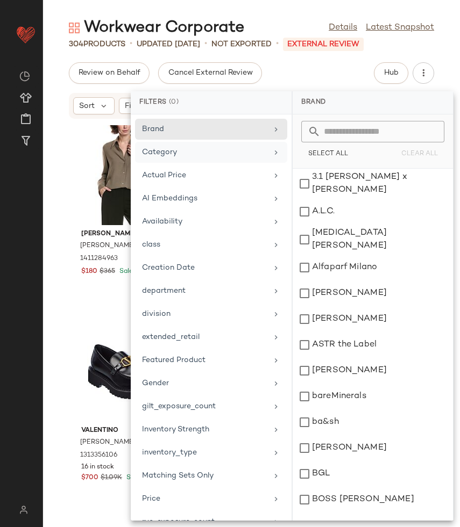
click at [185, 149] on div "Category" at bounding box center [204, 152] width 125 height 11
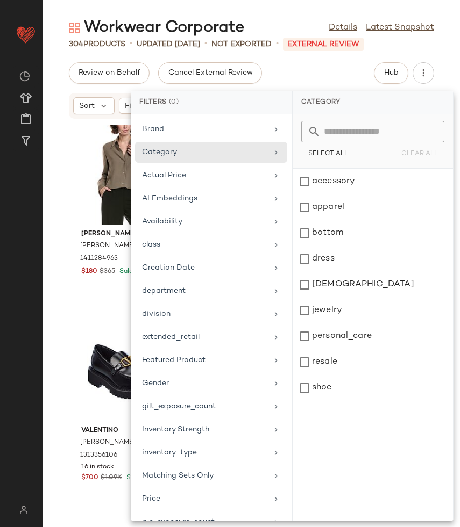
click at [64, 217] on div "Vince Vince Easy Button Blouse 1411284963 $180 $365 Sale Loewe Loewe Puzzle Min…" at bounding box center [251, 316] width 417 height 395
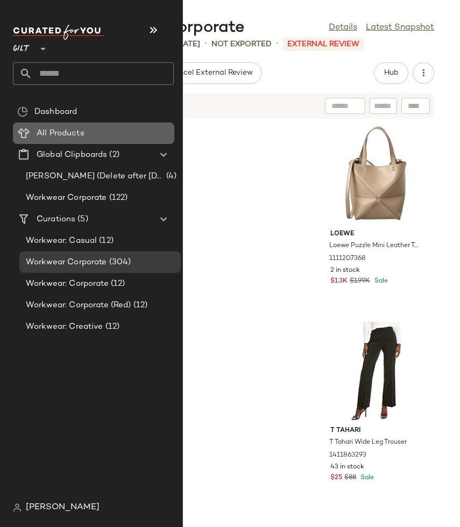
click at [43, 127] on span "All Products" at bounding box center [61, 133] width 48 height 12
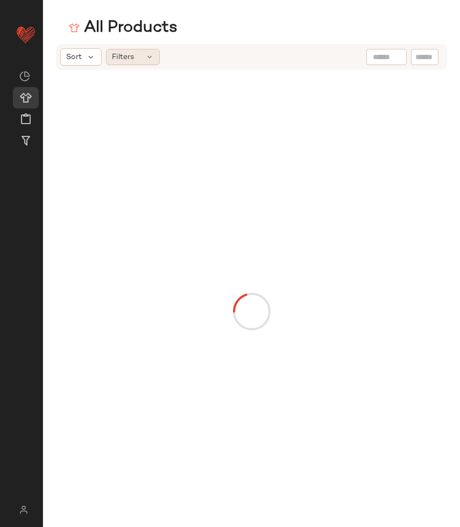
click at [131, 60] on span "Filters" at bounding box center [123, 57] width 22 height 11
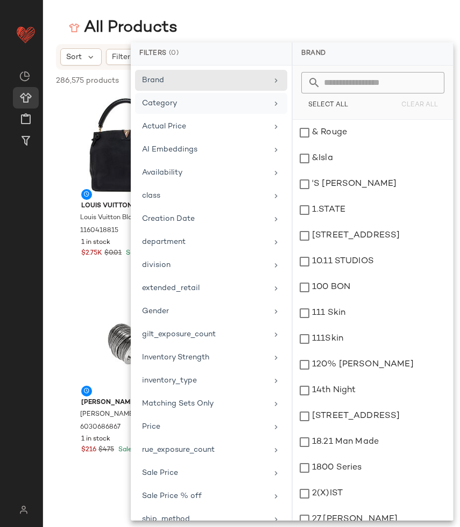
click at [184, 105] on div "Category" at bounding box center [204, 103] width 125 height 11
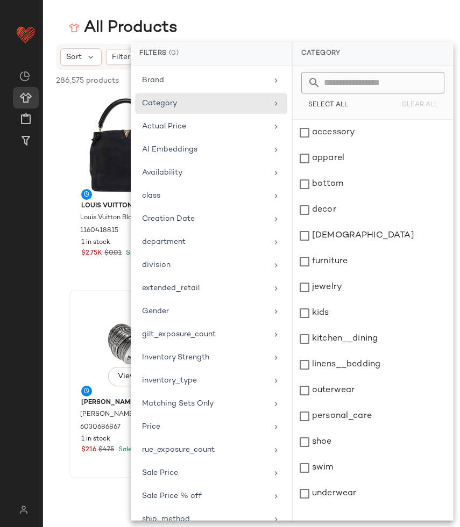
click at [78, 386] on div at bounding box center [82, 391] width 19 height 11
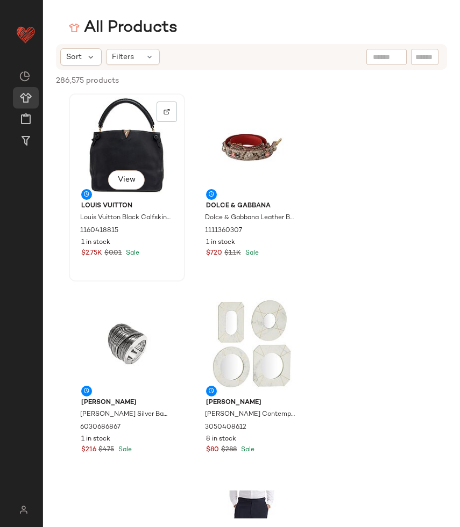
click at [139, 169] on div "View" at bounding box center [127, 147] width 109 height 100
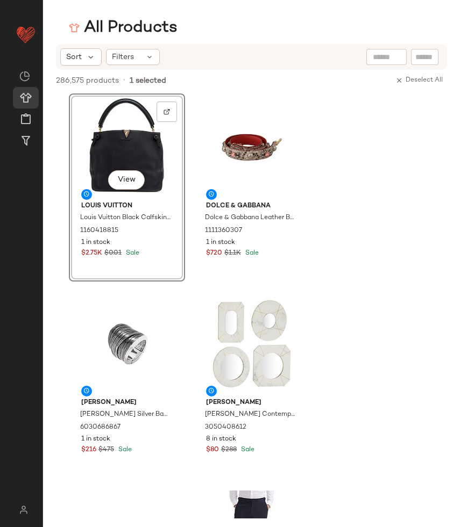
click at [121, 190] on div "View" at bounding box center [126, 180] width 37 height 21
click at [119, 181] on span "View" at bounding box center [126, 180] width 18 height 9
